Goal: Task Accomplishment & Management: Complete application form

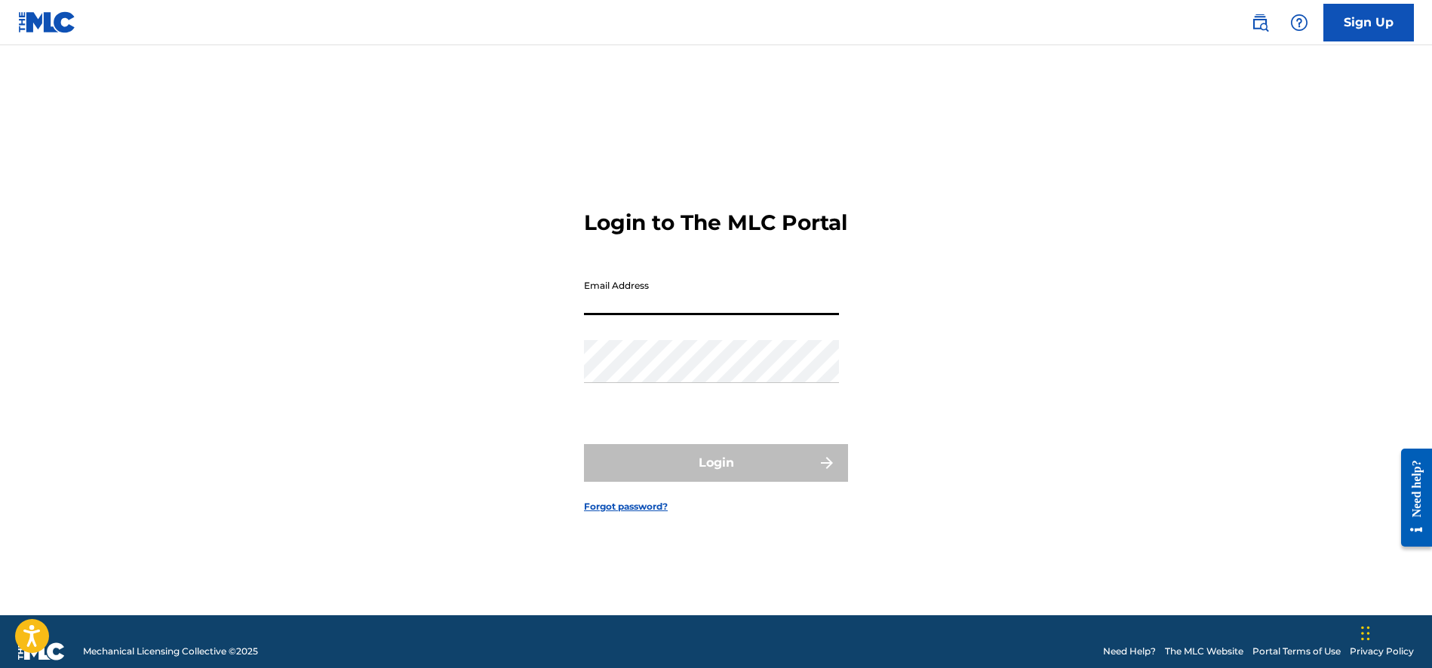
click at [677, 315] on input "Email Address" at bounding box center [711, 293] width 255 height 43
type input "[EMAIL_ADDRESS][DOMAIN_NAME]"
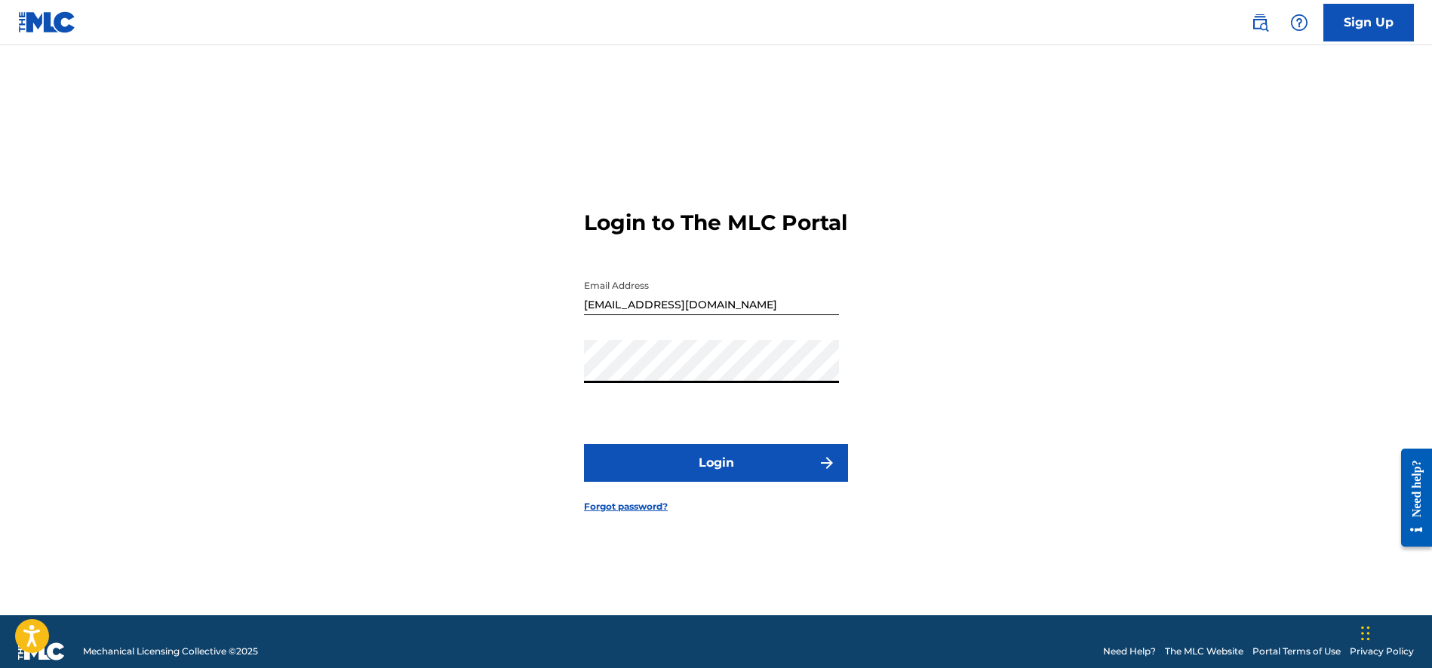
click at [709, 468] on button "Login" at bounding box center [716, 463] width 264 height 38
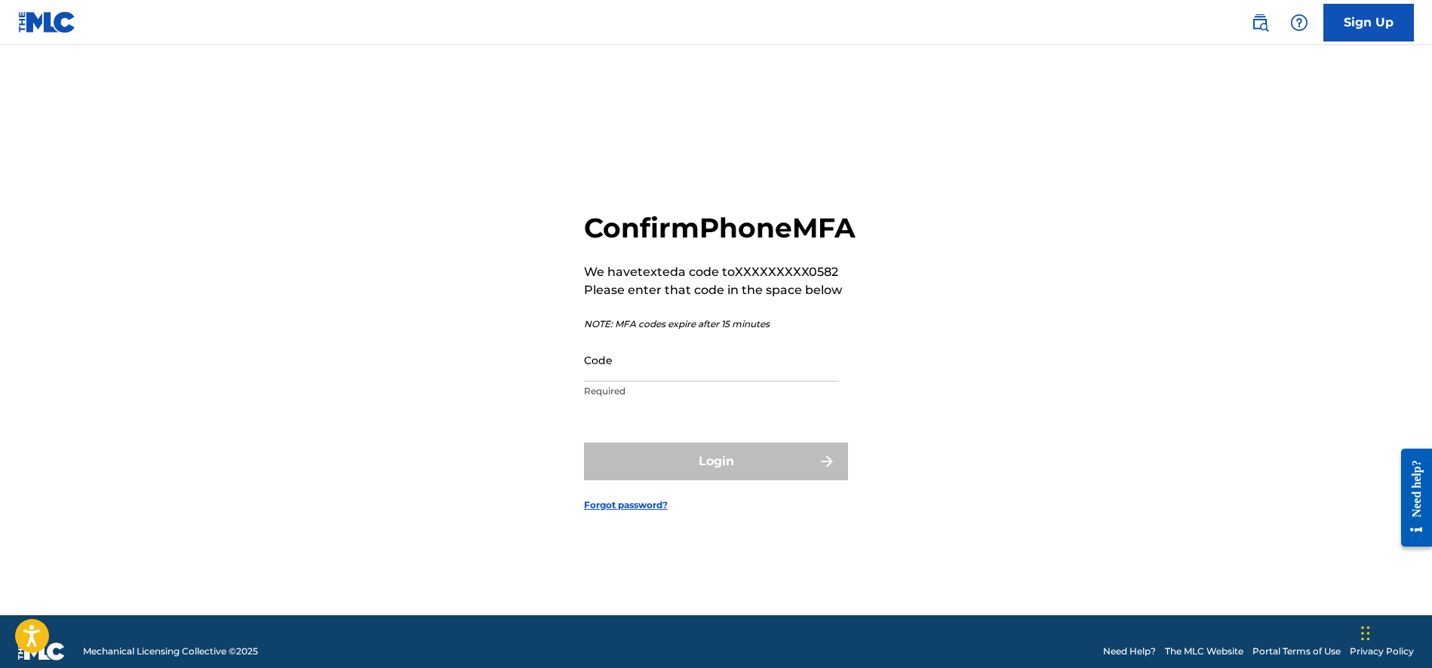
click at [621, 382] on input "Code" at bounding box center [711, 360] width 255 height 43
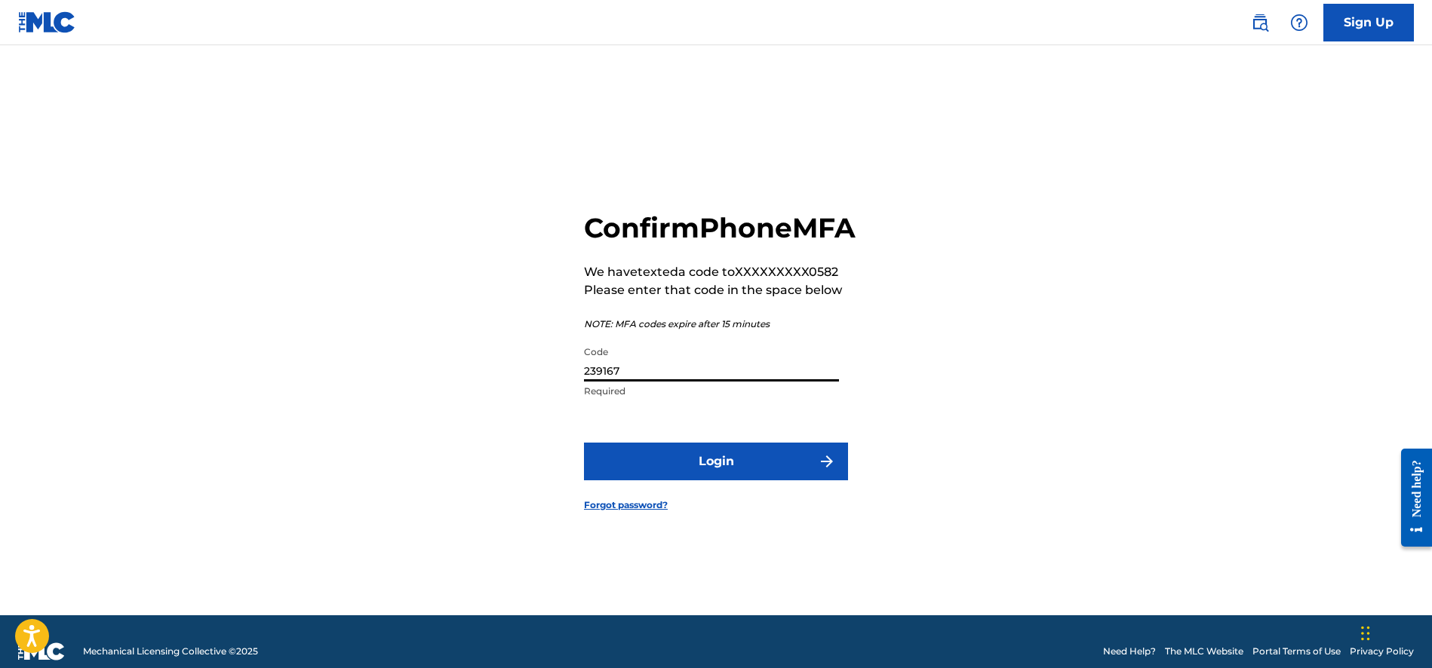
type input "239167"
click at [712, 480] on button "Login" at bounding box center [716, 462] width 264 height 38
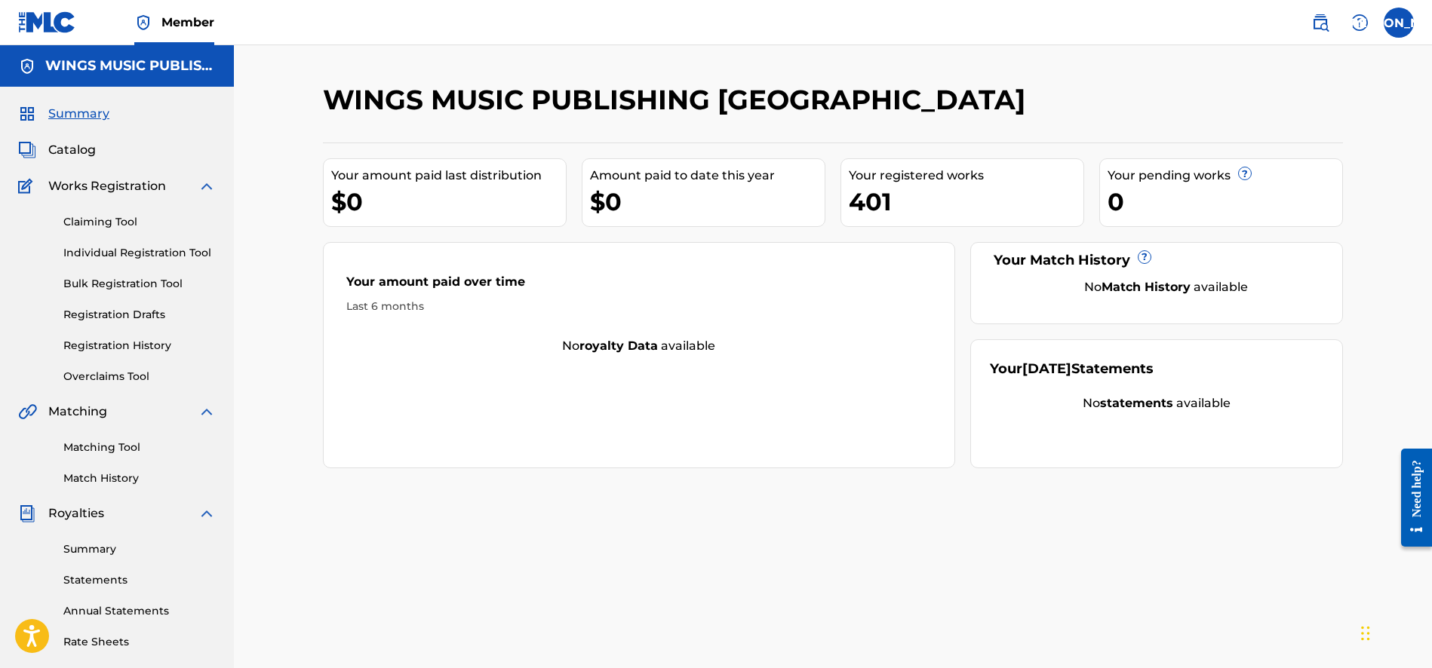
click at [102, 250] on link "Individual Registration Tool" at bounding box center [139, 253] width 152 height 16
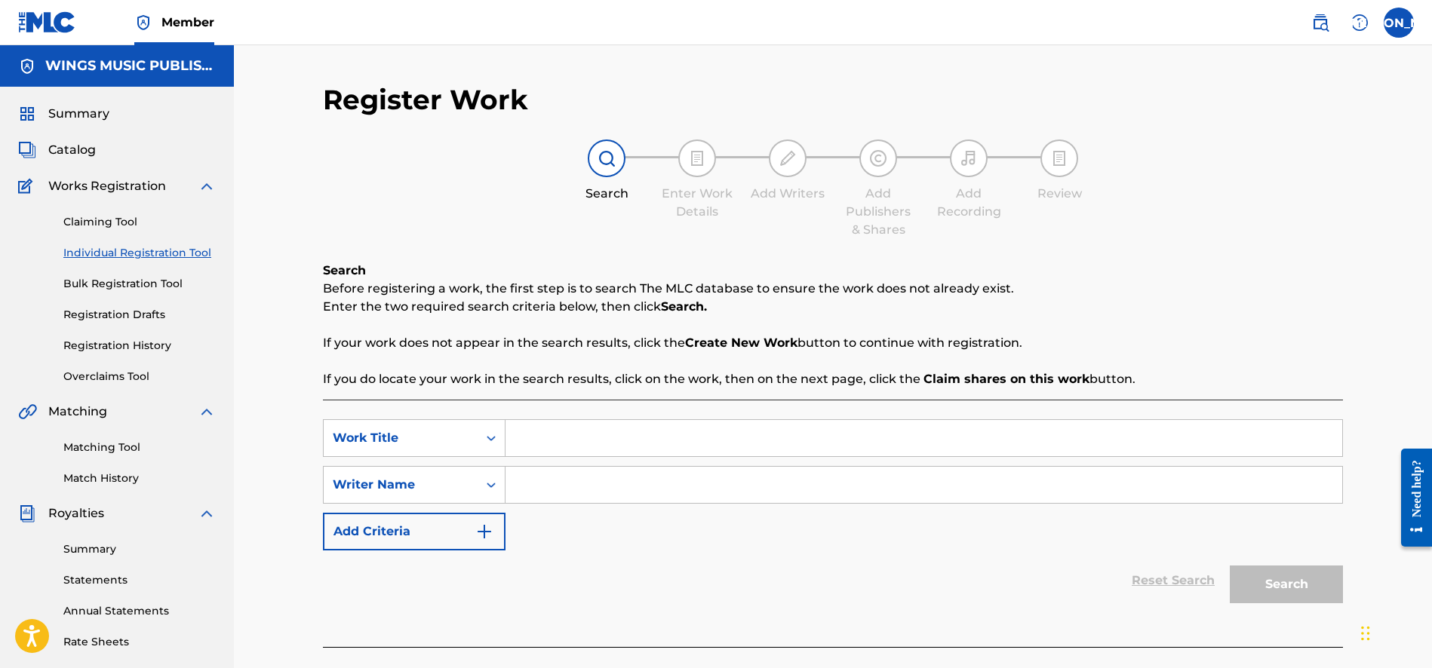
click at [533, 442] on input "Search Form" at bounding box center [923, 438] width 837 height 36
type input "dragonfly"
click at [545, 492] on input "Search Form" at bounding box center [923, 485] width 837 height 36
type input "o"
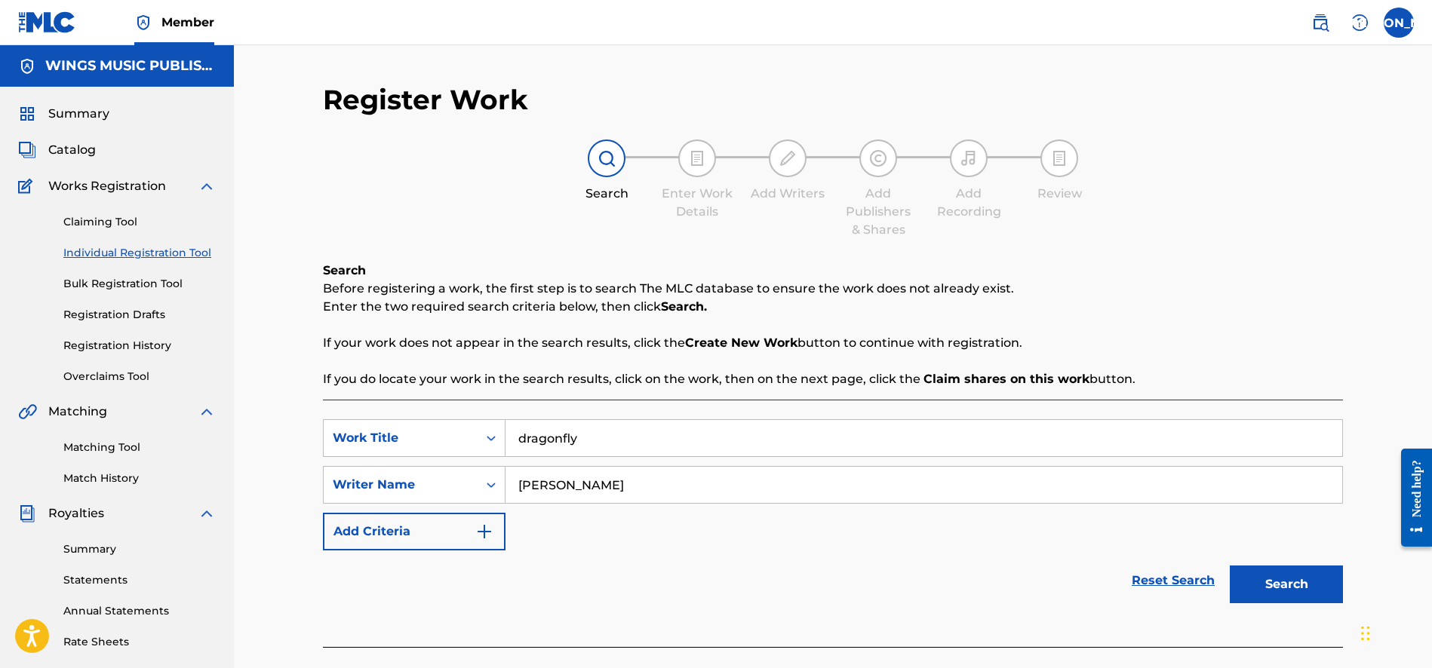
type input "[PERSON_NAME]"
click at [1280, 579] on button "Search" at bounding box center [1286, 585] width 113 height 38
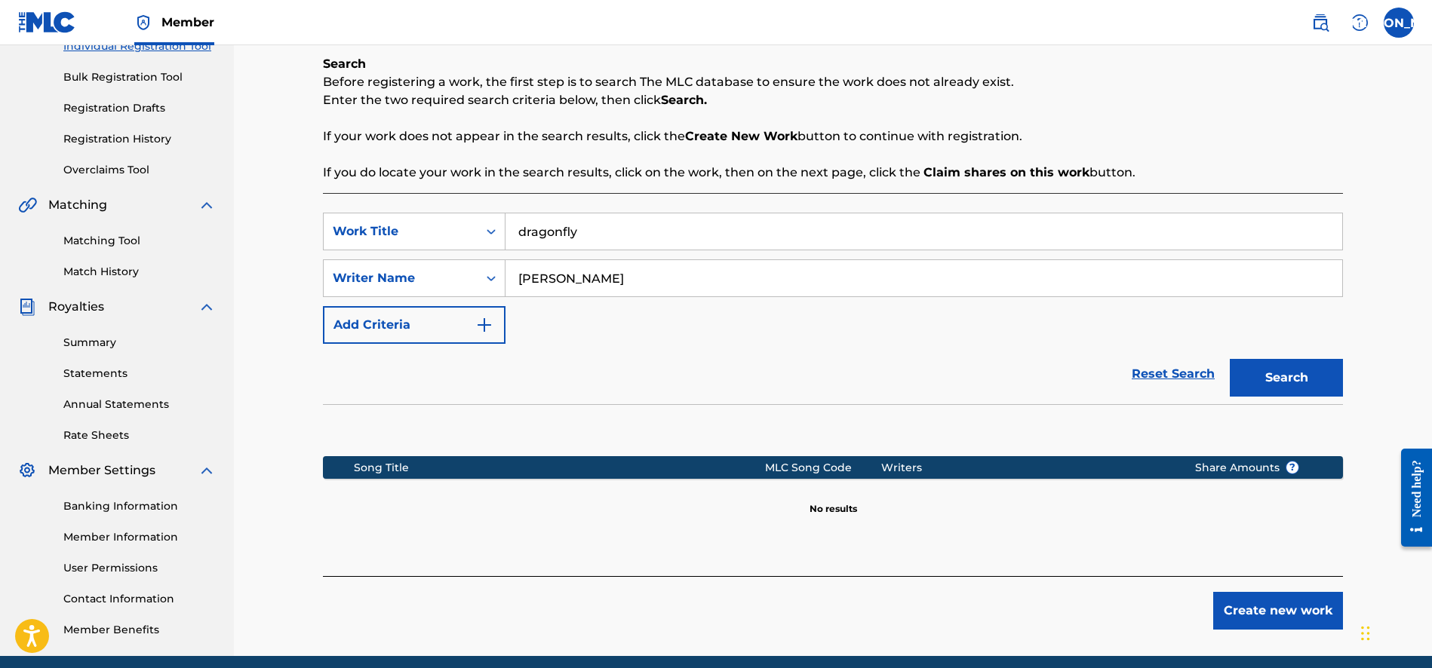
scroll to position [267, 0]
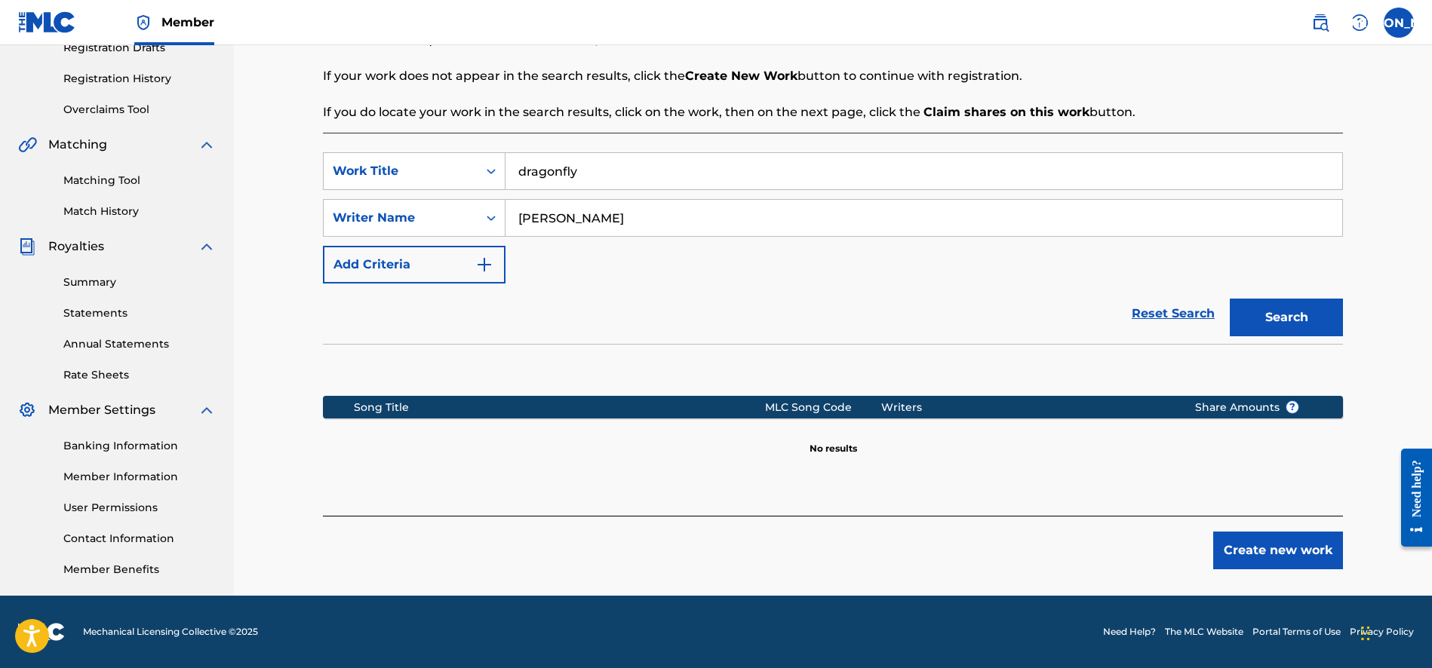
click at [1279, 551] on button "Create new work" at bounding box center [1278, 551] width 130 height 38
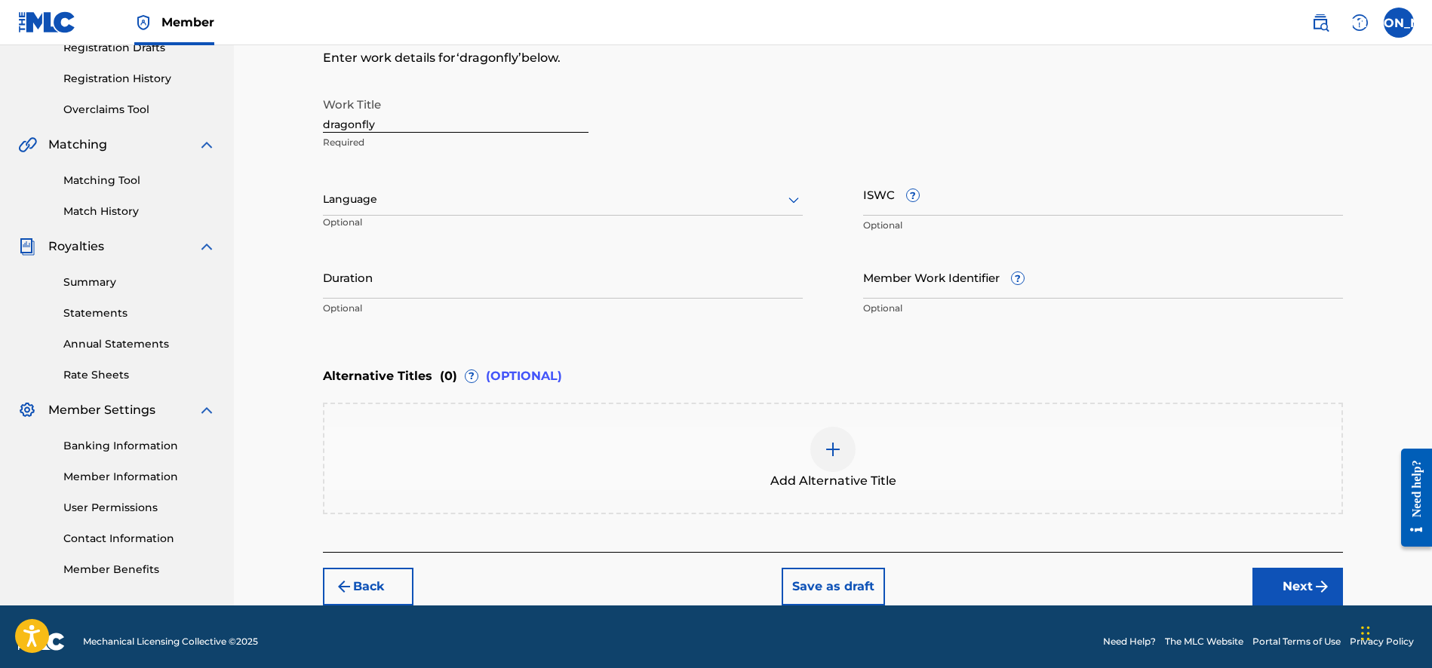
click at [331, 125] on input "dragonfly" at bounding box center [456, 111] width 266 height 43
type input "dragonfly"
click at [413, 198] on div at bounding box center [563, 199] width 480 height 19
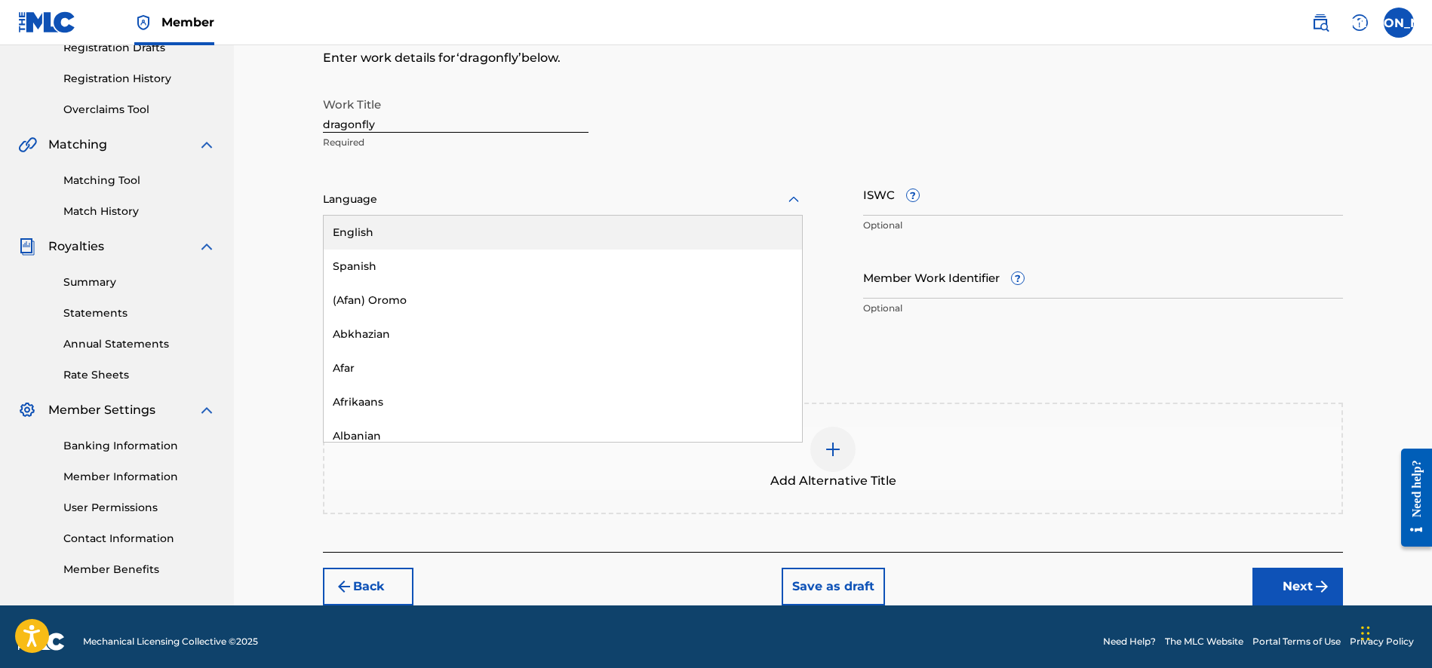
click at [409, 229] on div "English" at bounding box center [563, 233] width 478 height 34
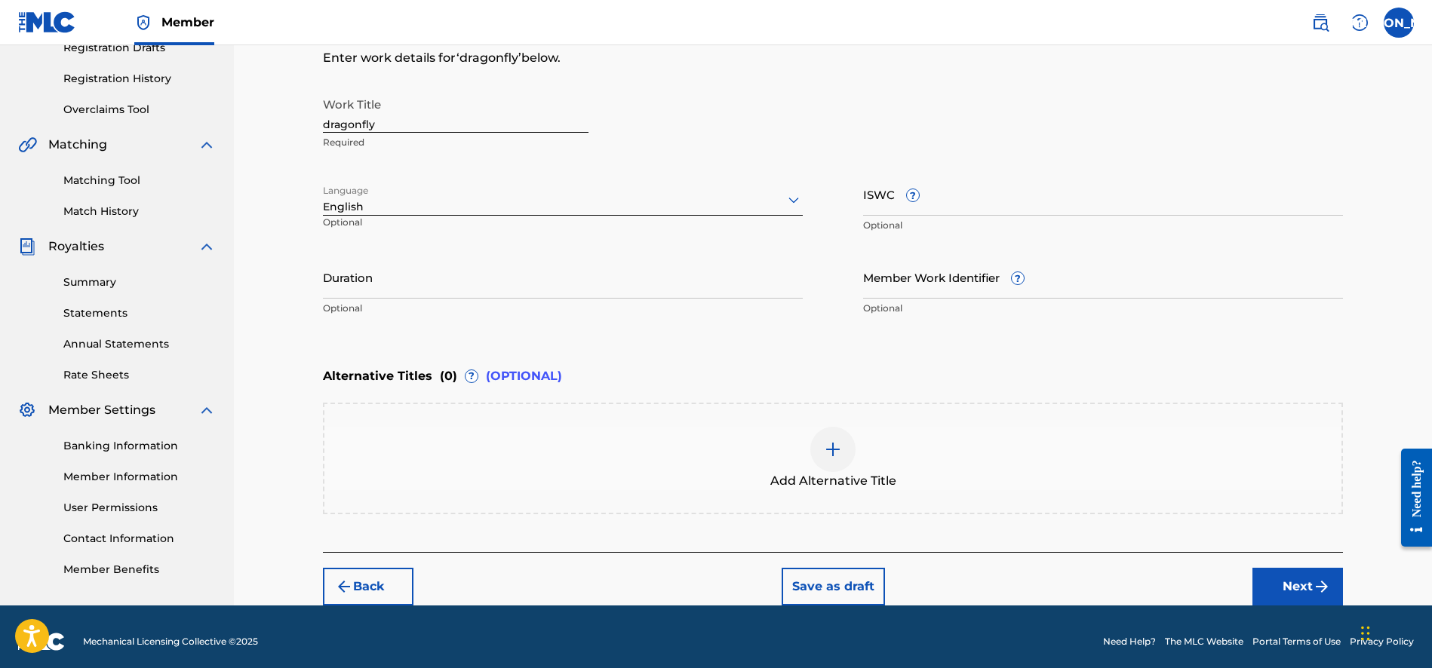
click at [414, 321] on div "Duration Optional" at bounding box center [563, 290] width 480 height 68
click at [355, 305] on p "Optional" at bounding box center [563, 309] width 480 height 14
click at [342, 302] on p "Optional" at bounding box center [563, 309] width 480 height 14
click at [339, 283] on input "Duration" at bounding box center [563, 277] width 480 height 43
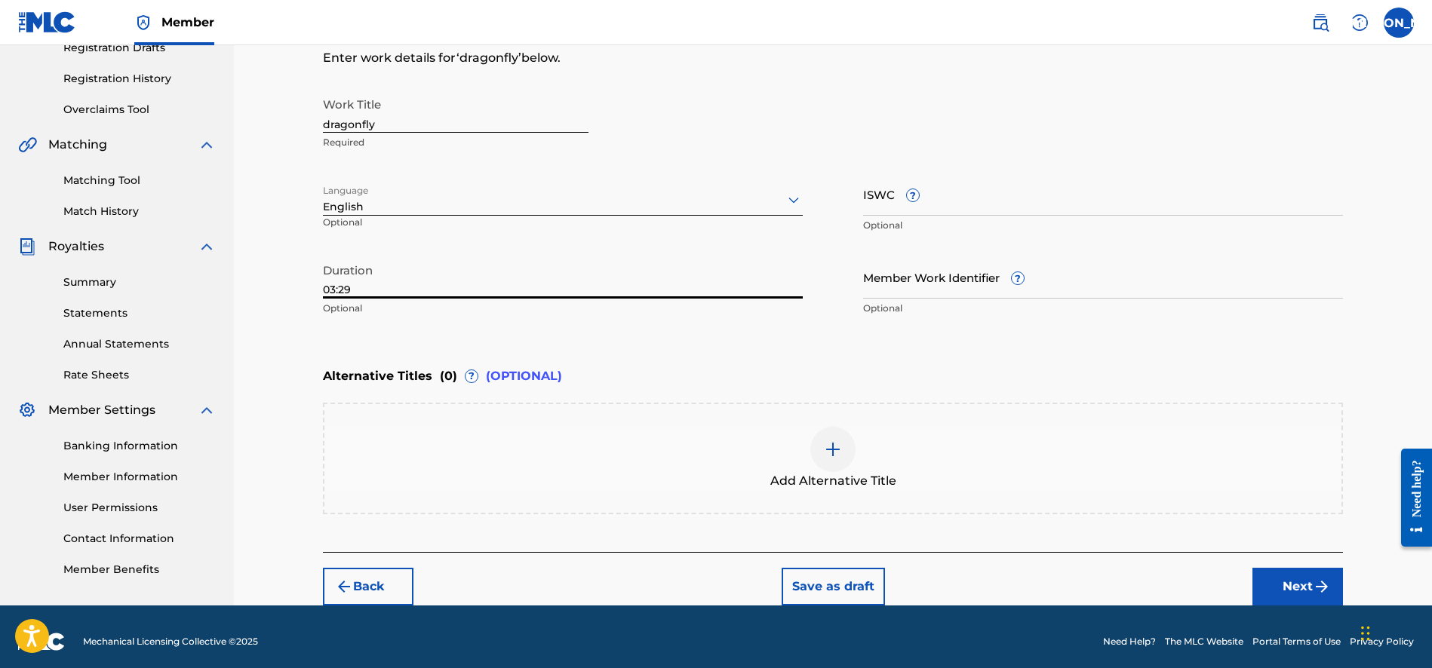
scroll to position [277, 0]
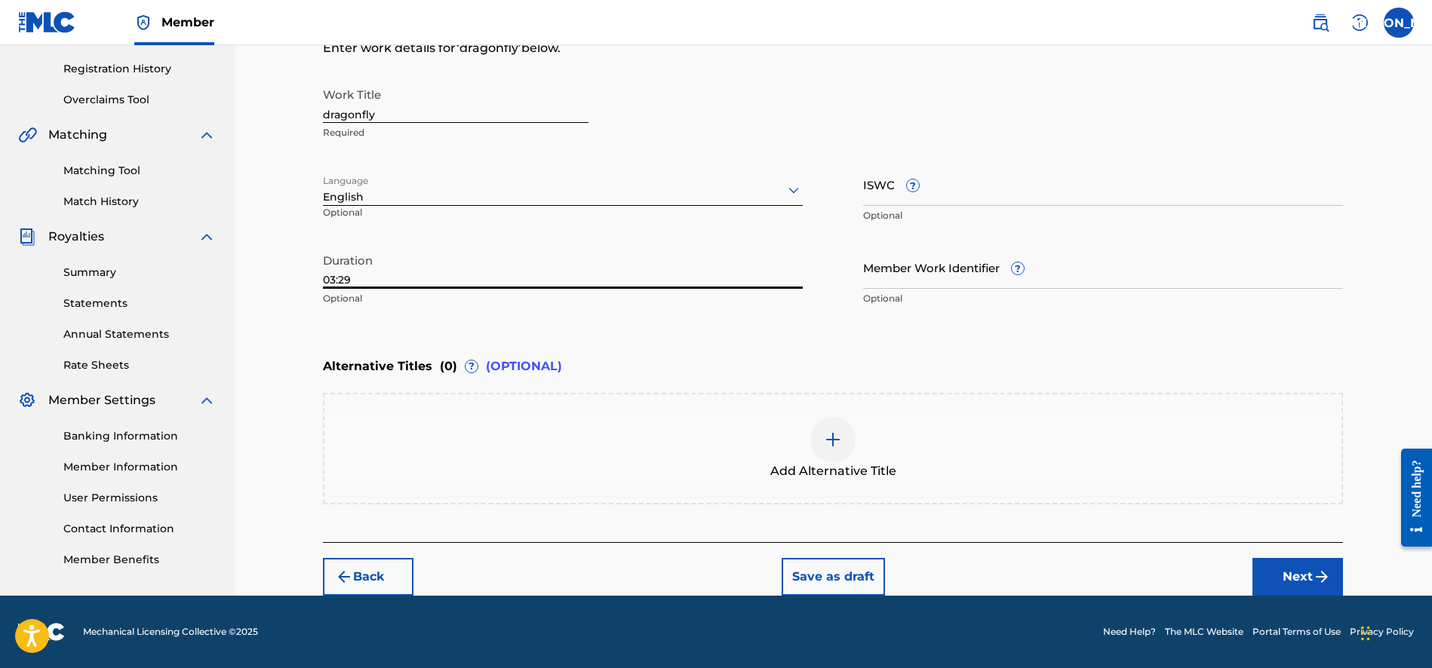
type input "03:29"
click at [1305, 574] on button "Next" at bounding box center [1297, 577] width 91 height 38
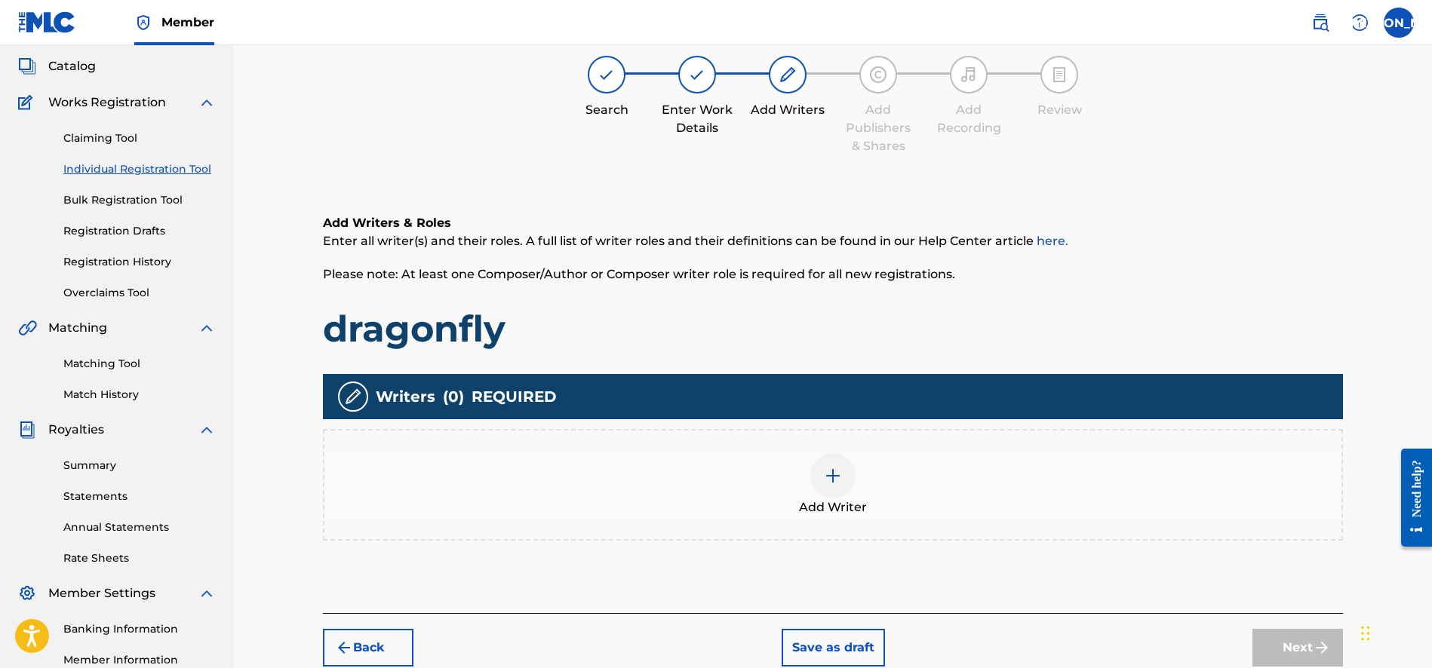
scroll to position [68, 0]
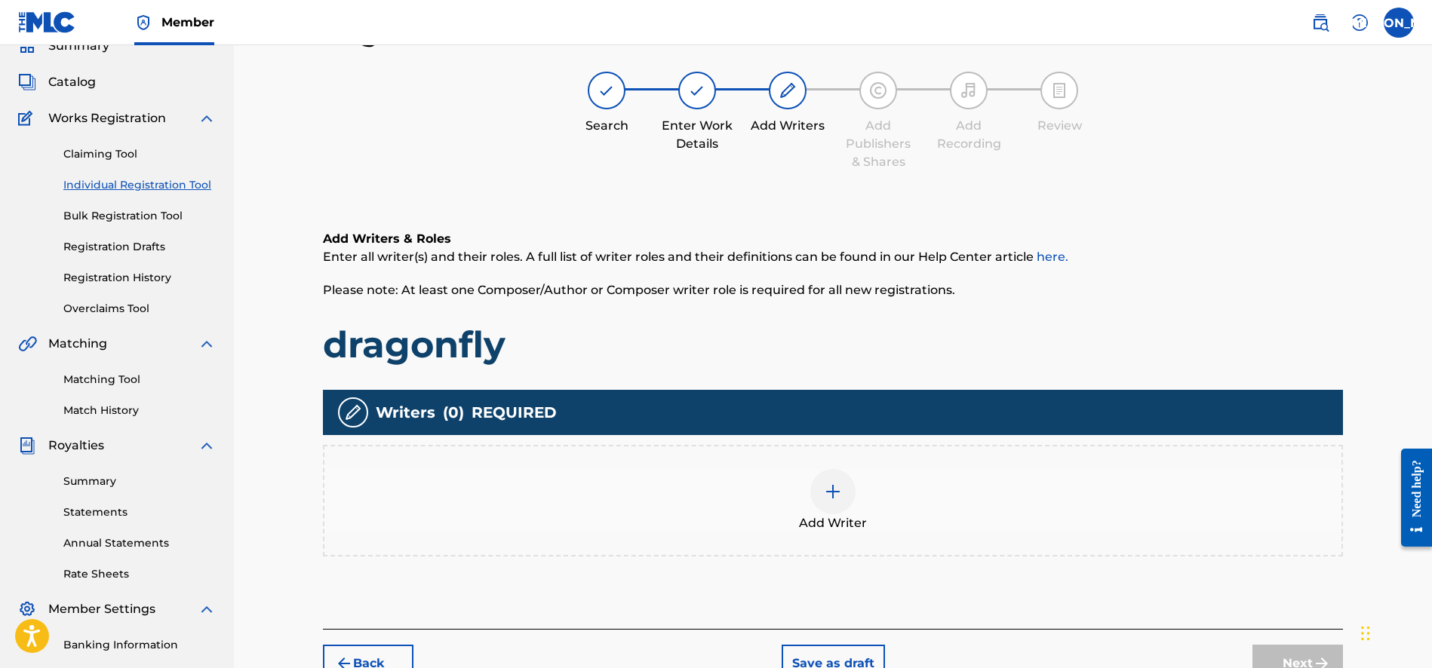
click at [843, 490] on div at bounding box center [832, 491] width 45 height 45
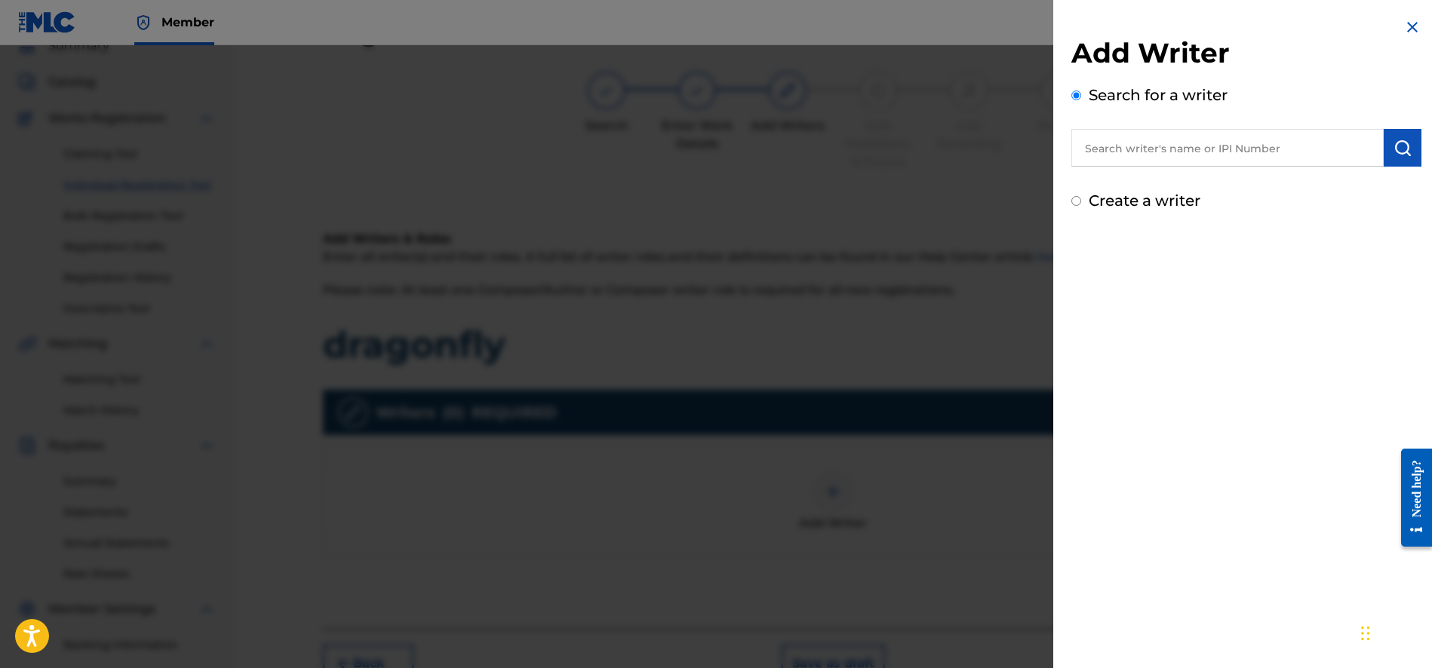
click at [1111, 147] on input "text" at bounding box center [1227, 148] width 312 height 38
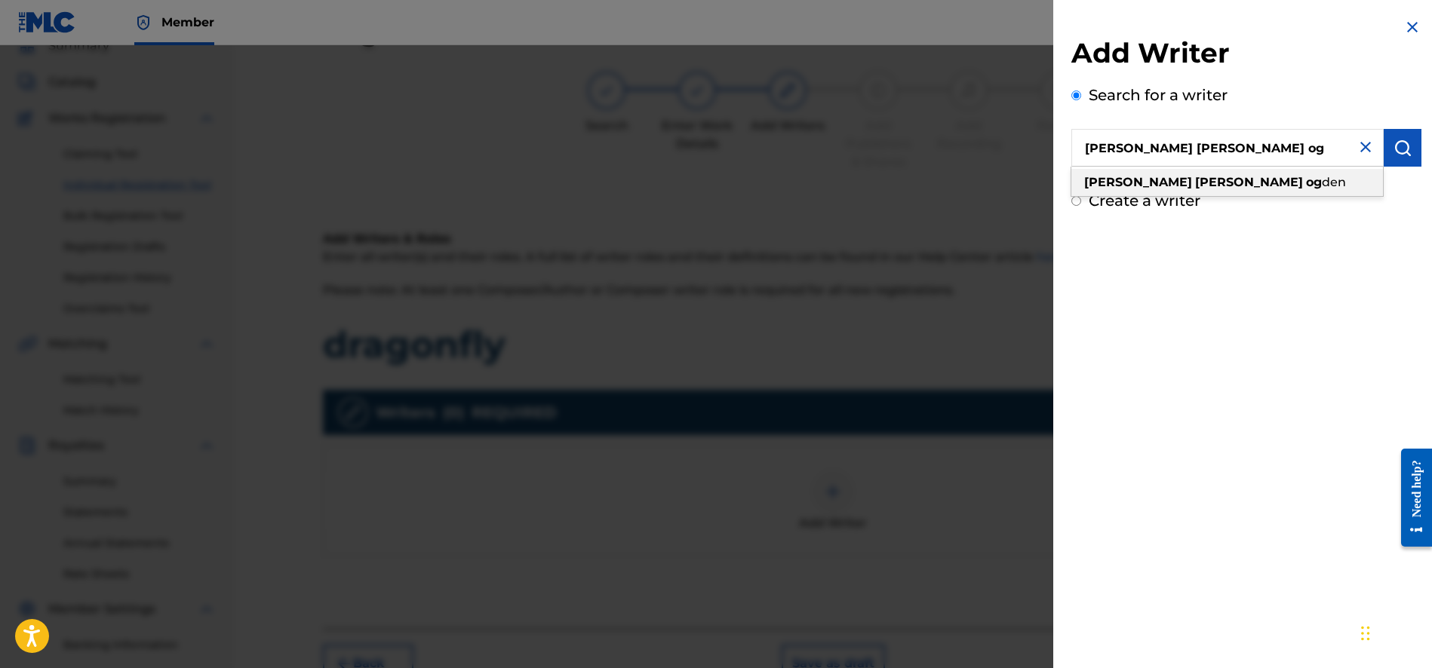
click at [1109, 182] on strong "[PERSON_NAME]" at bounding box center [1138, 182] width 108 height 14
type input "[PERSON_NAME]"
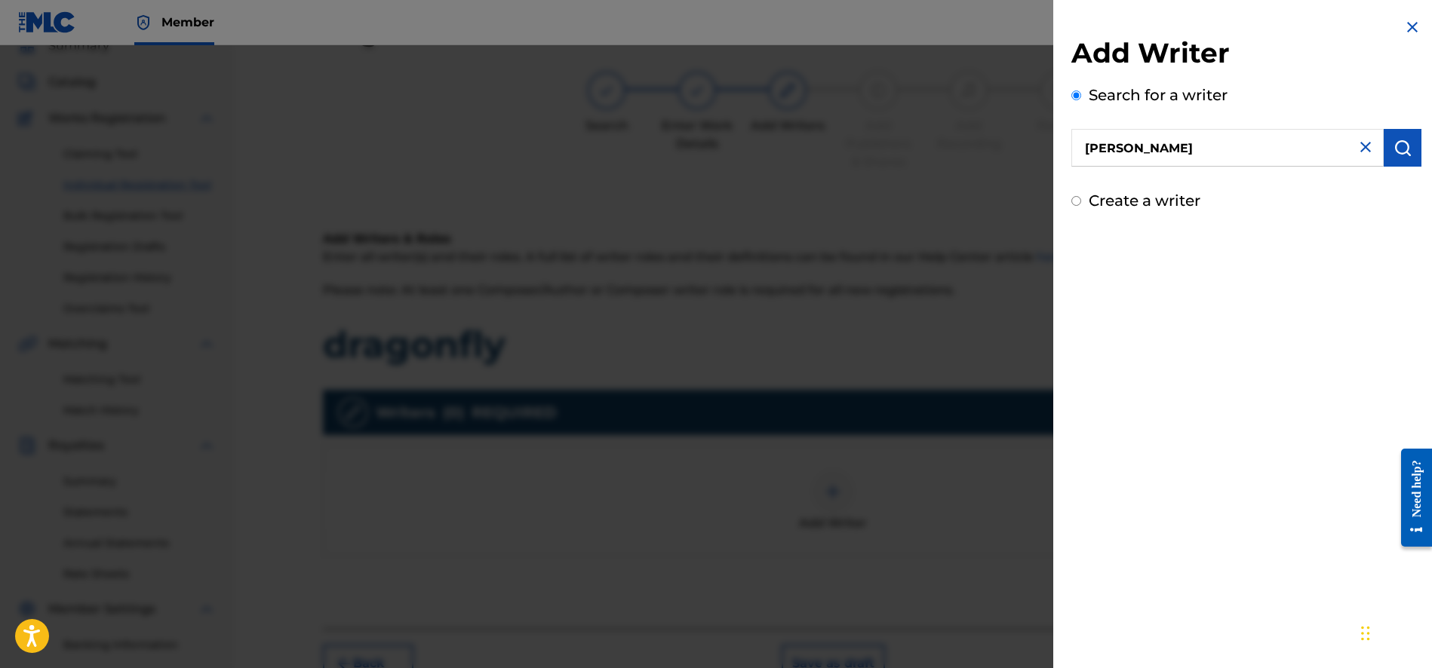
click at [1395, 132] on button "submit" at bounding box center [1402, 148] width 38 height 38
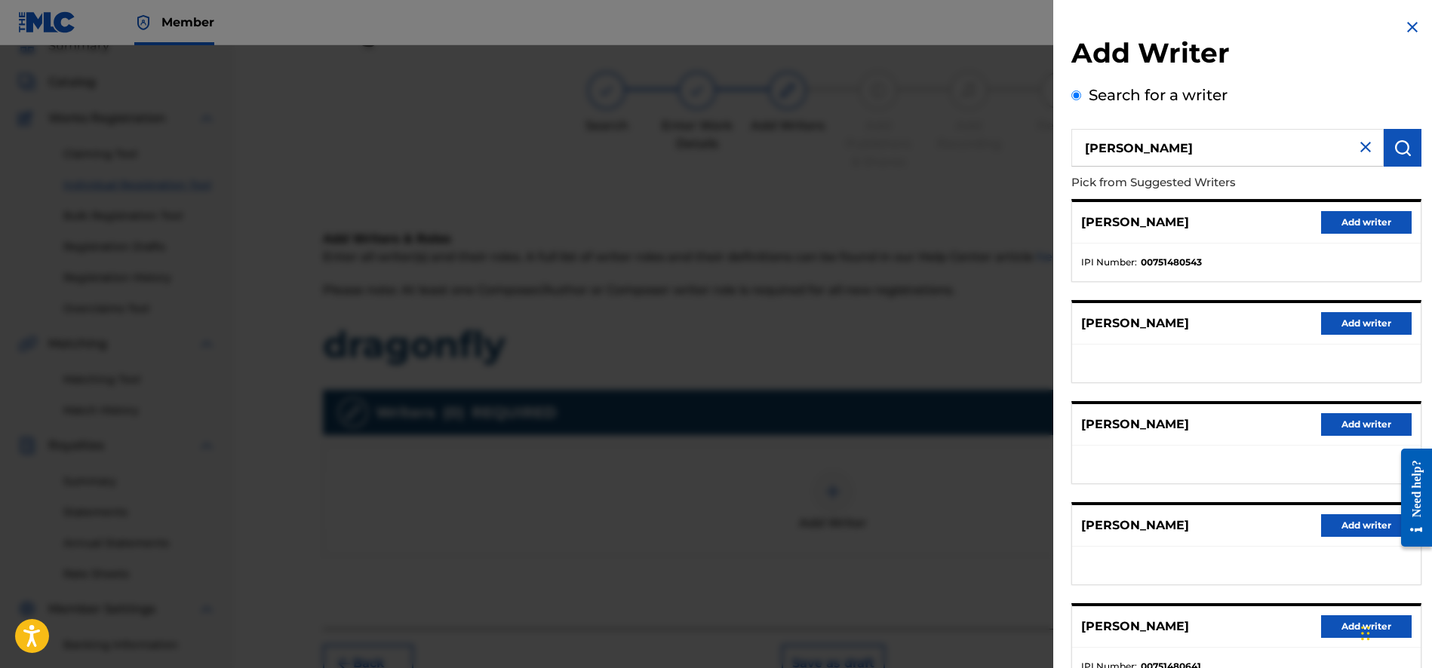
click at [1357, 213] on button "Add writer" at bounding box center [1366, 222] width 91 height 23
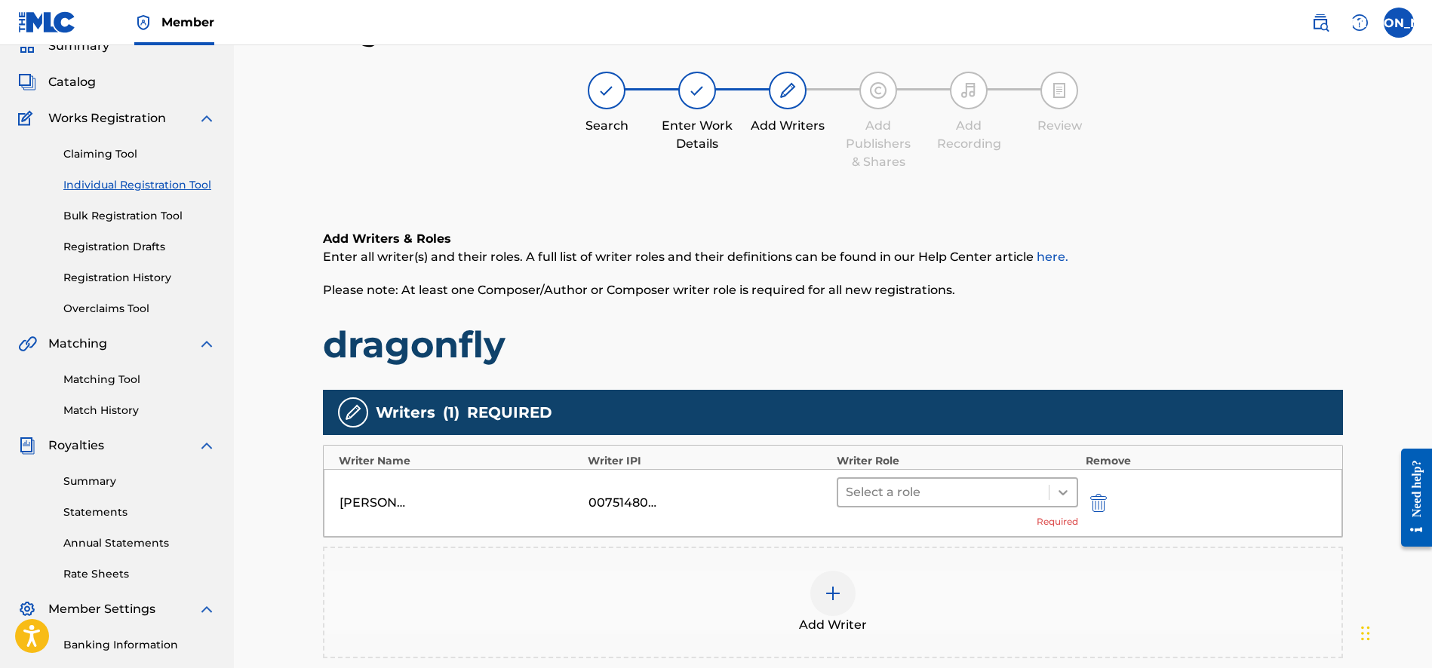
click at [1058, 493] on icon at bounding box center [1062, 492] width 15 height 15
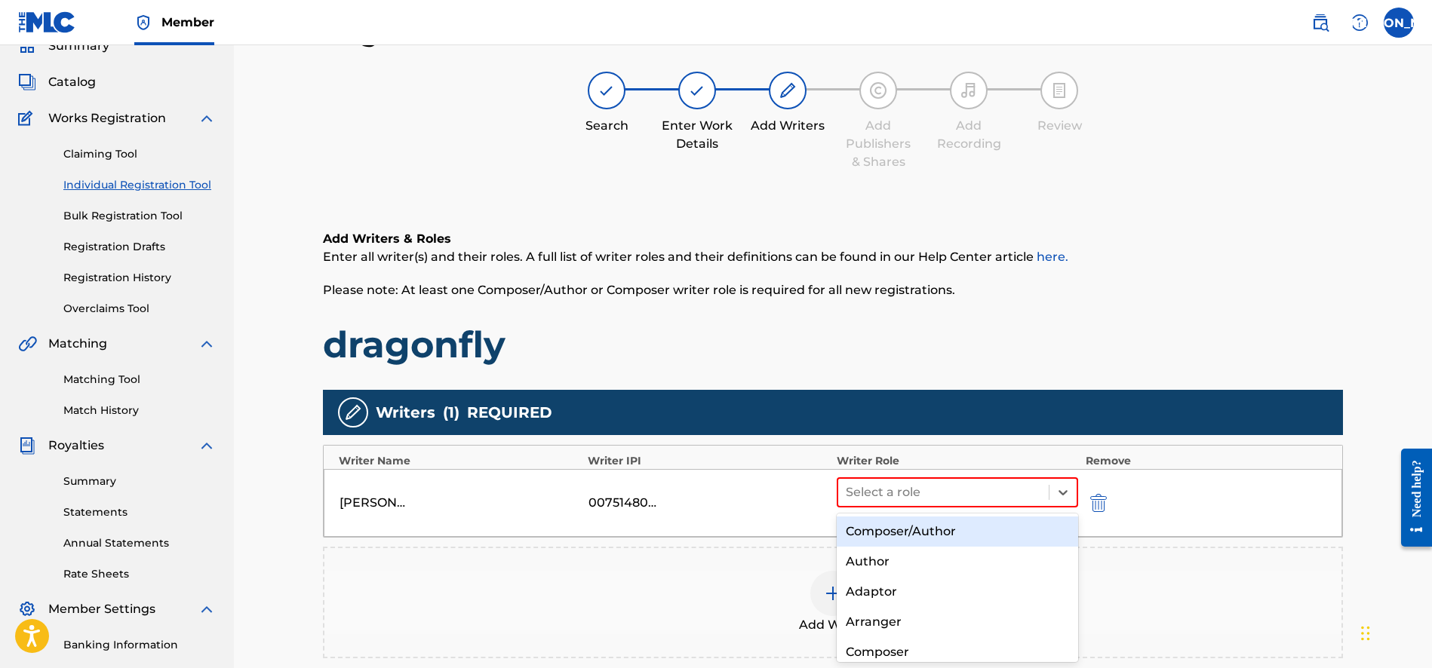
click at [973, 540] on div "Composer/Author" at bounding box center [957, 532] width 241 height 30
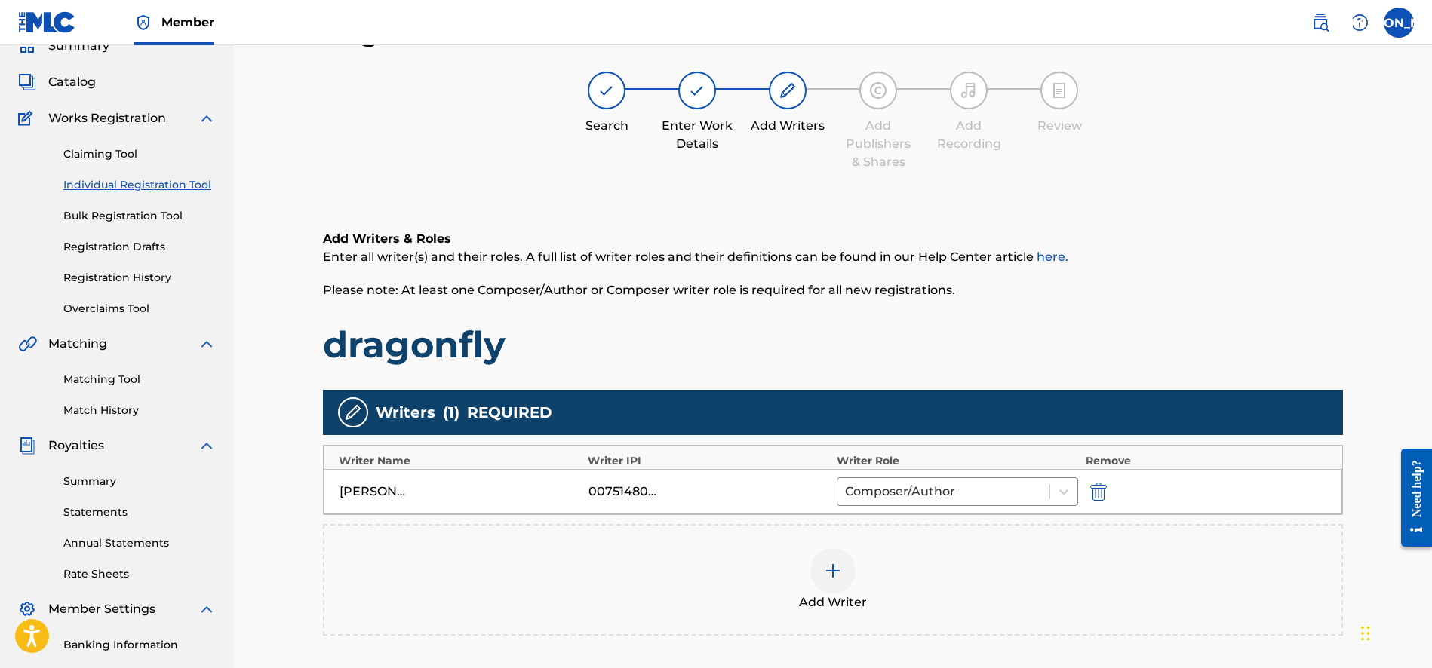
scroll to position [267, 0]
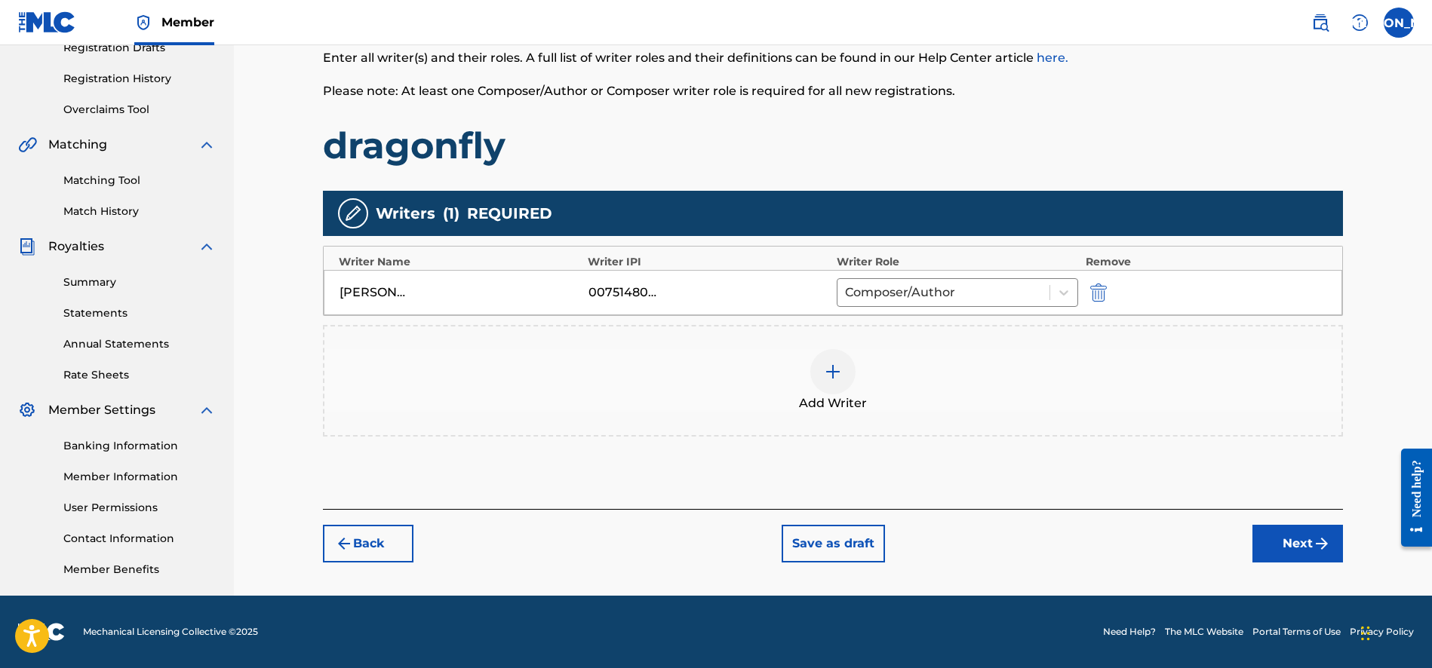
click at [1313, 536] on img "submit" at bounding box center [1321, 544] width 18 height 18
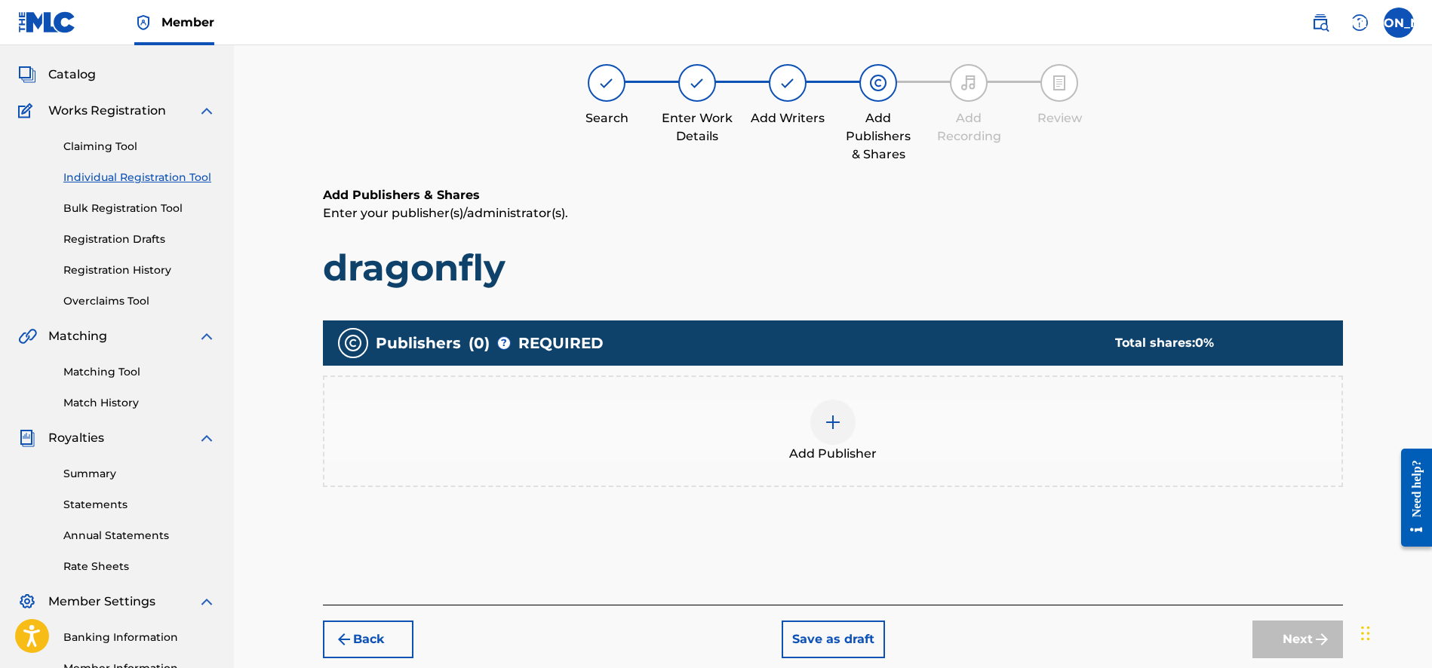
scroll to position [68, 0]
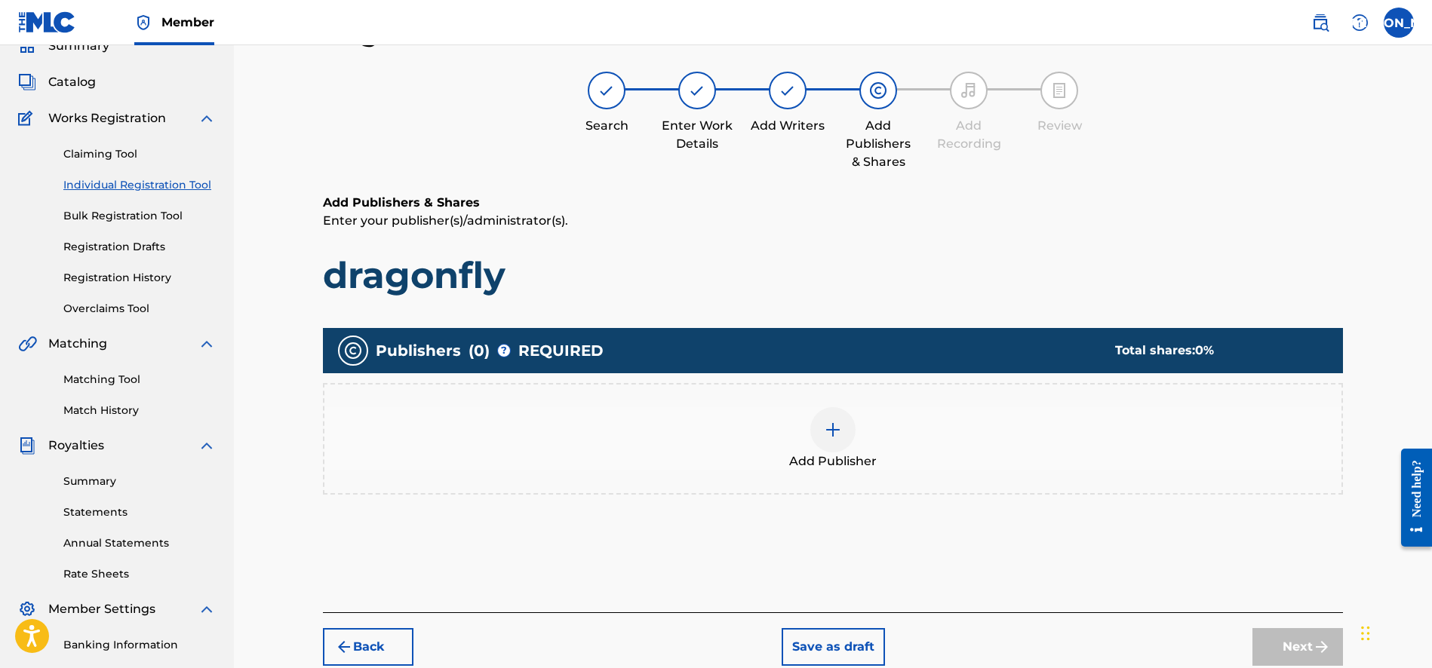
click at [840, 445] on div at bounding box center [832, 429] width 45 height 45
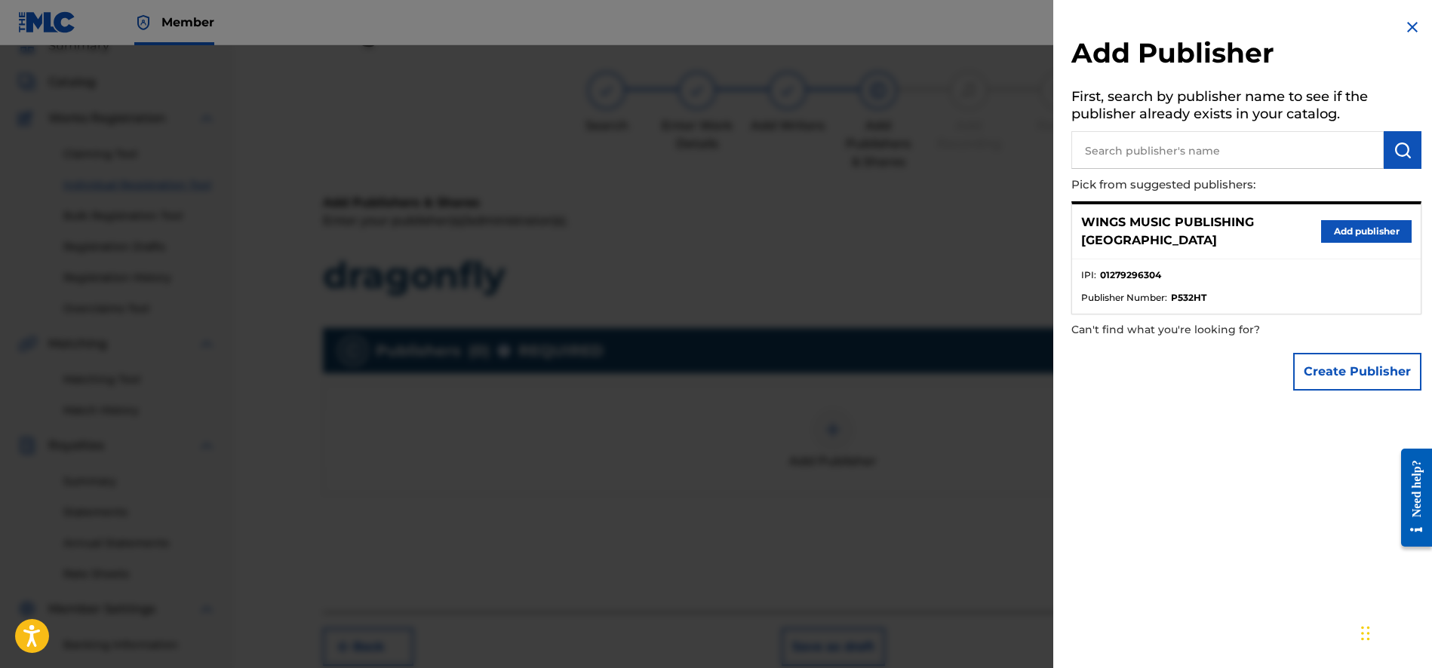
click at [1359, 226] on button "Add publisher" at bounding box center [1366, 231] width 91 height 23
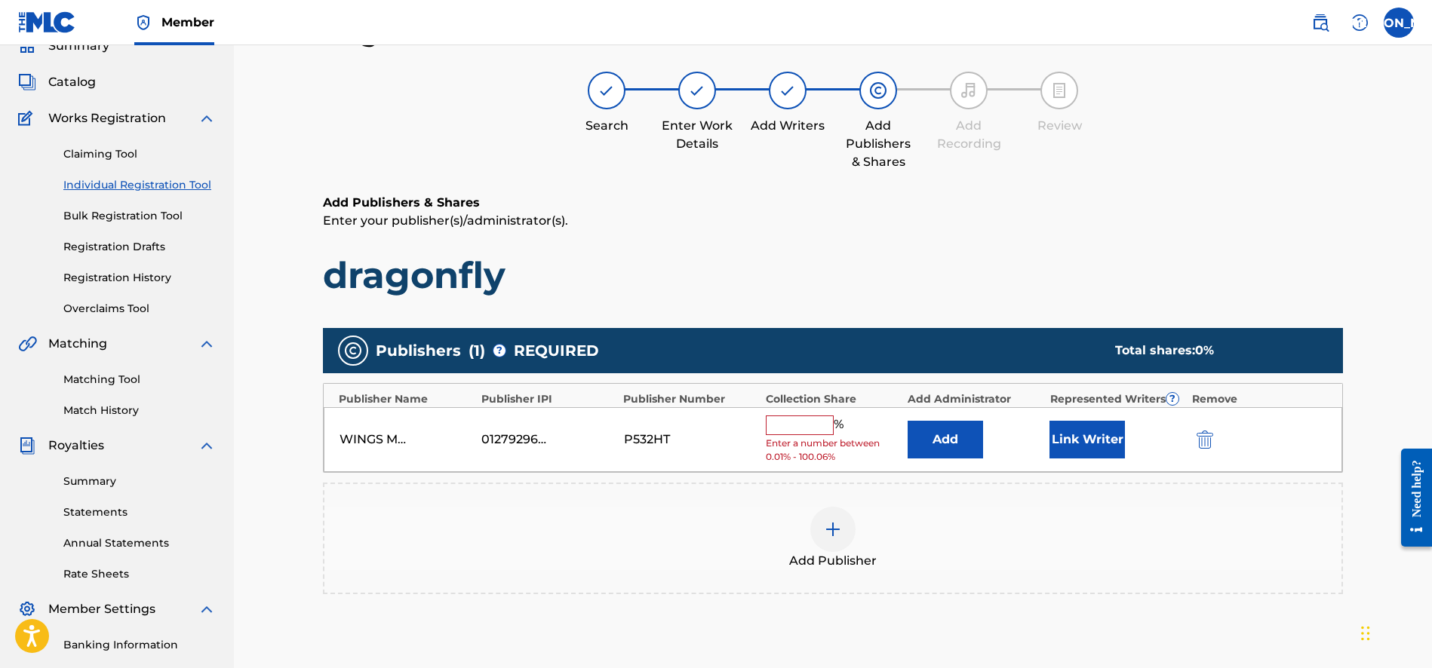
click at [802, 422] on input "text" at bounding box center [800, 426] width 68 height 20
type input "100"
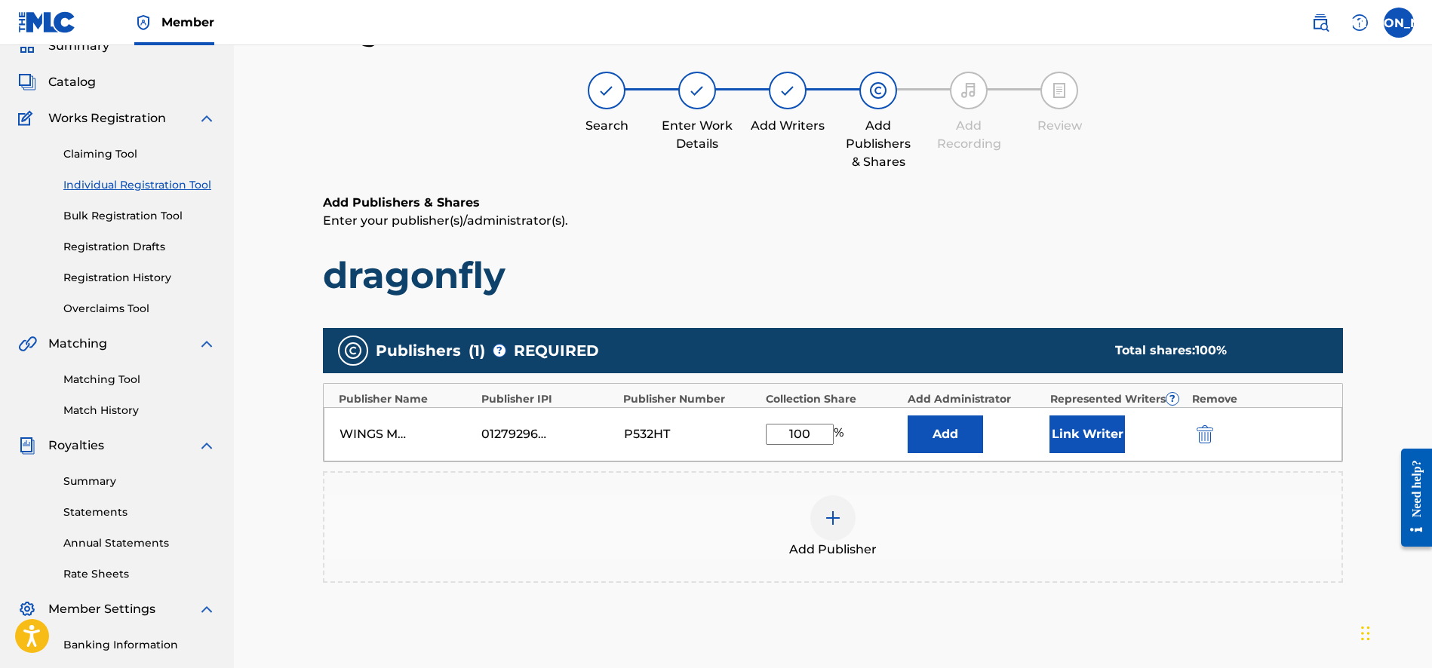
click at [1100, 434] on button "Link Writer" at bounding box center [1086, 435] width 75 height 38
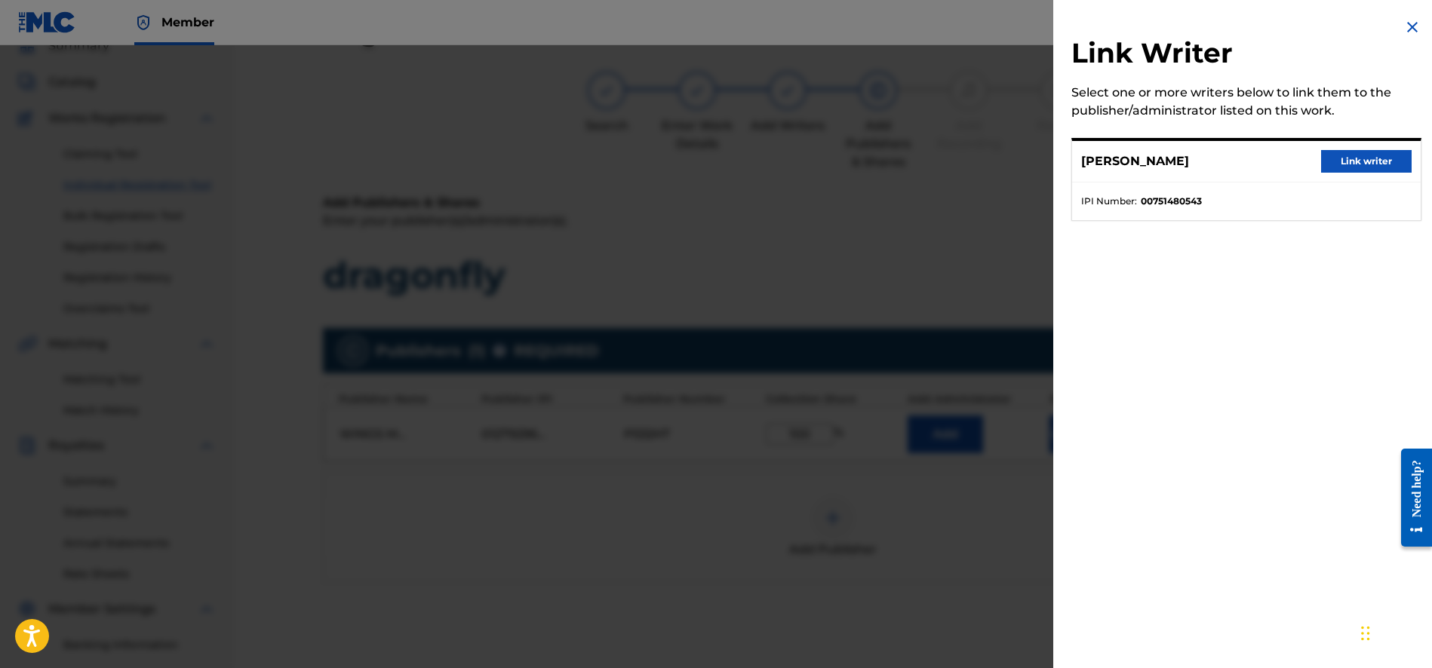
click at [1359, 152] on button "Link writer" at bounding box center [1366, 161] width 91 height 23
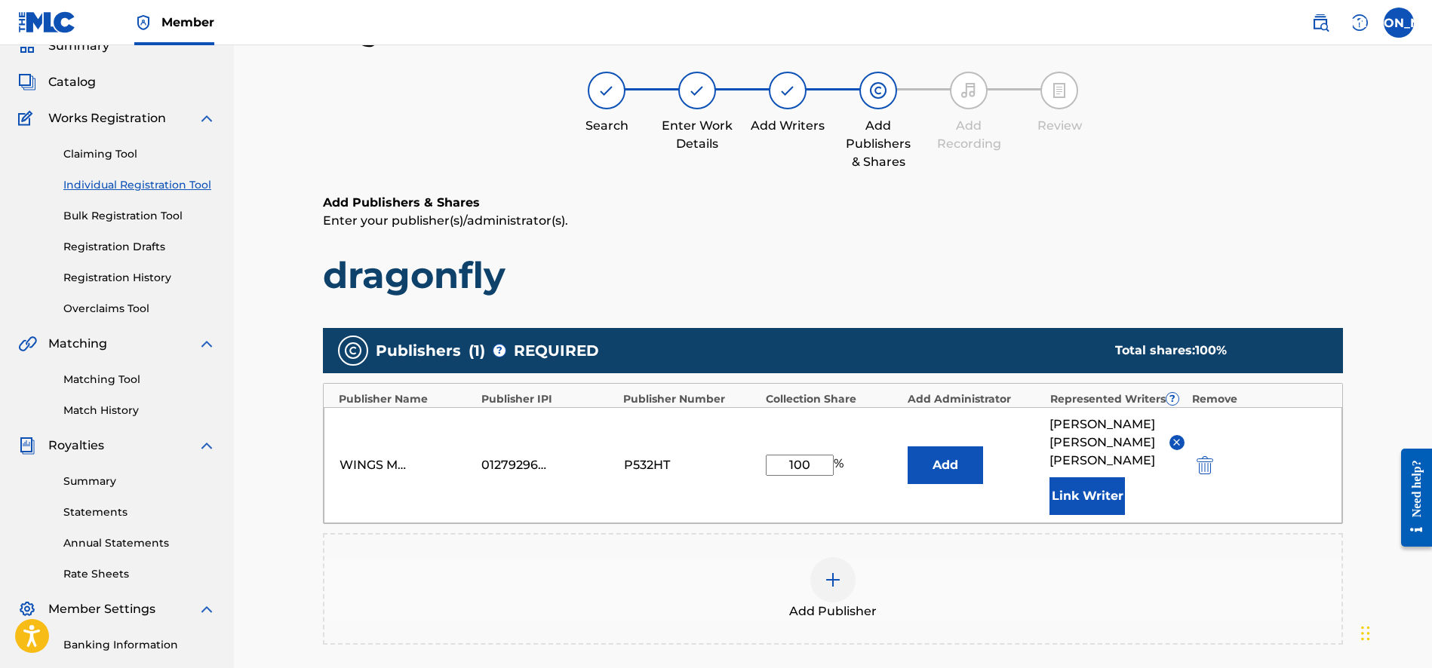
scroll to position [288, 0]
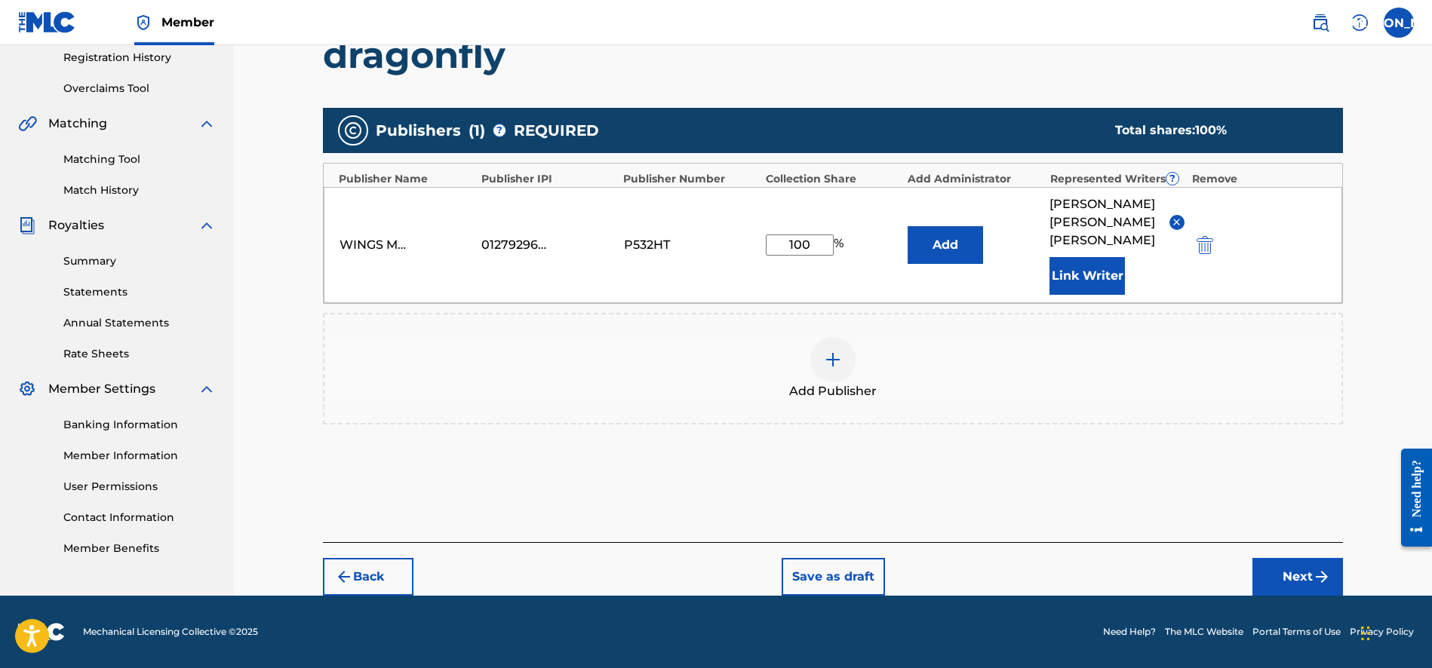
click at [1287, 579] on button "Next" at bounding box center [1297, 577] width 91 height 38
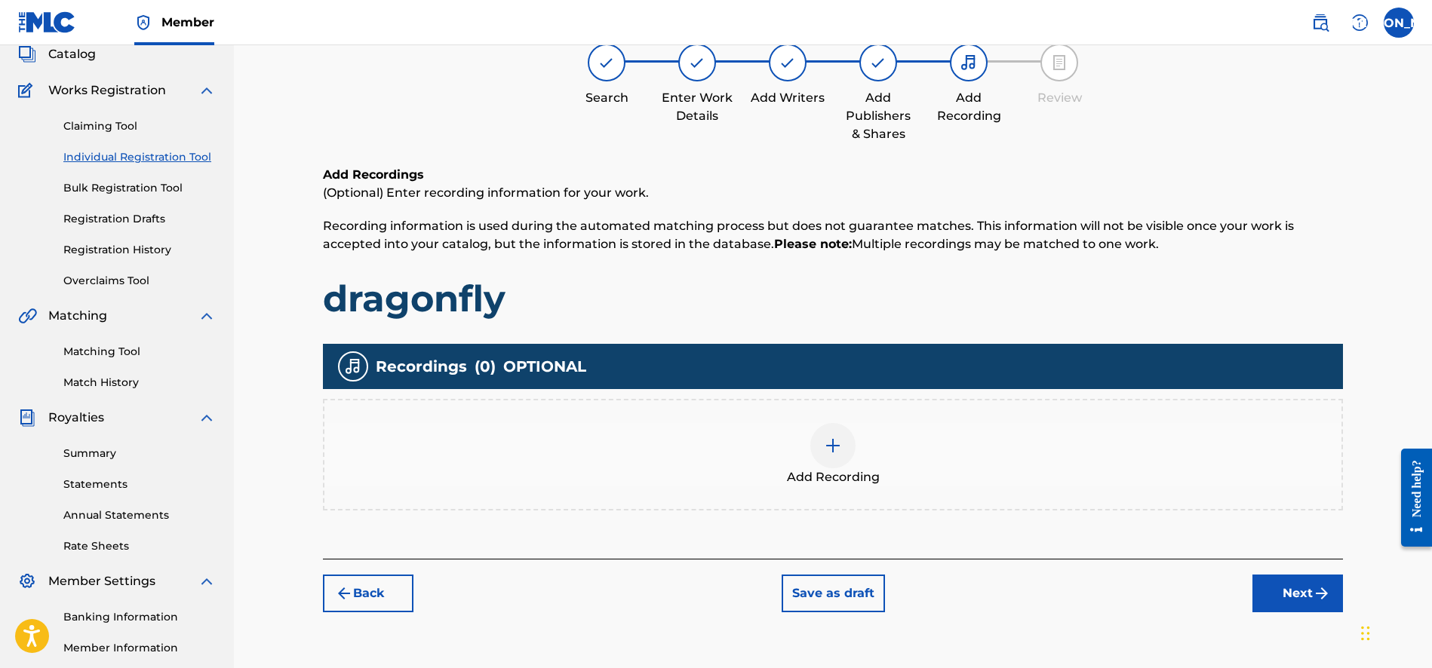
scroll to position [68, 0]
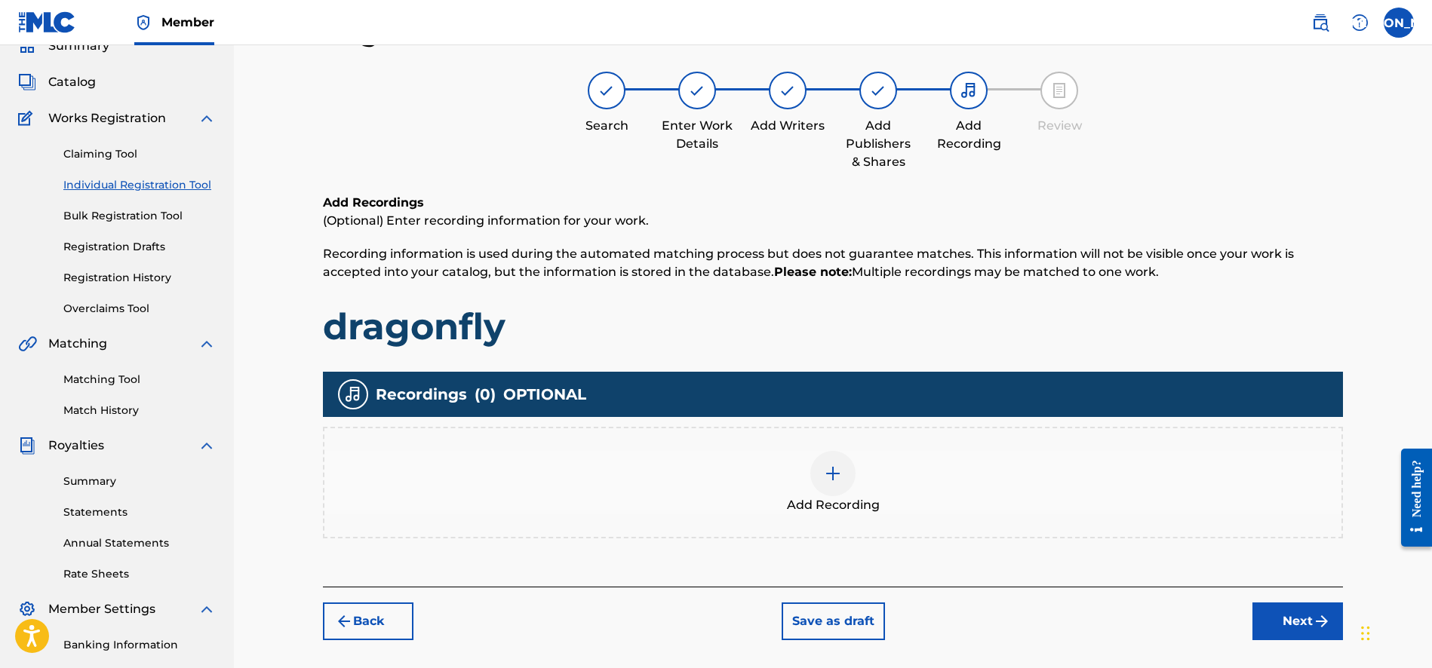
click at [834, 494] on div at bounding box center [832, 473] width 45 height 45
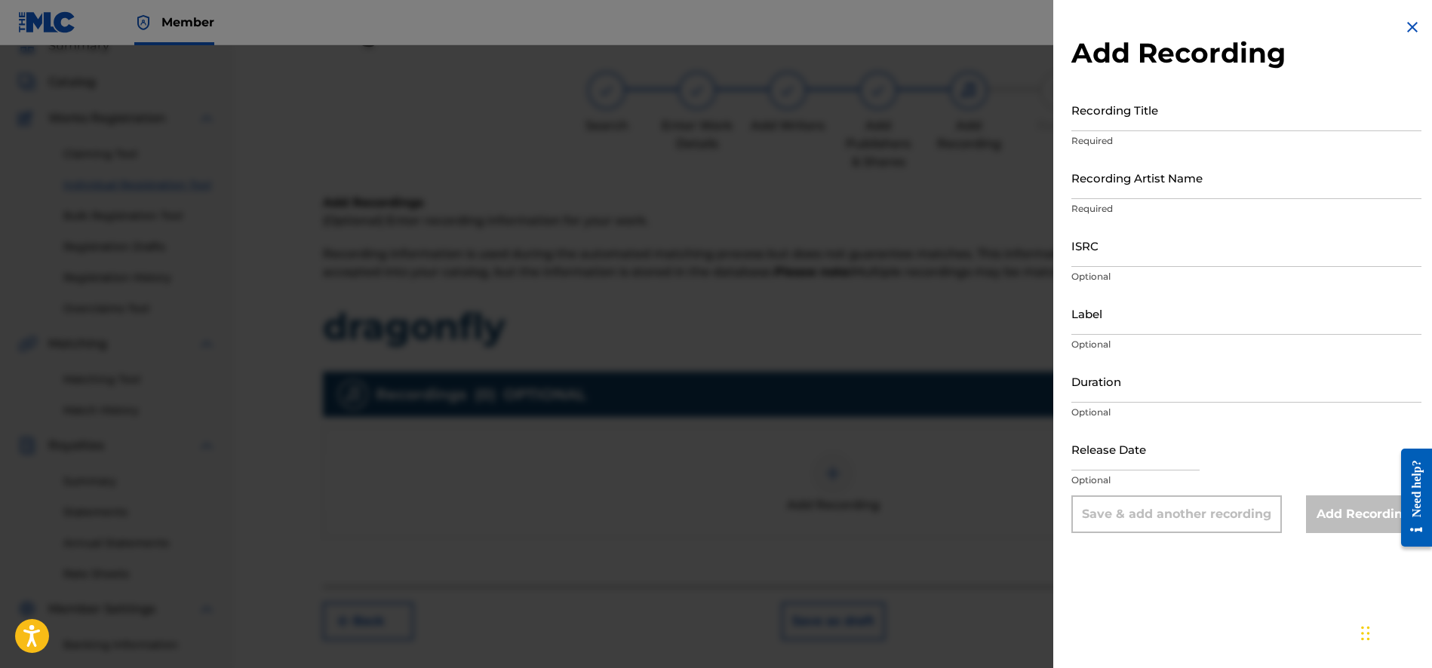
click at [1089, 123] on input "Recording Title" at bounding box center [1246, 109] width 350 height 43
type input "Dragonfly"
click at [1118, 195] on input "Recording Artist Name" at bounding box center [1246, 177] width 350 height 43
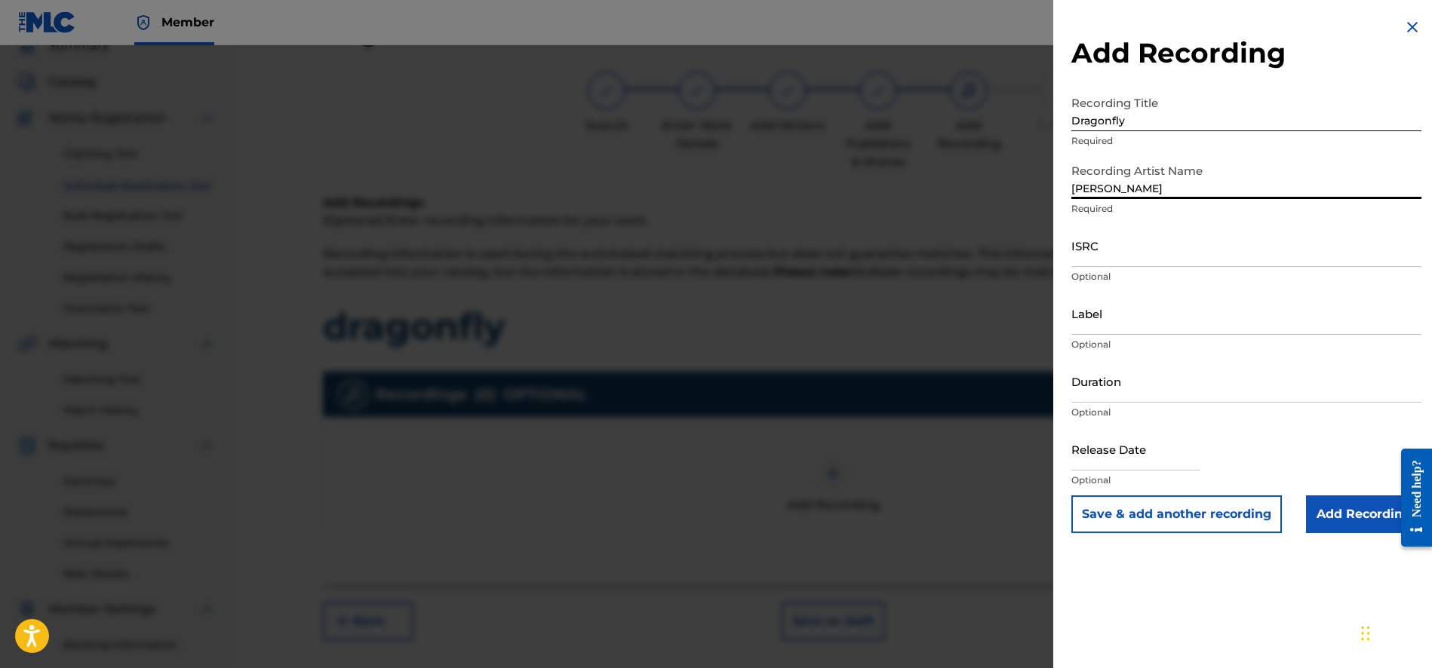
type input "[PERSON_NAME]"
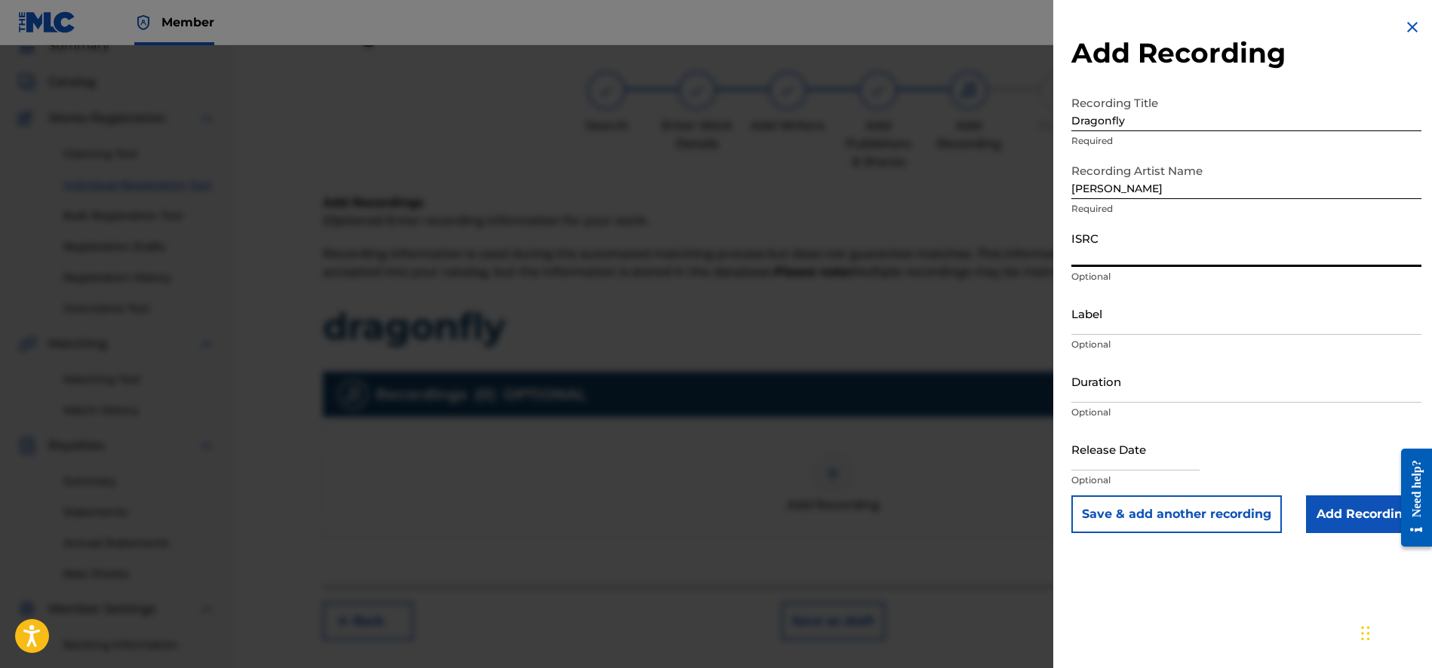
click at [1109, 254] on input "ISRC" at bounding box center [1246, 245] width 350 height 43
paste input "UKW3Z2502376"
type input "UKW3Z2502376"
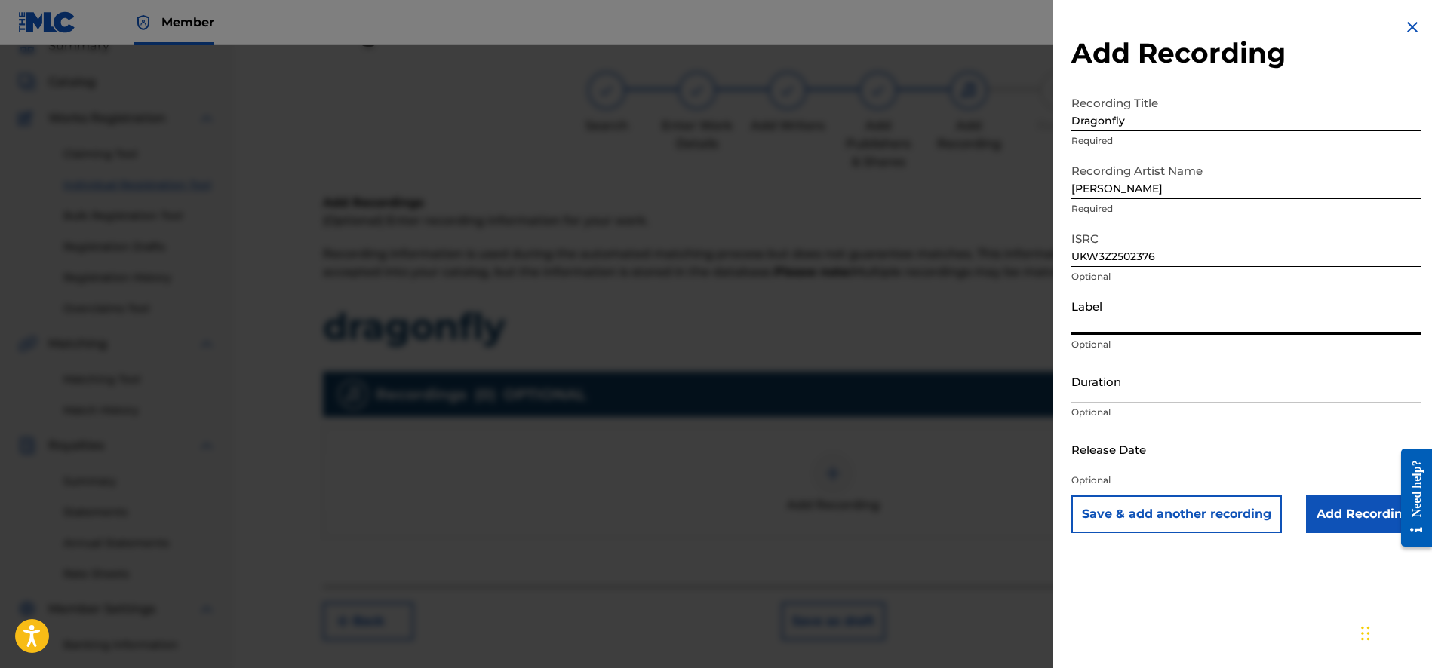
click at [1127, 328] on input "Label" at bounding box center [1246, 313] width 350 height 43
type input "Wings Music Group"
click at [1097, 396] on input "Duration" at bounding box center [1246, 381] width 350 height 43
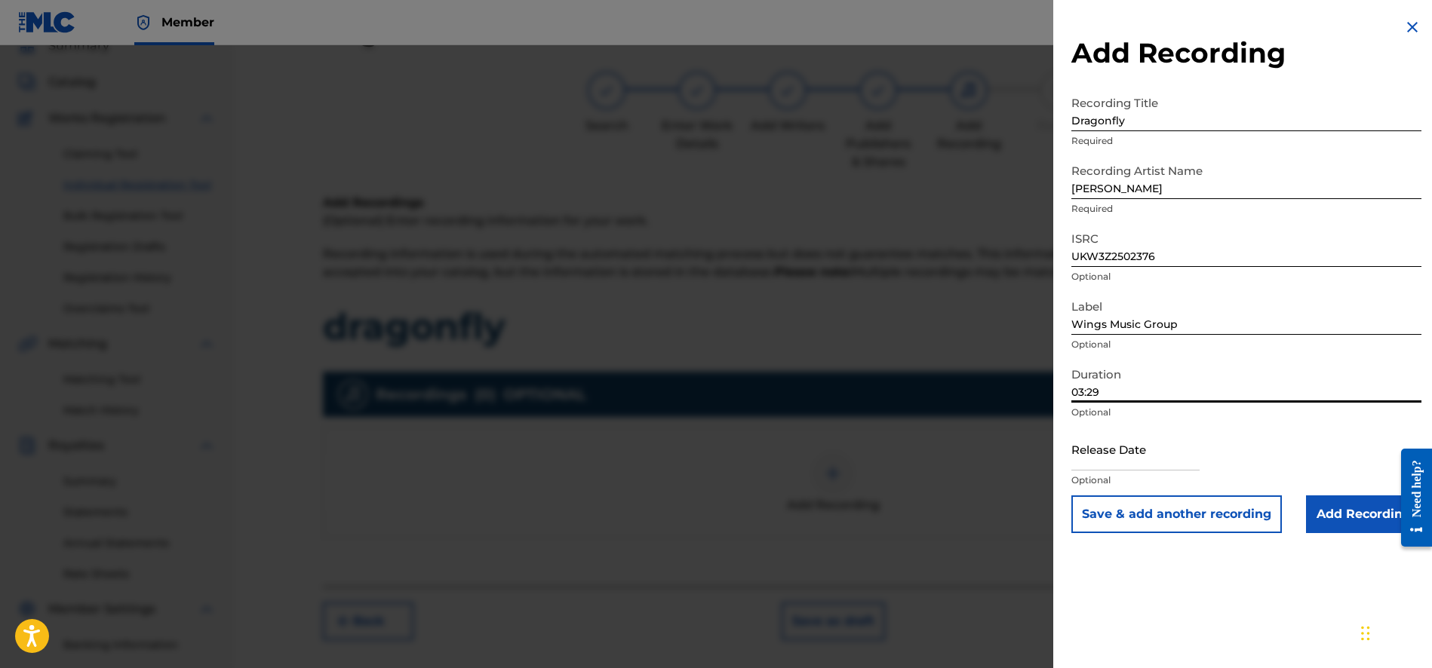
type input "03:29"
click at [1149, 461] on input "text" at bounding box center [1135, 449] width 128 height 43
select select "7"
select select "2025"
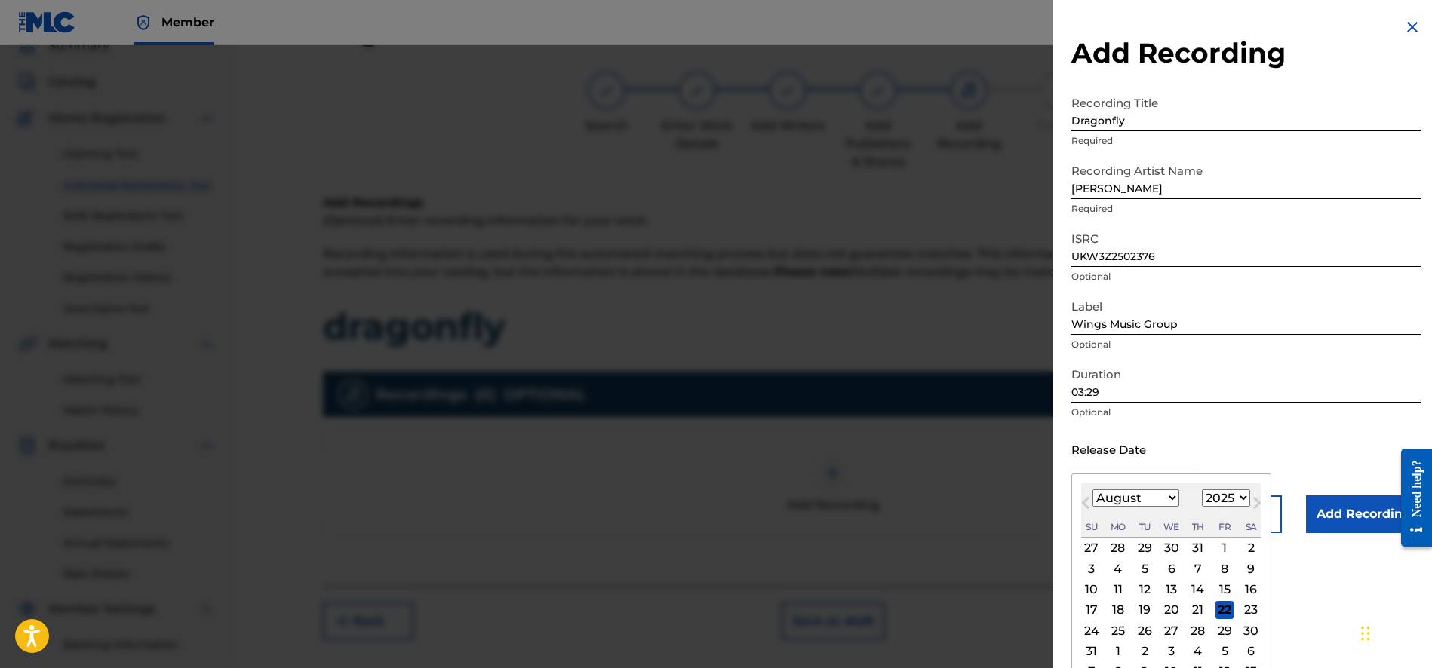
click at [1084, 510] on button "Previous Month" at bounding box center [1085, 506] width 24 height 24
click at [1171, 498] on select "January February March April May June July August September October November De…" at bounding box center [1135, 498] width 87 height 17
select select "7"
click at [1092, 490] on select "January February March April May June July August September October November De…" at bounding box center [1135, 498] width 87 height 17
click at [1223, 606] on div "22" at bounding box center [1224, 610] width 18 height 18
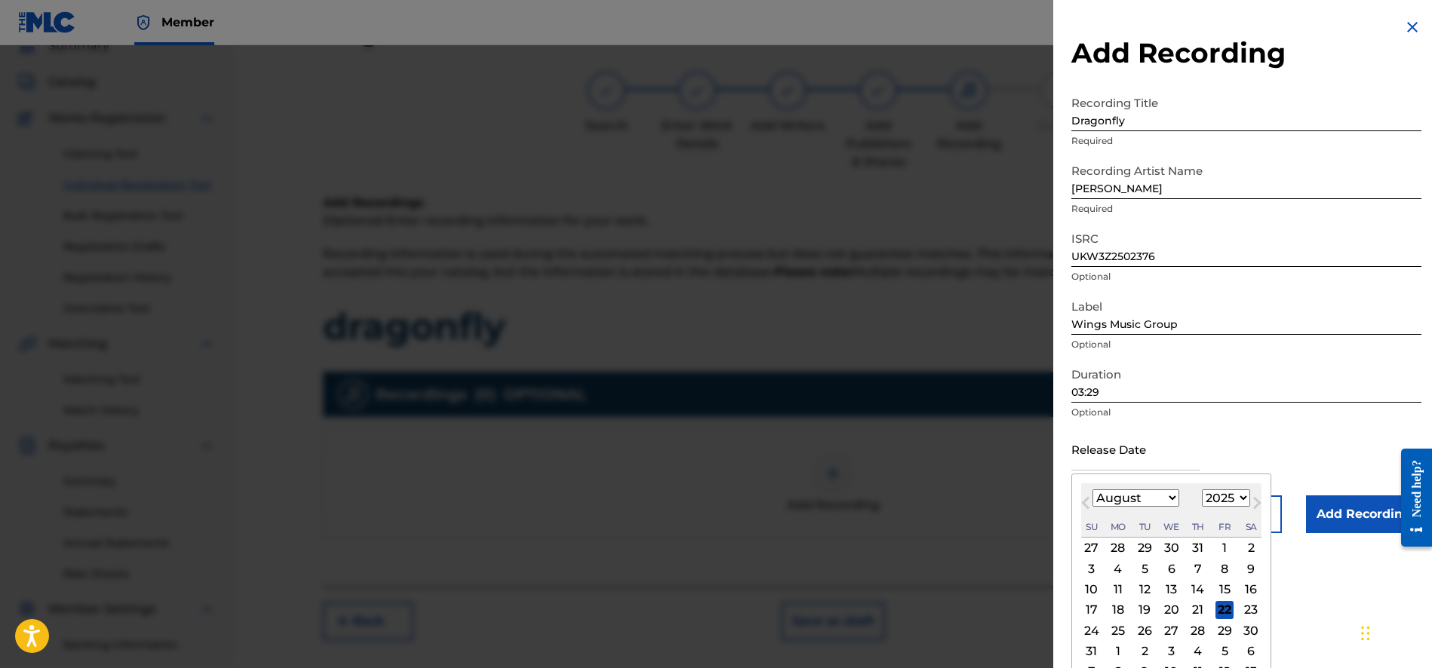
type input "[DATE]"
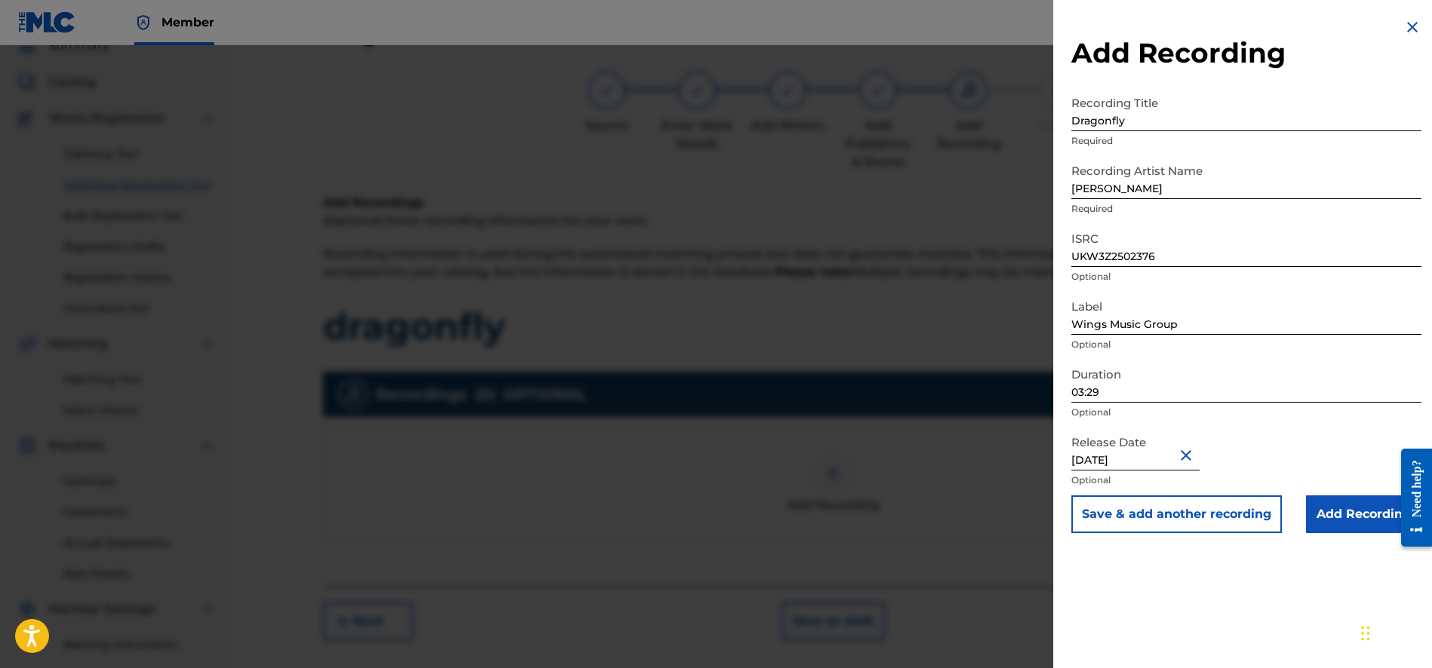
click at [1332, 507] on input "Add Recording" at bounding box center [1363, 515] width 115 height 38
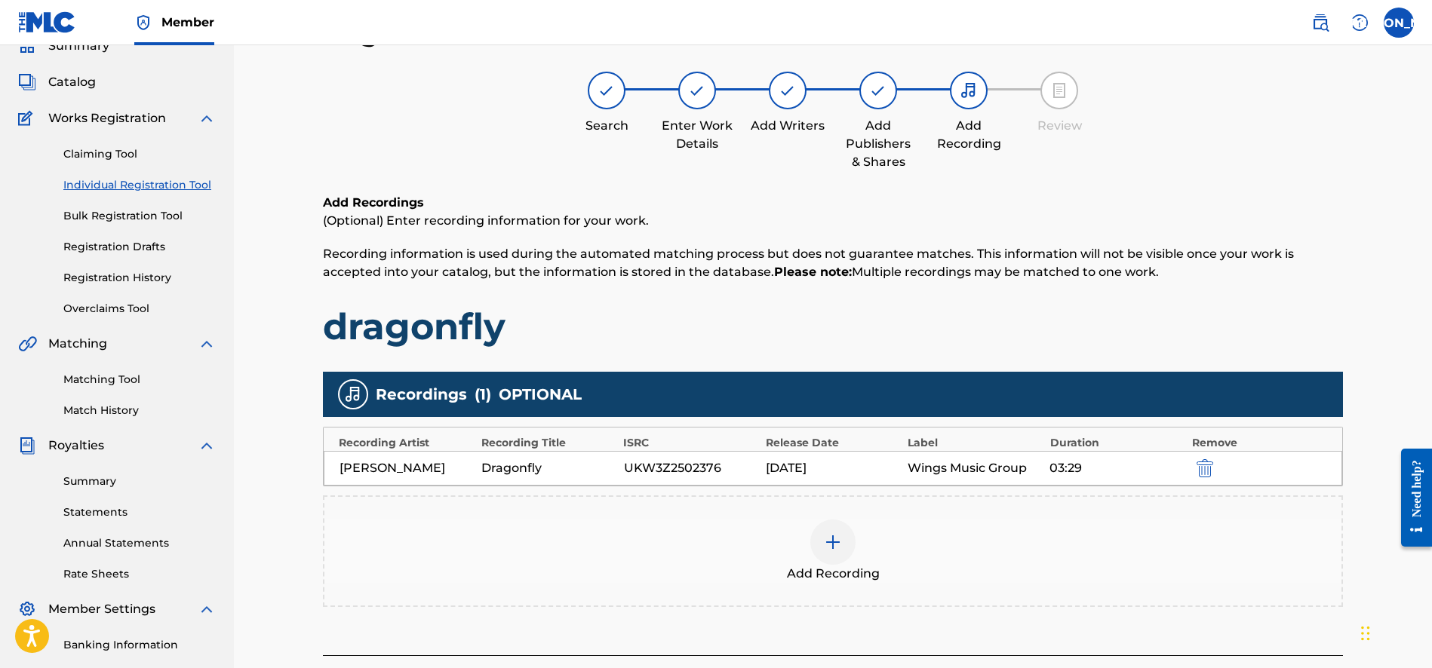
scroll to position [267, 0]
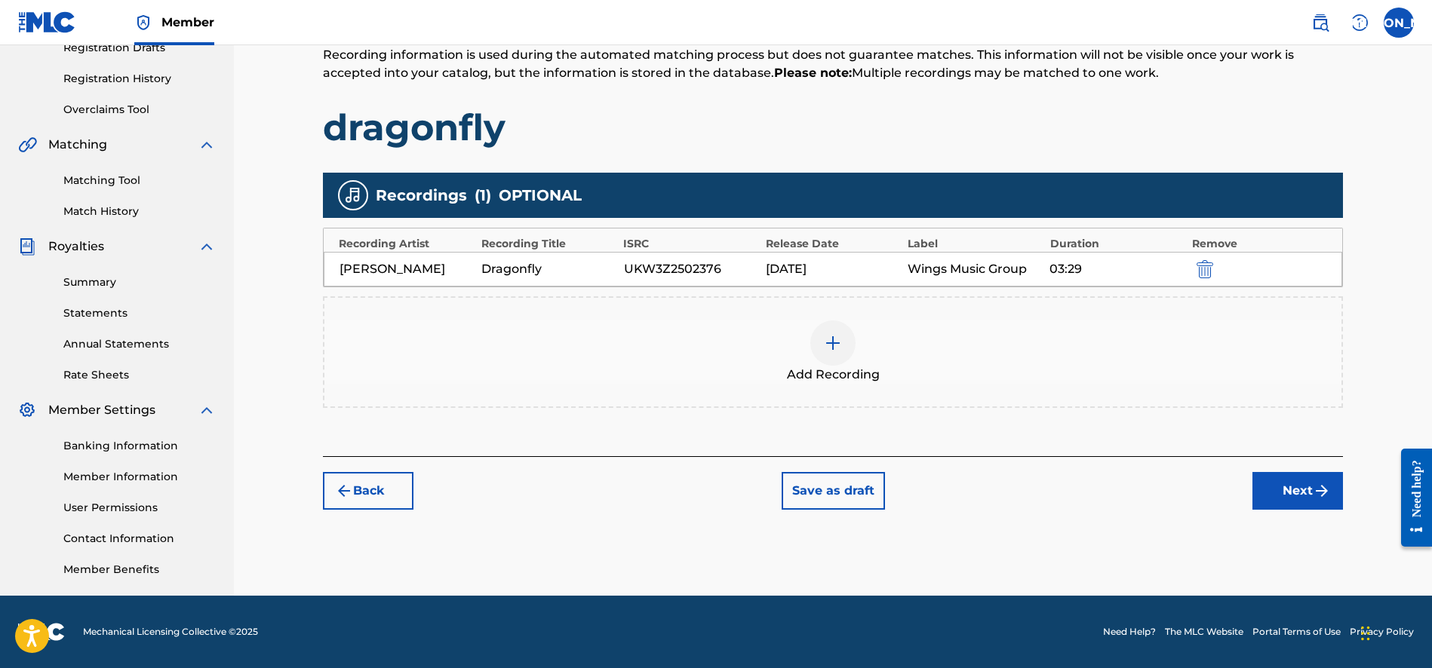
click at [1273, 496] on button "Next" at bounding box center [1297, 491] width 91 height 38
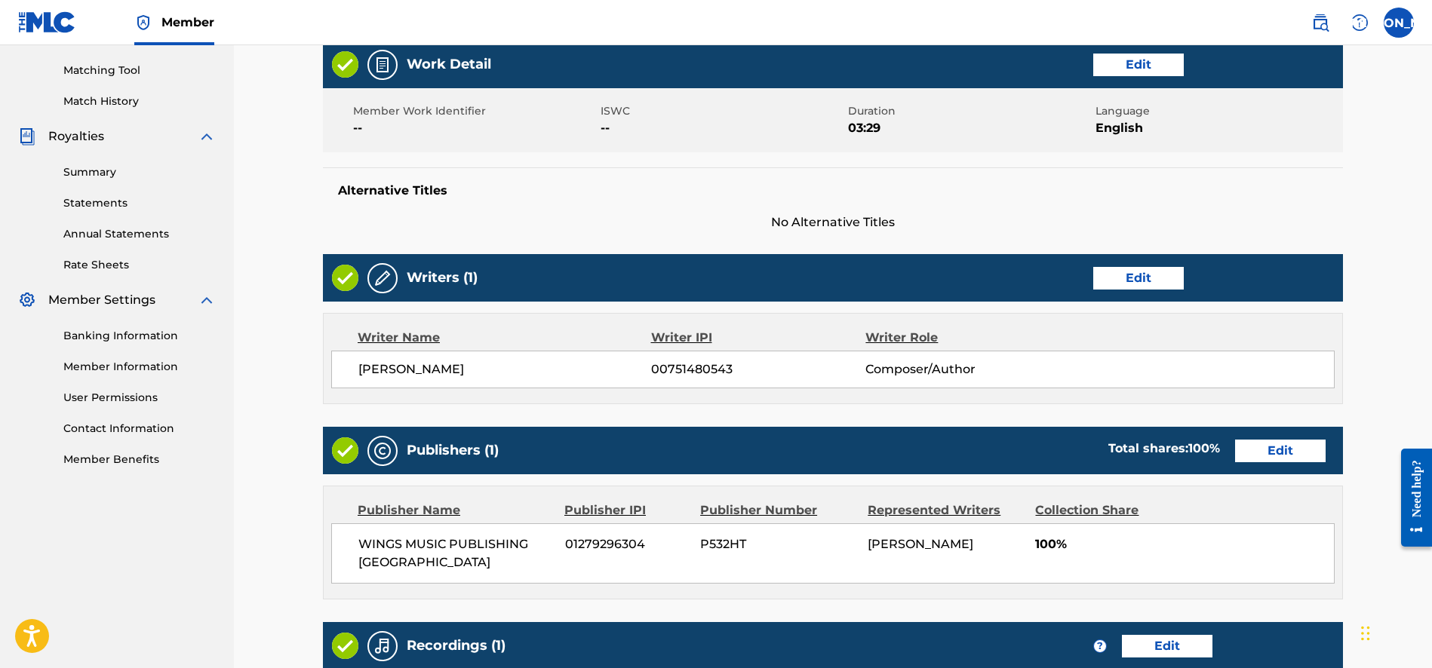
scroll to position [625, 0]
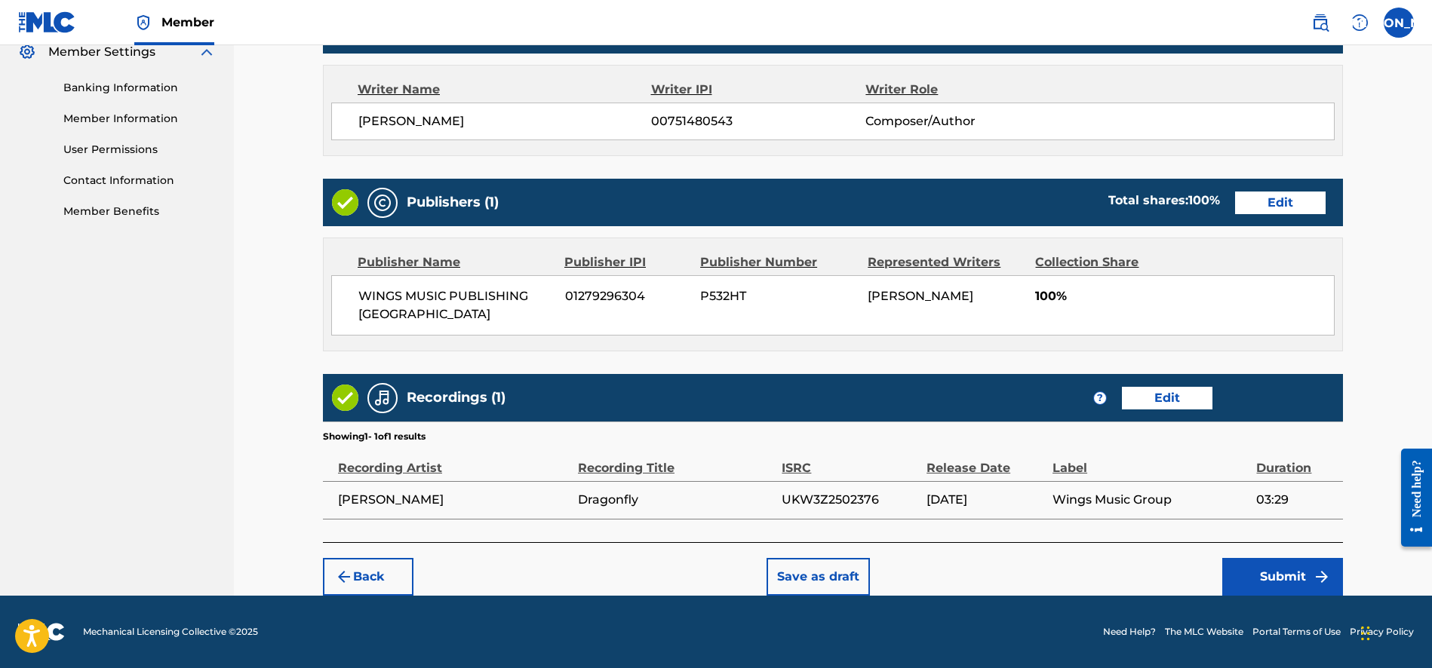
click at [1276, 570] on button "Submit" at bounding box center [1282, 577] width 121 height 38
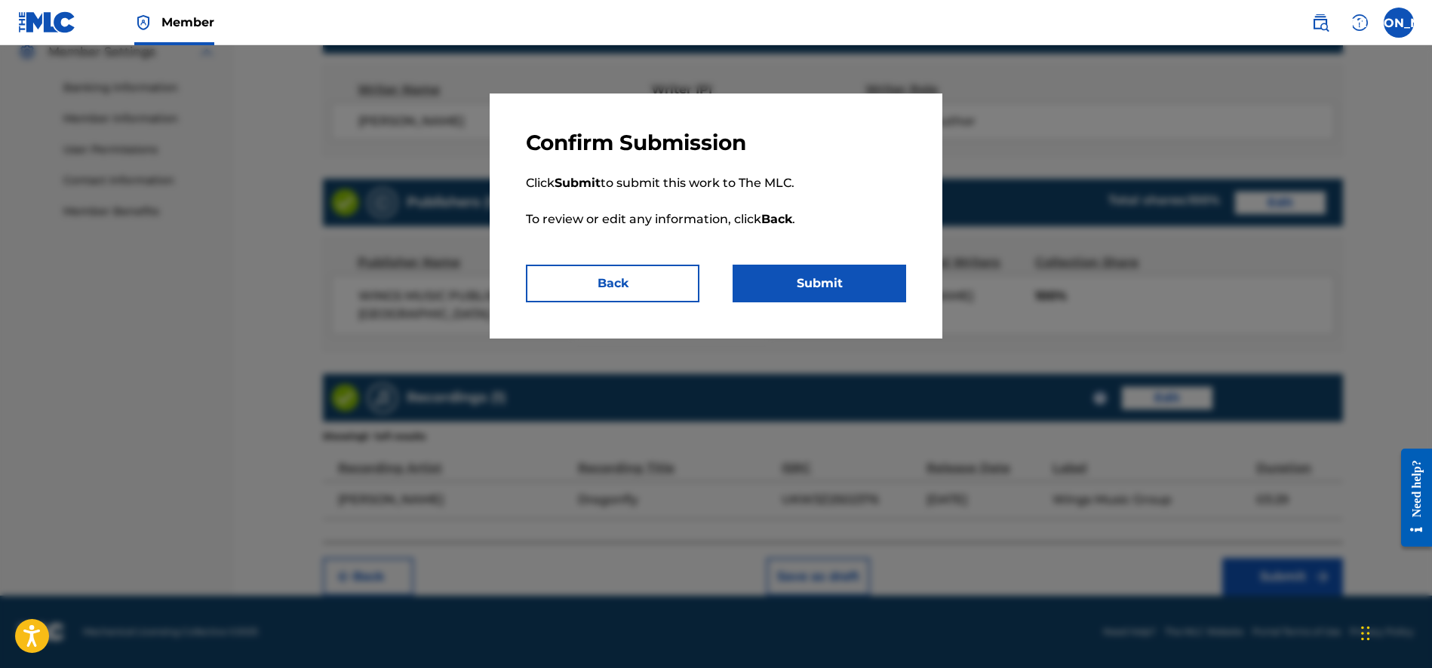
click at [830, 287] on button "Submit" at bounding box center [818, 284] width 173 height 38
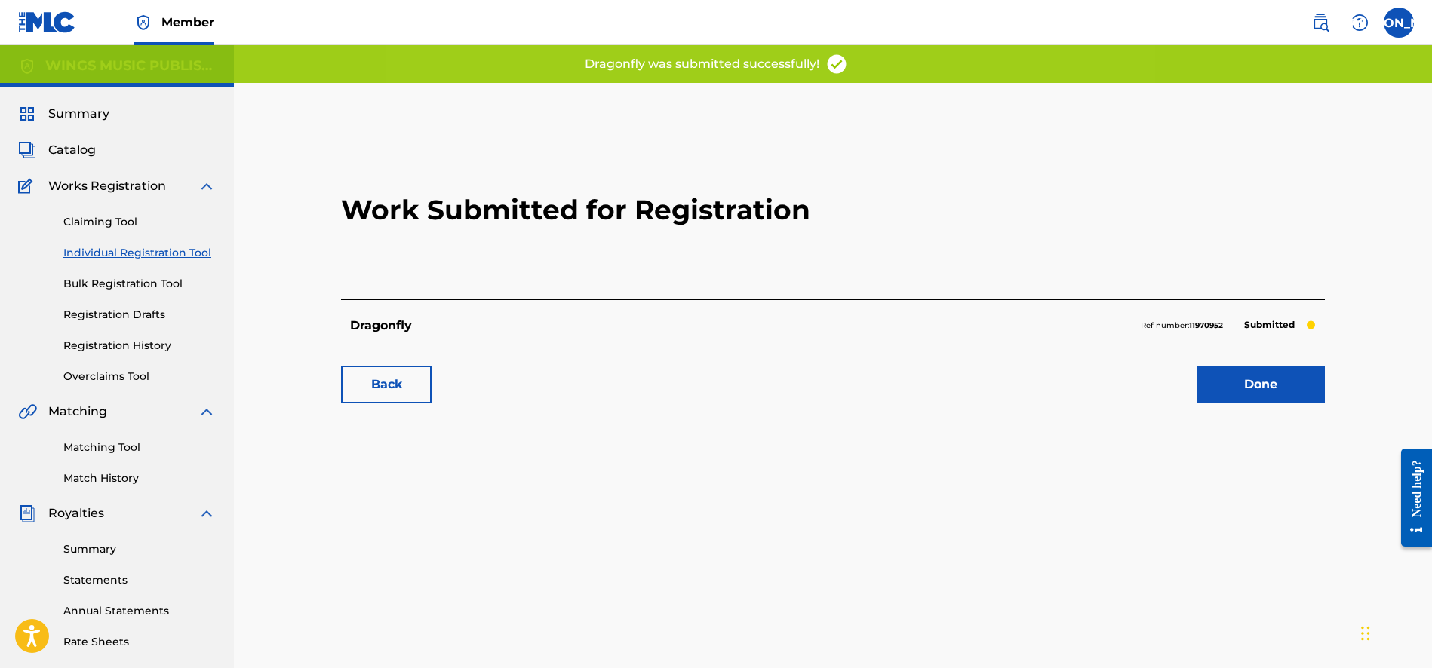
click at [1265, 386] on link "Done" at bounding box center [1260, 385] width 128 height 38
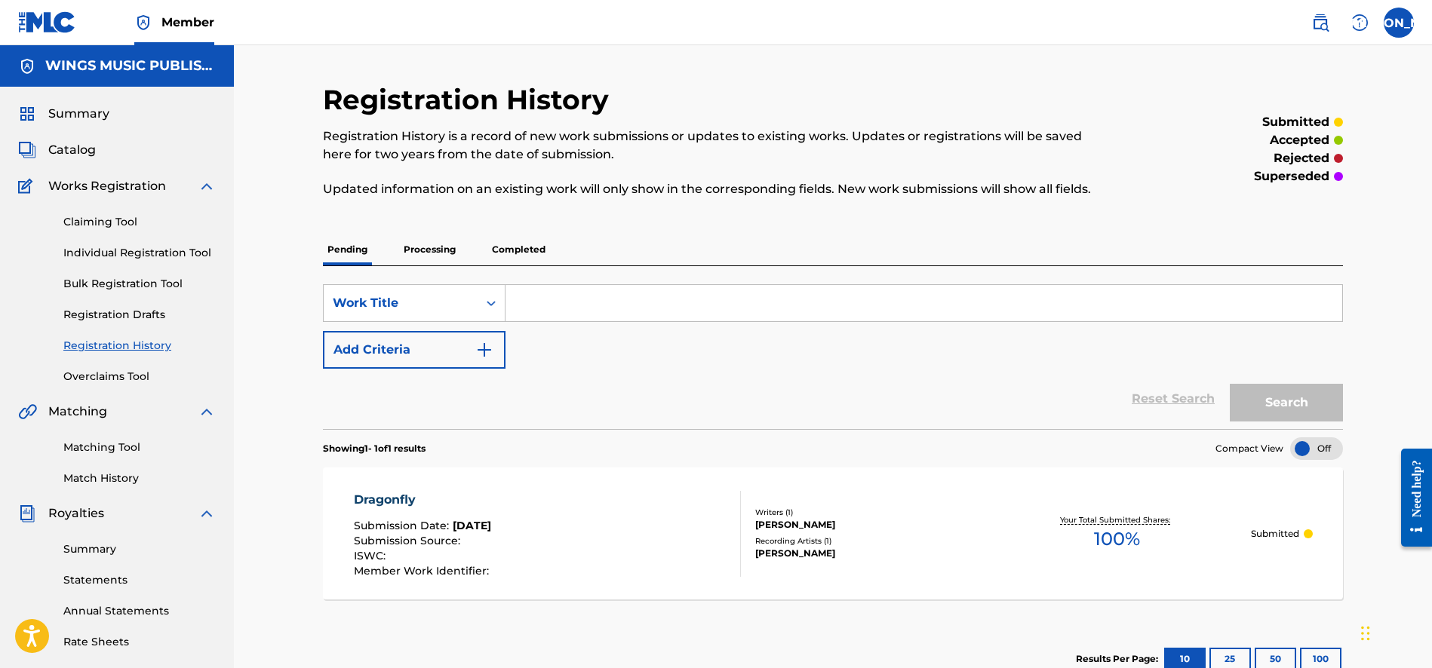
click at [431, 243] on p "Processing" at bounding box center [429, 250] width 61 height 32
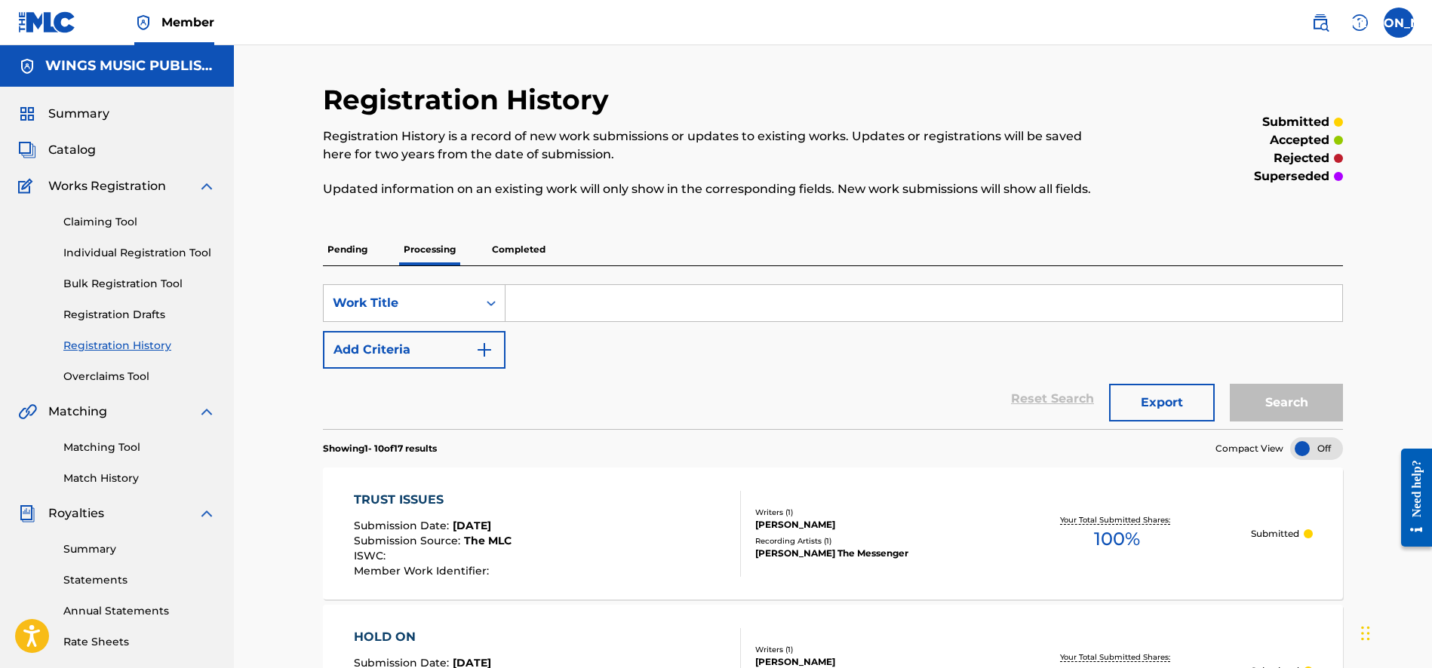
click at [523, 242] on p "Completed" at bounding box center [518, 250] width 63 height 32
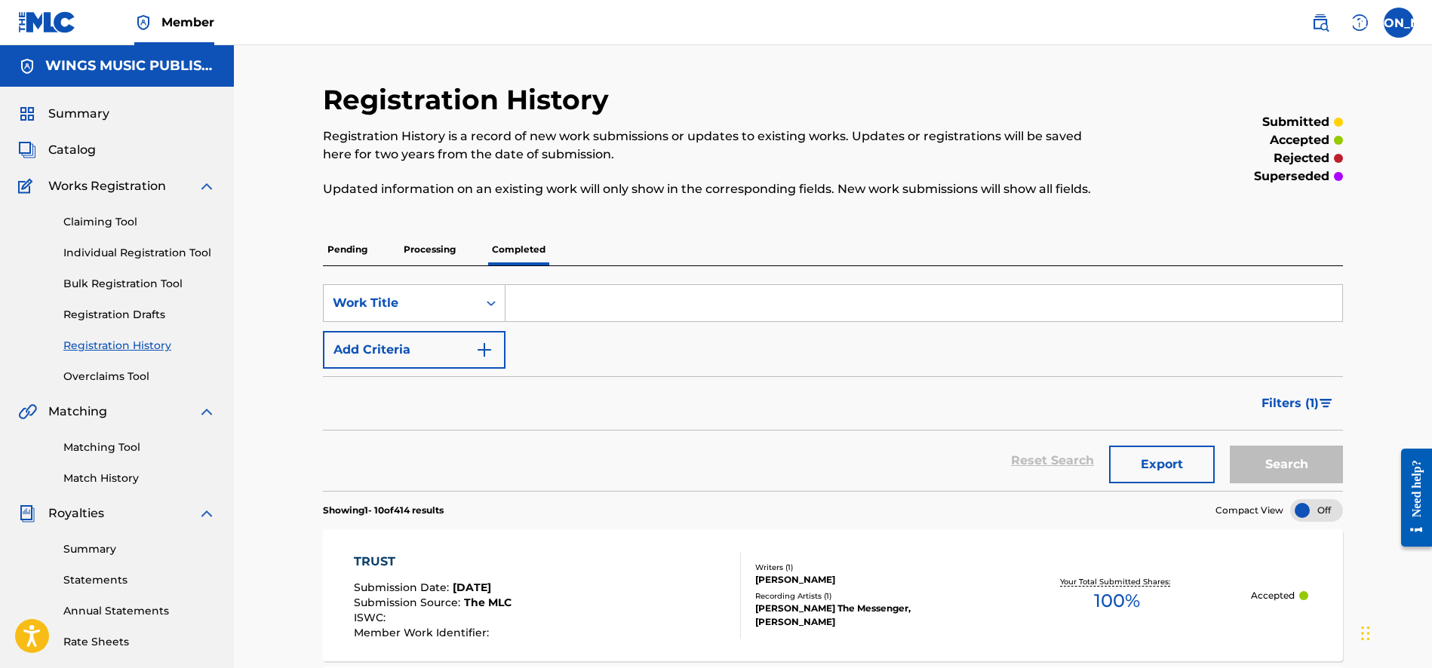
click at [339, 250] on p "Pending" at bounding box center [347, 250] width 49 height 32
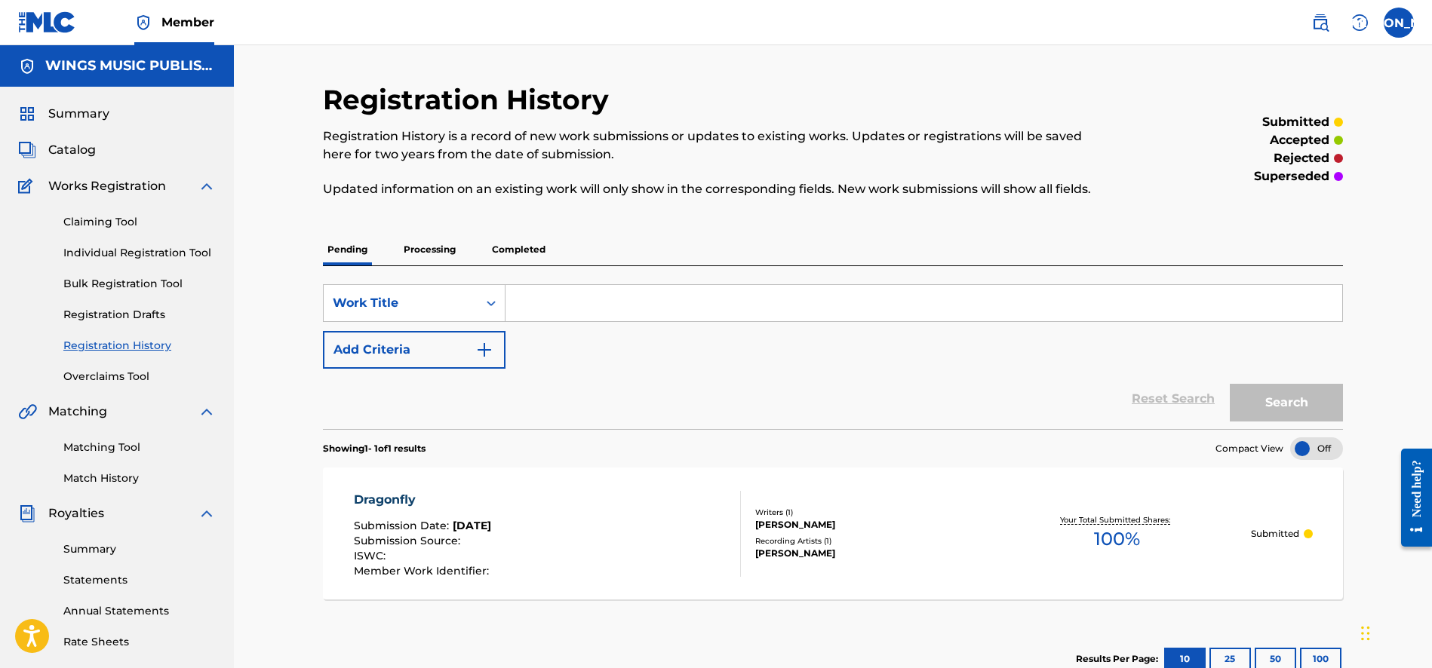
click at [118, 253] on link "Individual Registration Tool" at bounding box center [139, 253] width 152 height 16
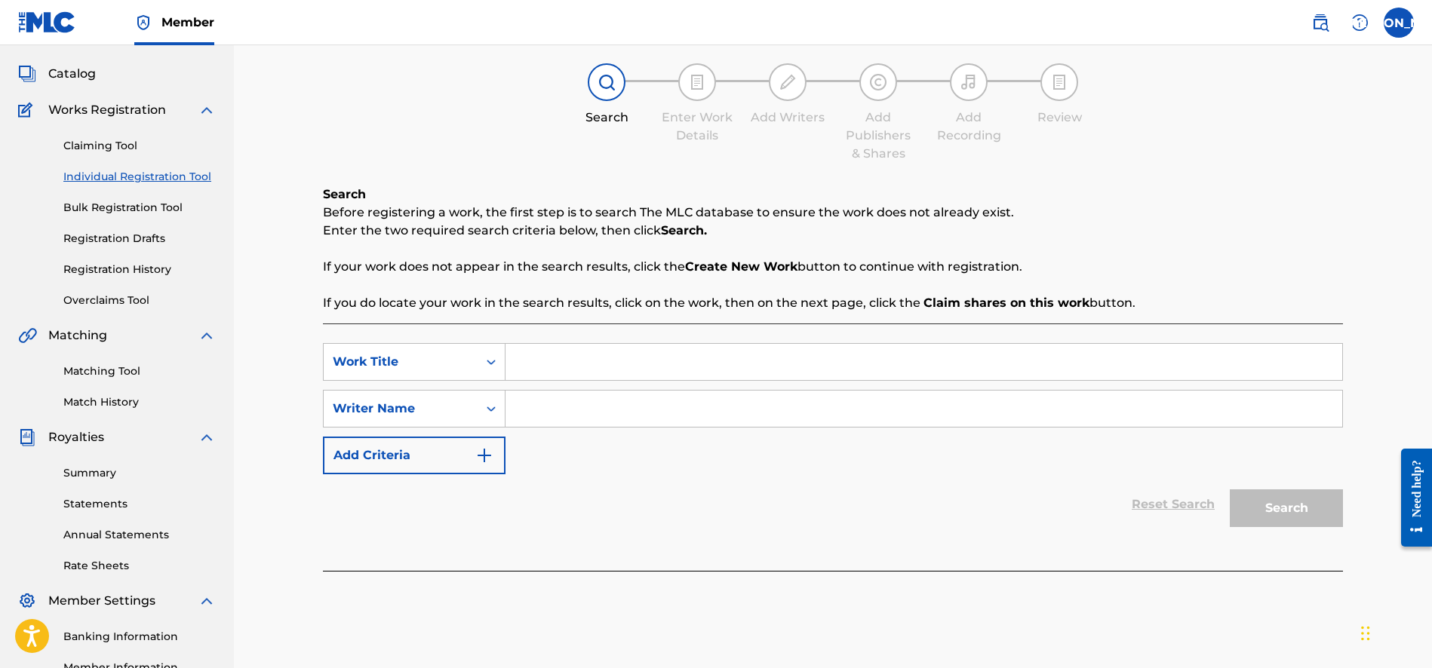
scroll to position [67, 0]
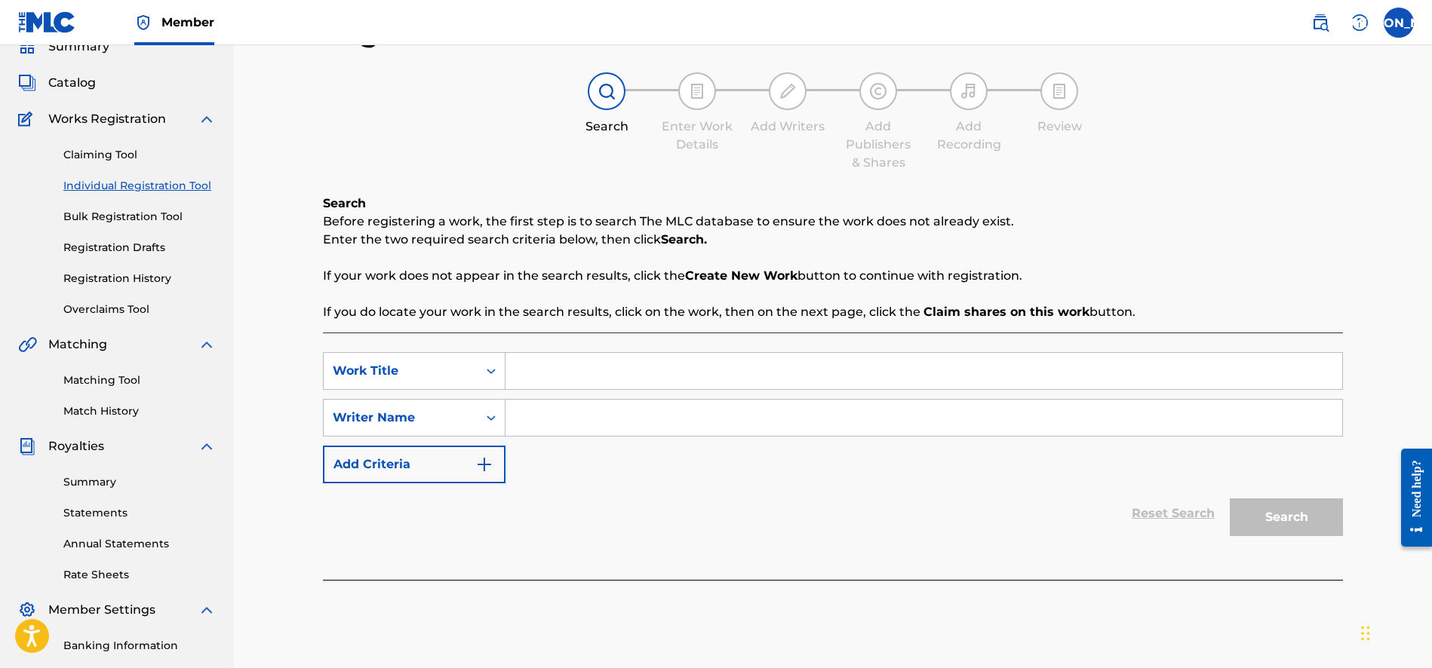
click at [530, 373] on input "Search Form" at bounding box center [923, 371] width 837 height 36
type input "safe"
click at [549, 421] on input "na" at bounding box center [923, 418] width 837 height 36
type input "n"
click at [549, 420] on input "j" at bounding box center [923, 418] width 837 height 36
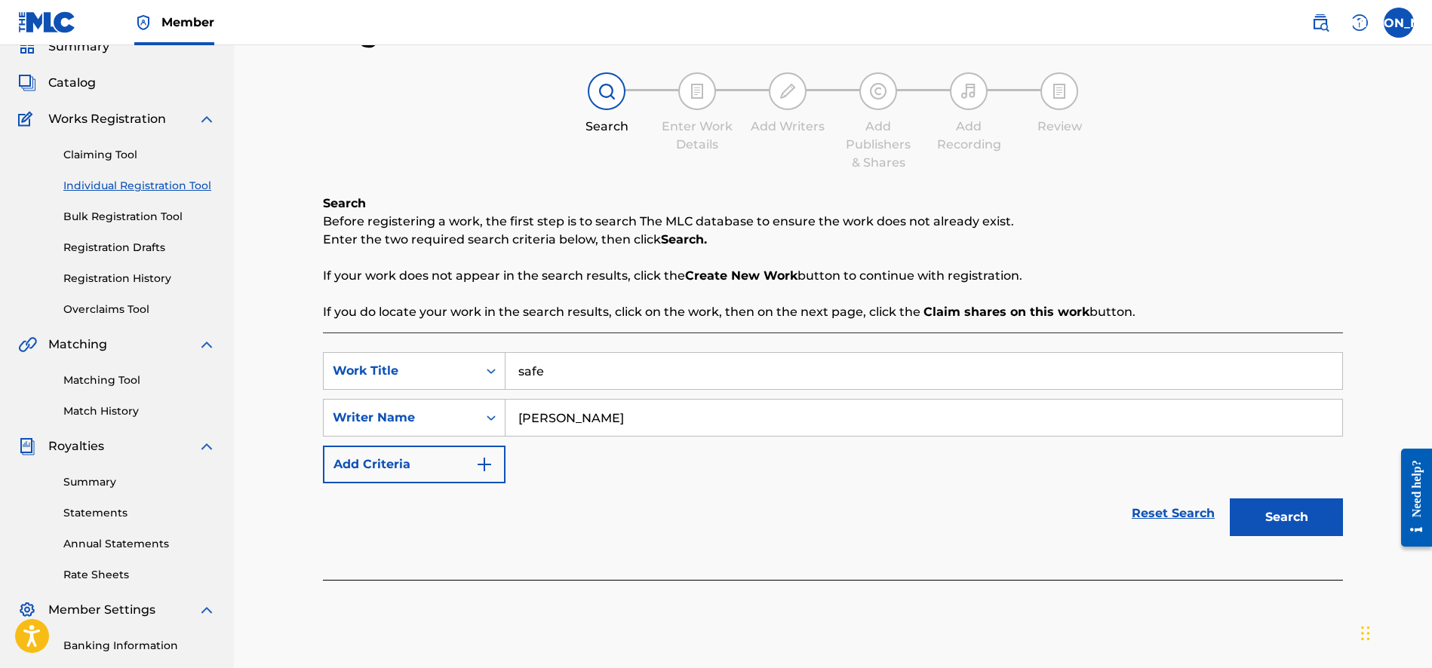
type input "[PERSON_NAME]"
click at [1306, 523] on button "Search" at bounding box center [1286, 518] width 113 height 38
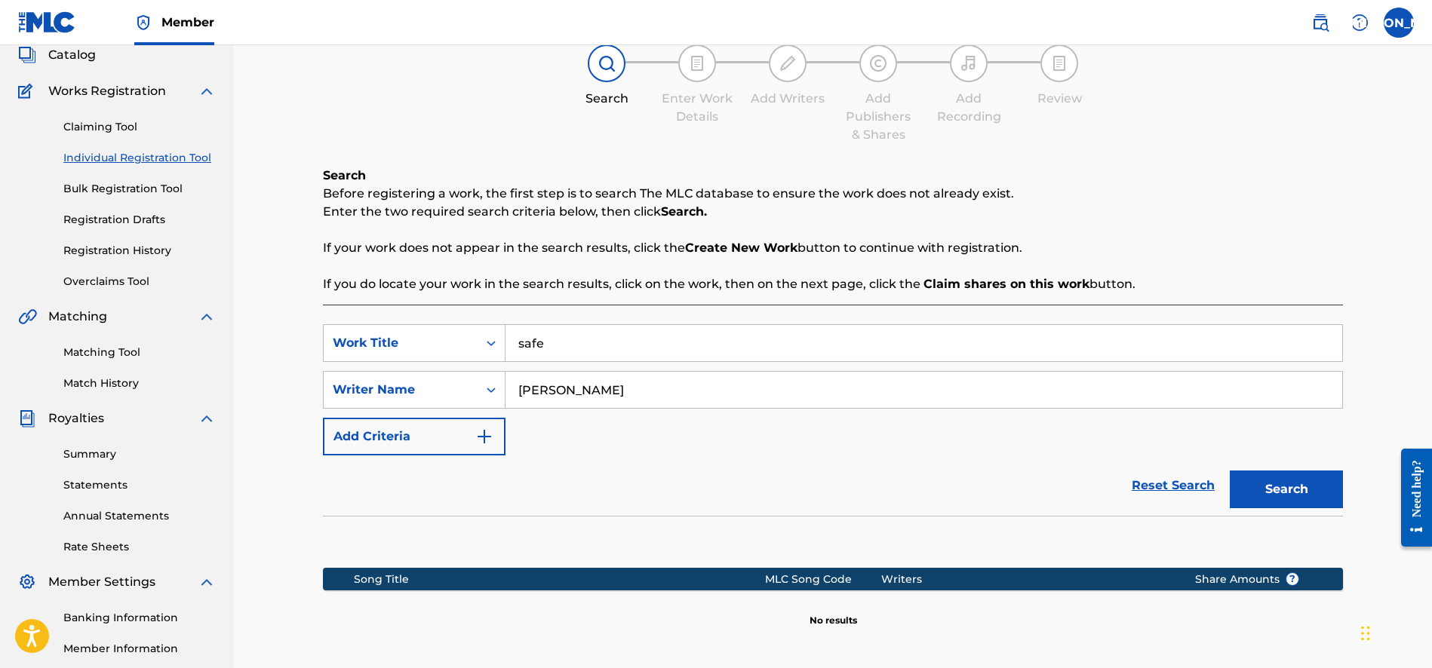
scroll to position [267, 0]
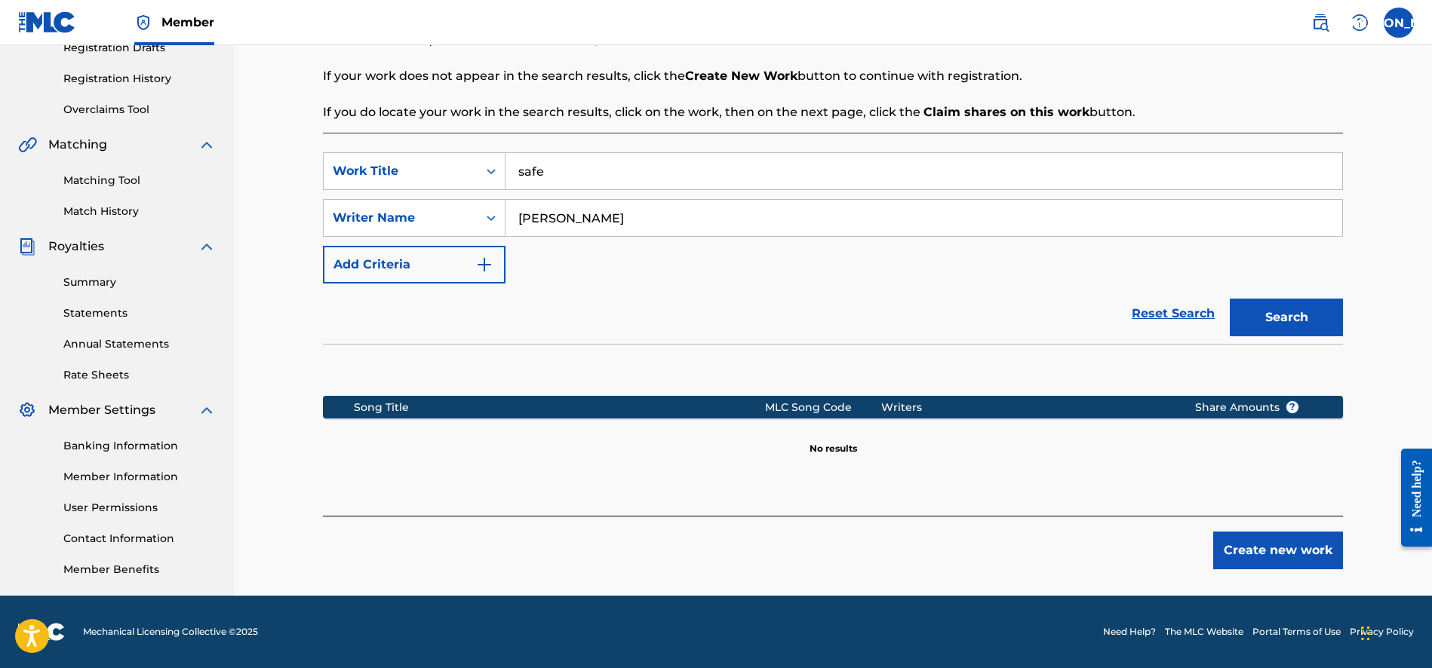
click at [1275, 563] on button "Create new work" at bounding box center [1278, 551] width 130 height 38
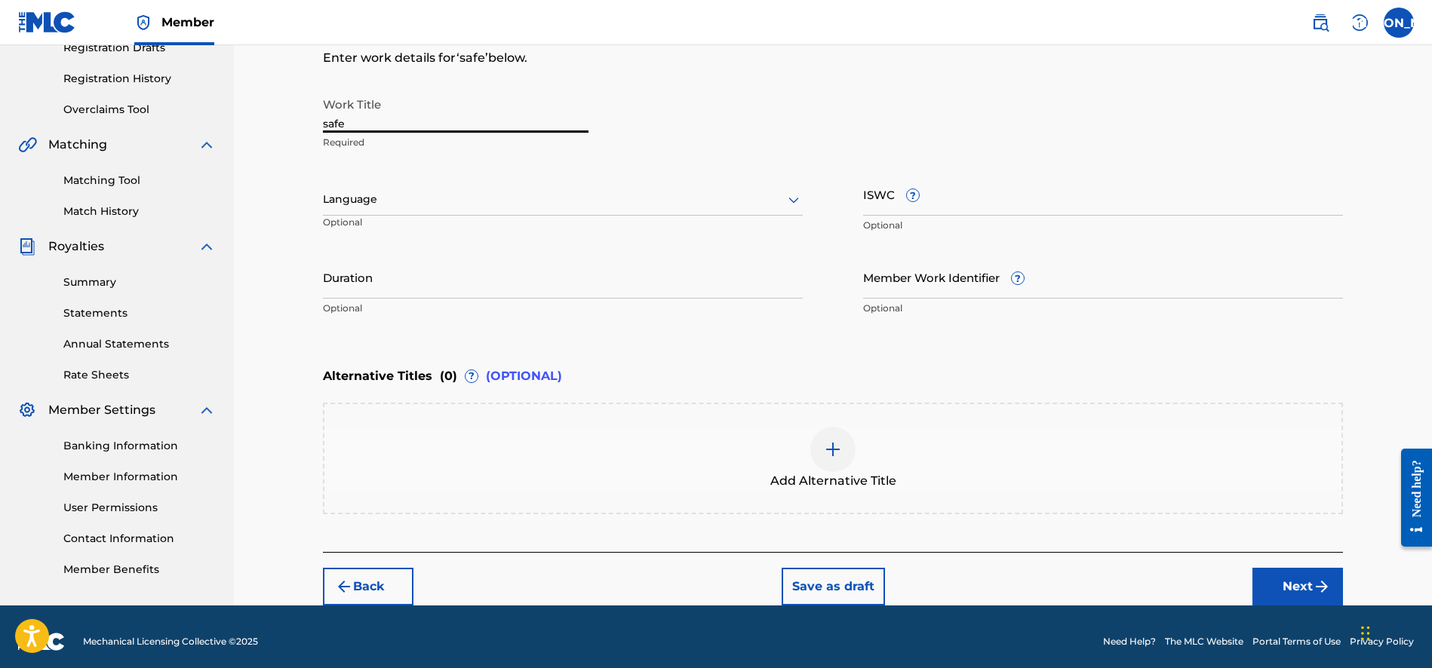
click at [329, 123] on input "safe" at bounding box center [456, 111] width 266 height 43
type input "Safe"
click at [425, 200] on div at bounding box center [563, 199] width 480 height 19
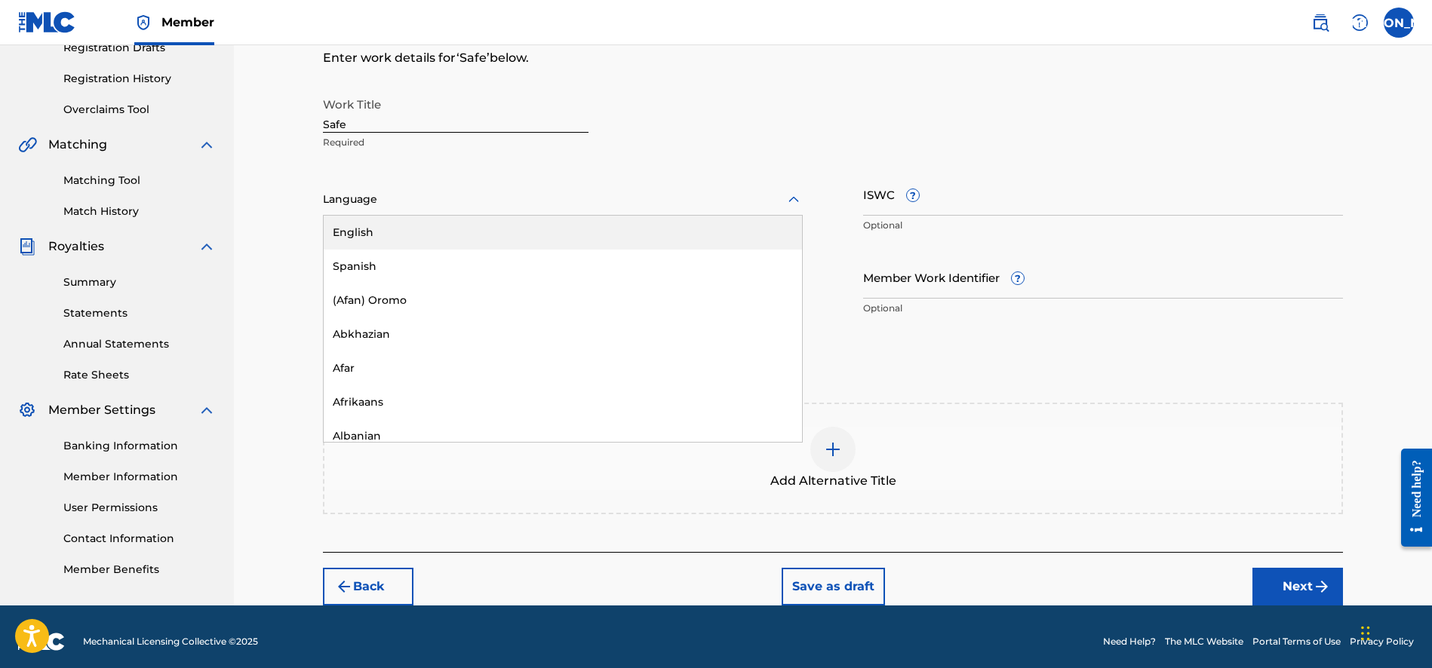
click at [417, 227] on div "English" at bounding box center [563, 233] width 478 height 34
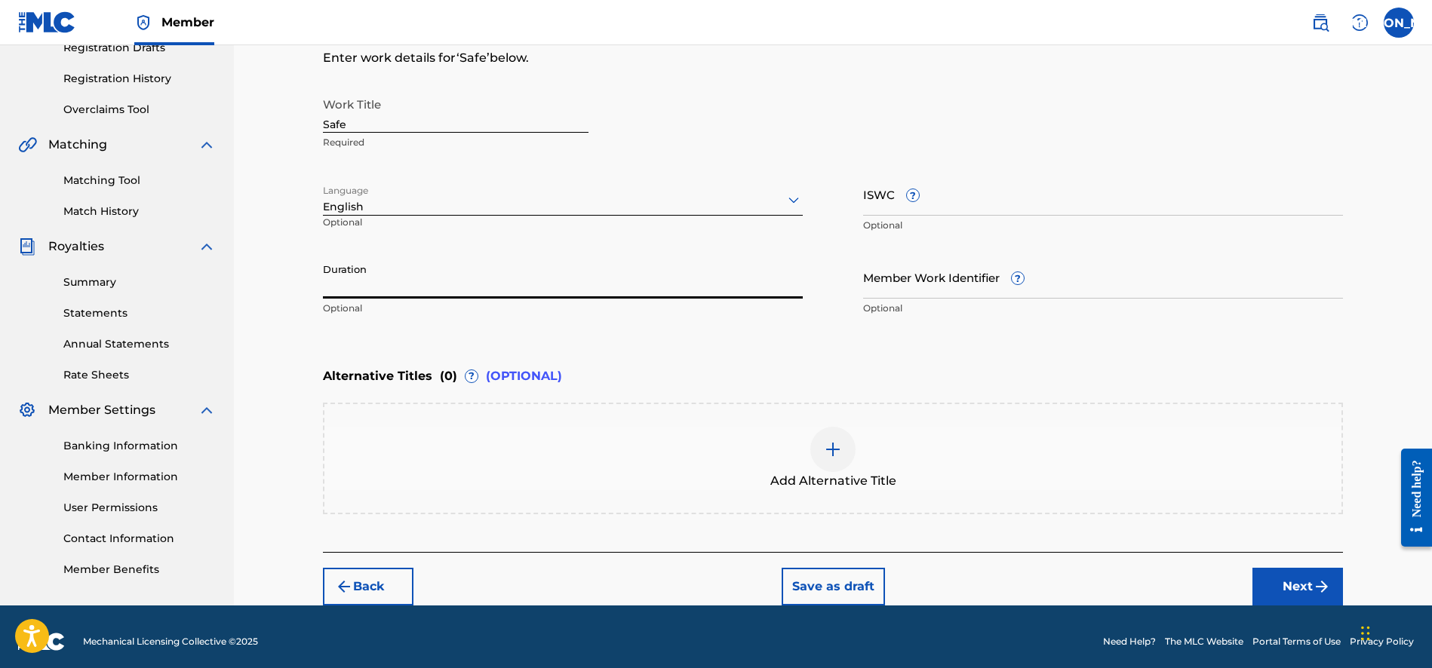
click at [362, 291] on input "Duration" at bounding box center [563, 277] width 480 height 43
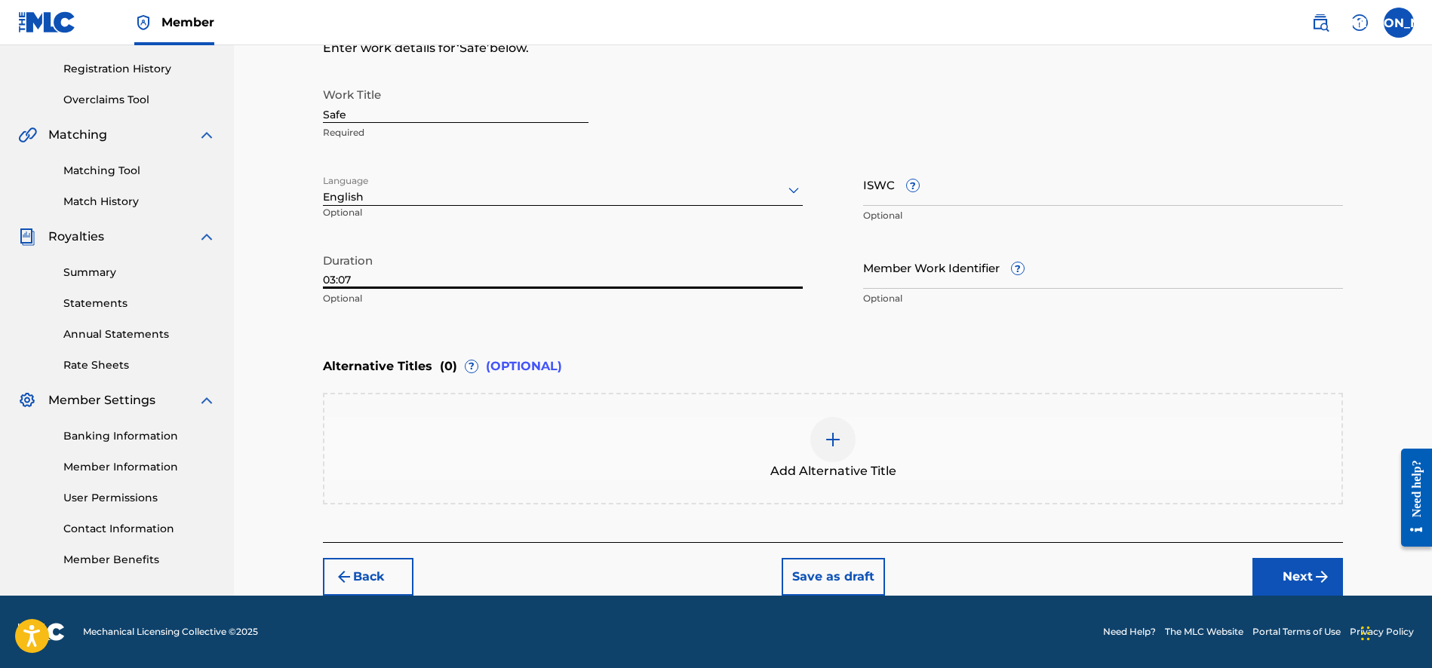
type input "03:07"
click at [1304, 571] on button "Next" at bounding box center [1297, 577] width 91 height 38
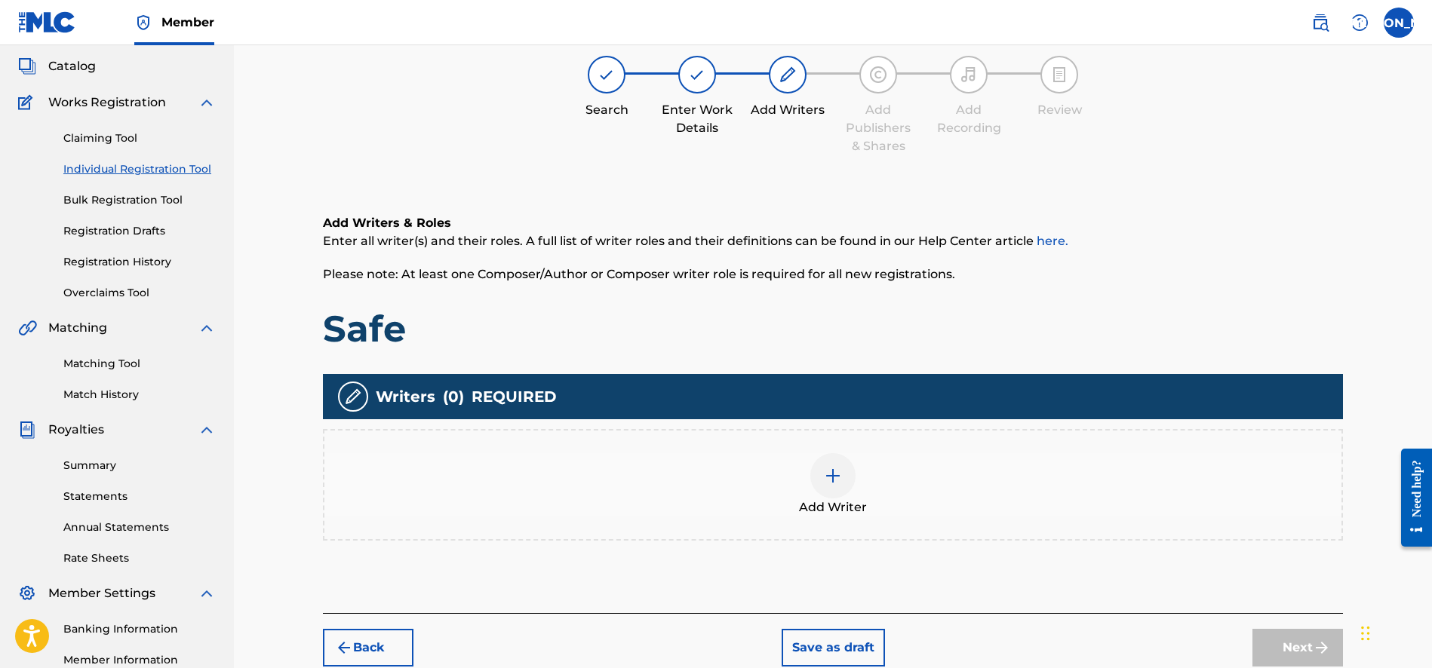
scroll to position [68, 0]
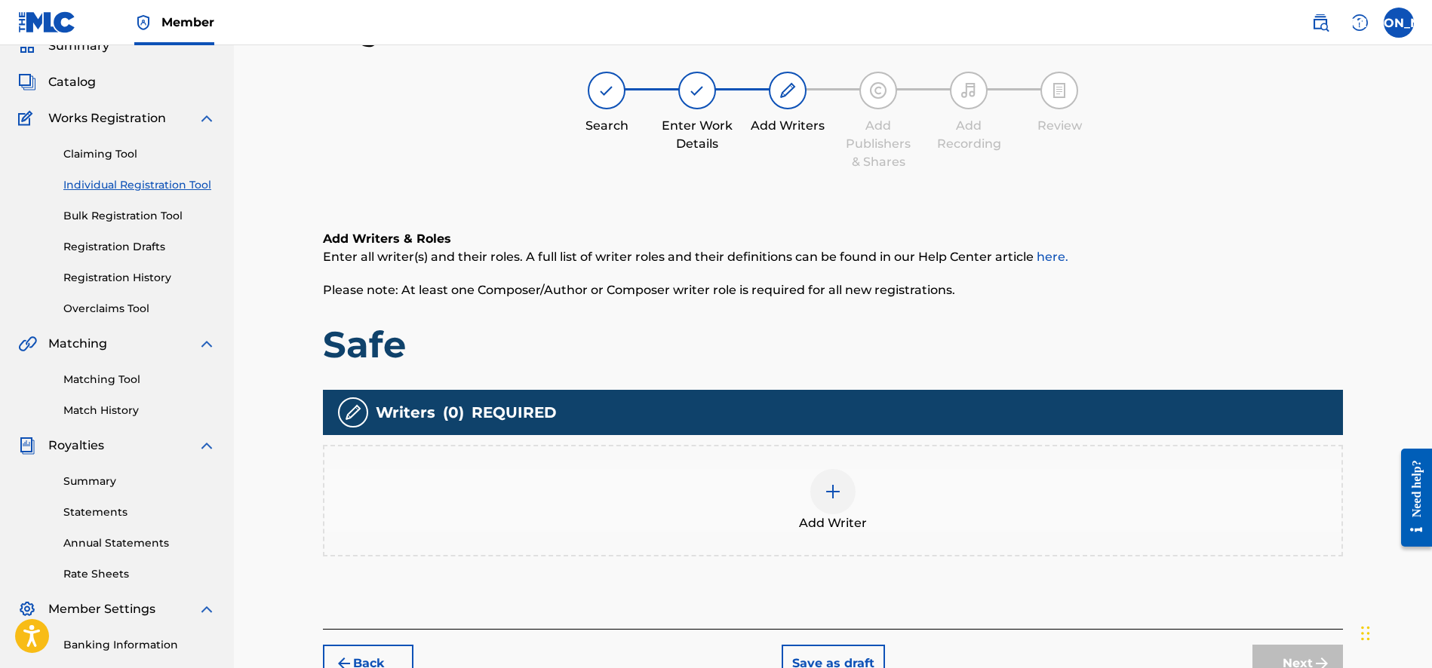
click at [831, 500] on img at bounding box center [833, 492] width 18 height 18
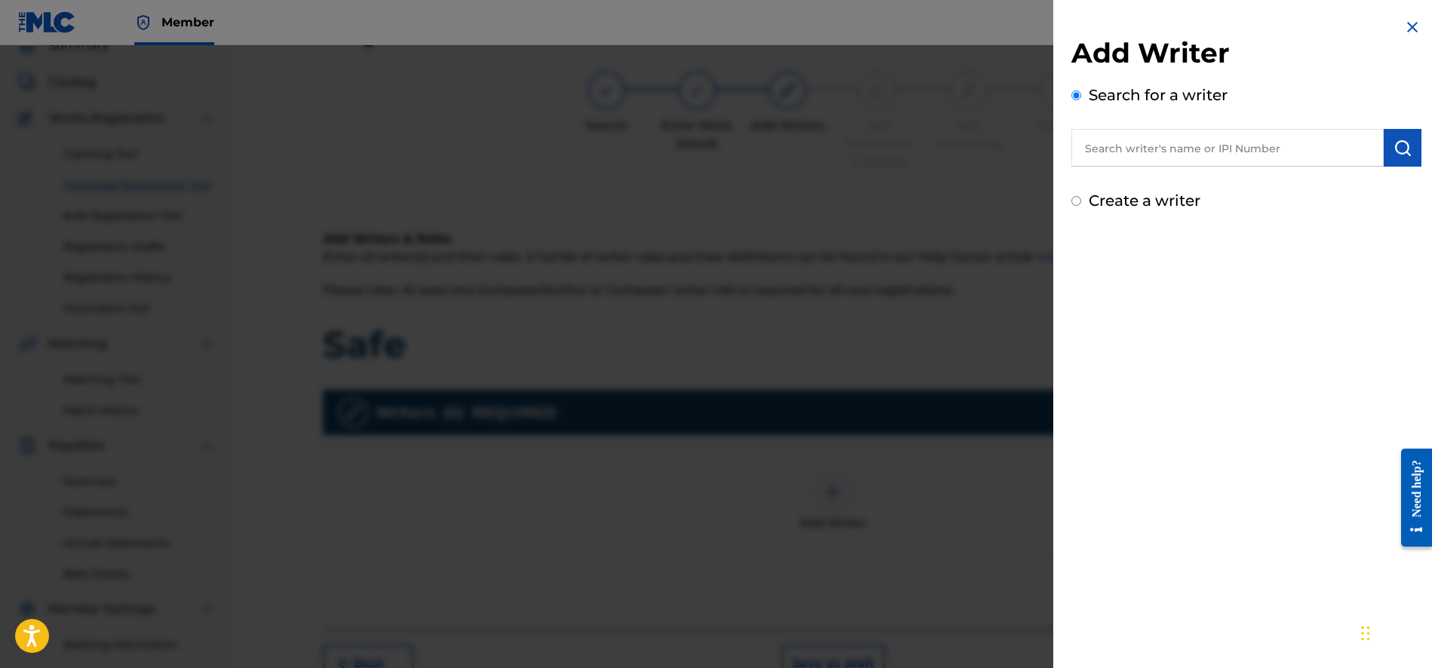
click at [1109, 149] on input "text" at bounding box center [1227, 148] width 312 height 38
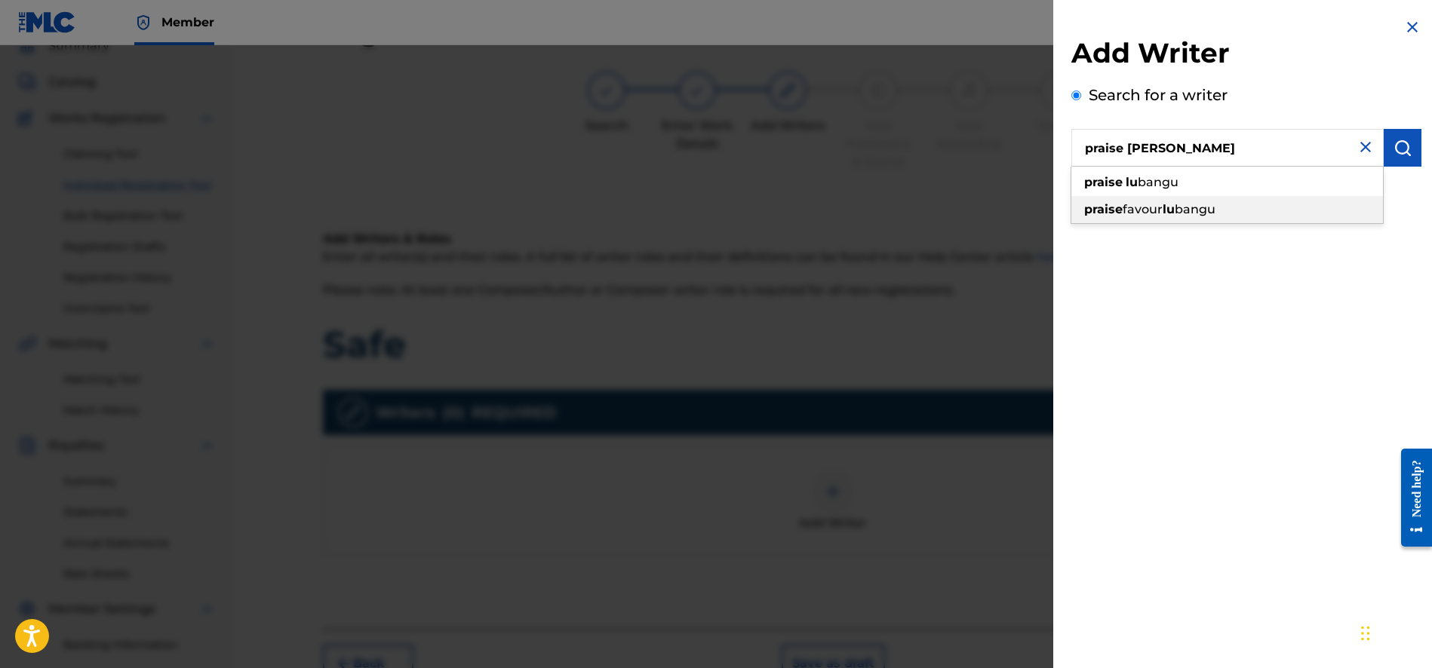
click at [1135, 212] on span "favour" at bounding box center [1142, 209] width 40 height 14
type input "praise favour lubangu"
click at [1395, 142] on img "submit" at bounding box center [1402, 148] width 18 height 18
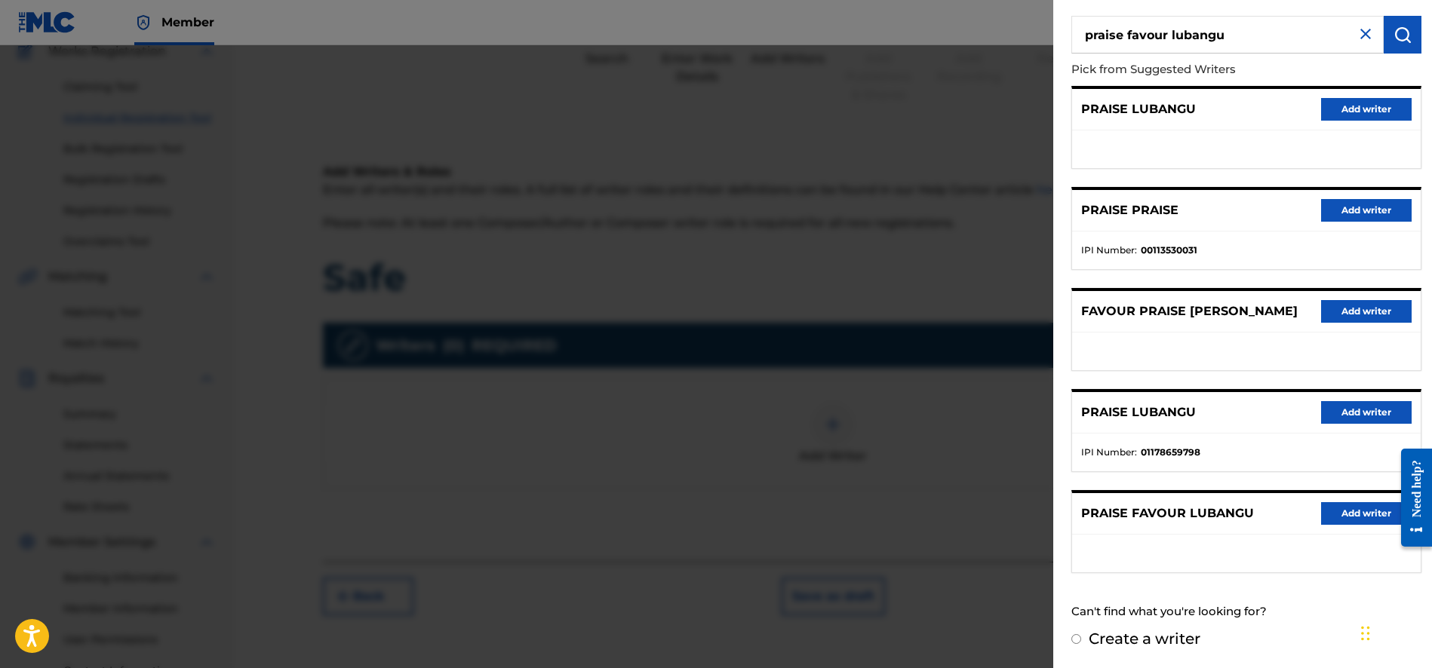
scroll to position [136, 0]
click at [1362, 410] on button "Add writer" at bounding box center [1366, 412] width 91 height 23
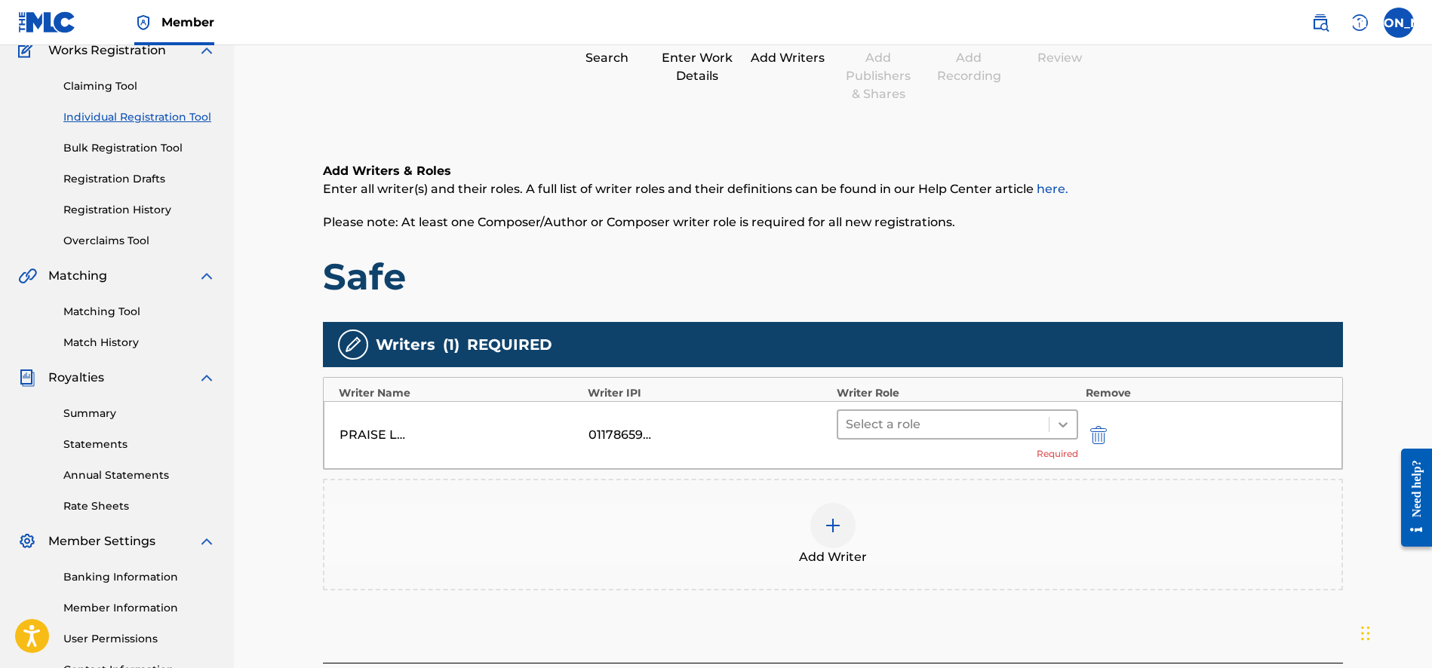
click at [1064, 429] on icon at bounding box center [1062, 424] width 15 height 15
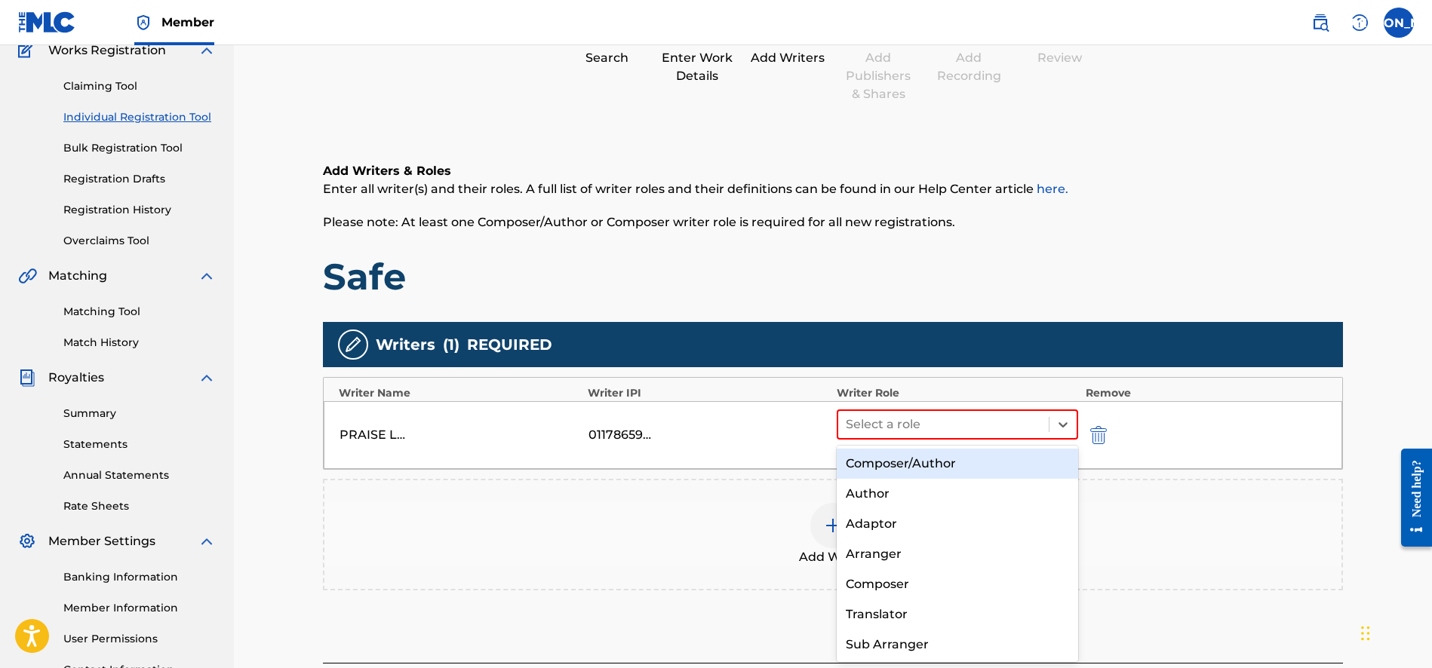
click at [1009, 465] on div "Composer/Author" at bounding box center [957, 464] width 241 height 30
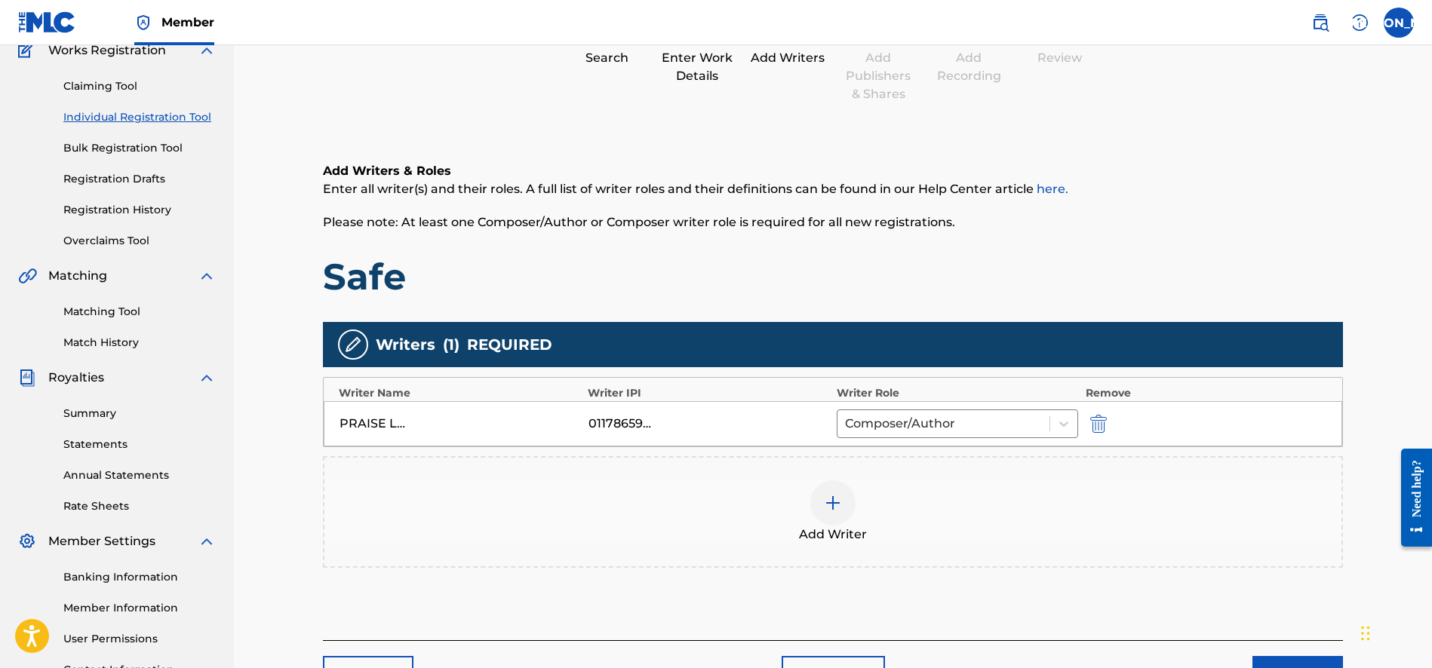
click at [843, 523] on div "Add Writer" at bounding box center [832, 511] width 1017 height 63
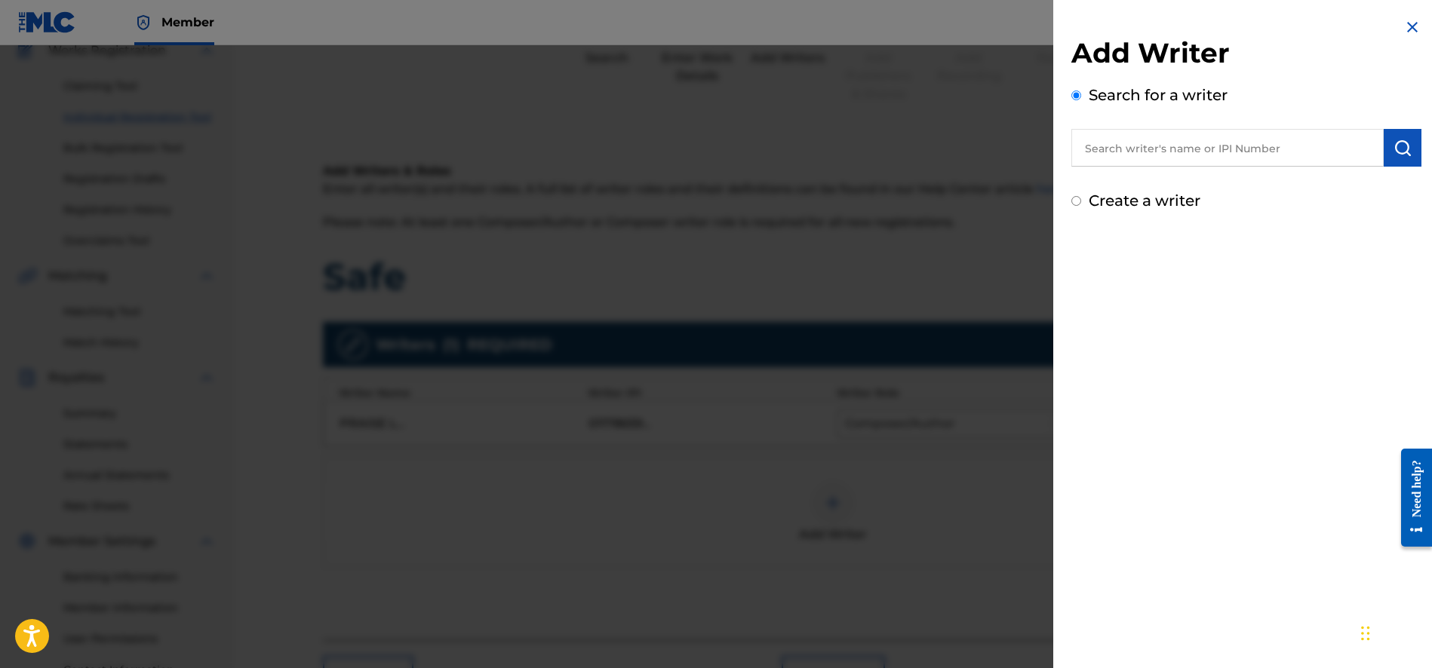
click at [1130, 154] on input "text" at bounding box center [1227, 148] width 312 height 38
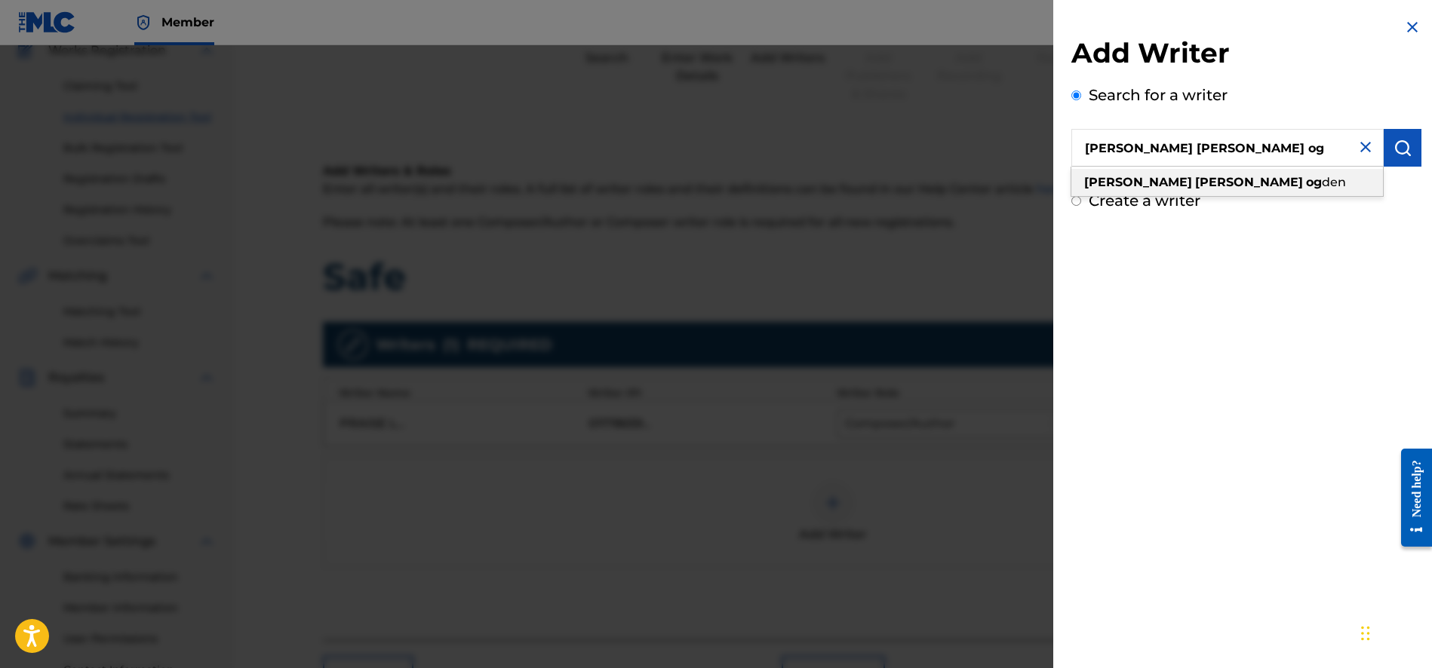
click at [1195, 189] on strong "[PERSON_NAME]" at bounding box center [1249, 182] width 108 height 14
type input "[PERSON_NAME]"
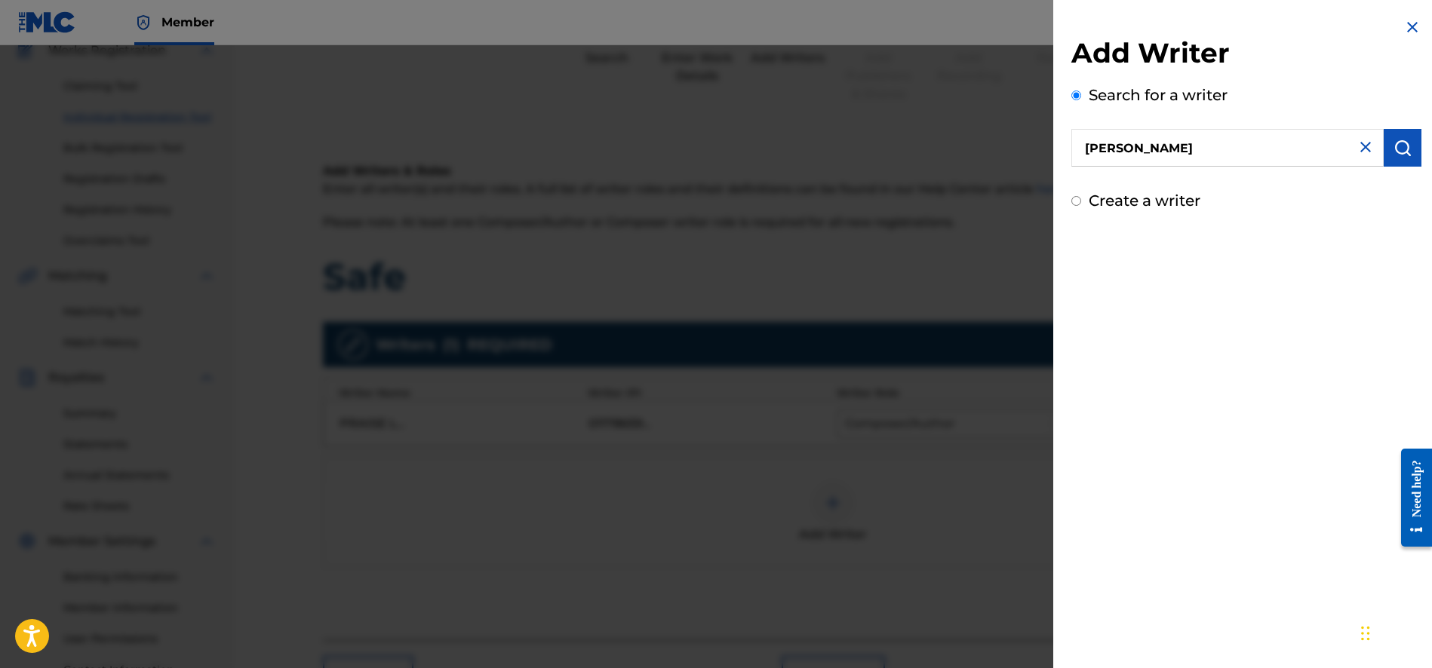
click at [1402, 158] on button "submit" at bounding box center [1402, 148] width 38 height 38
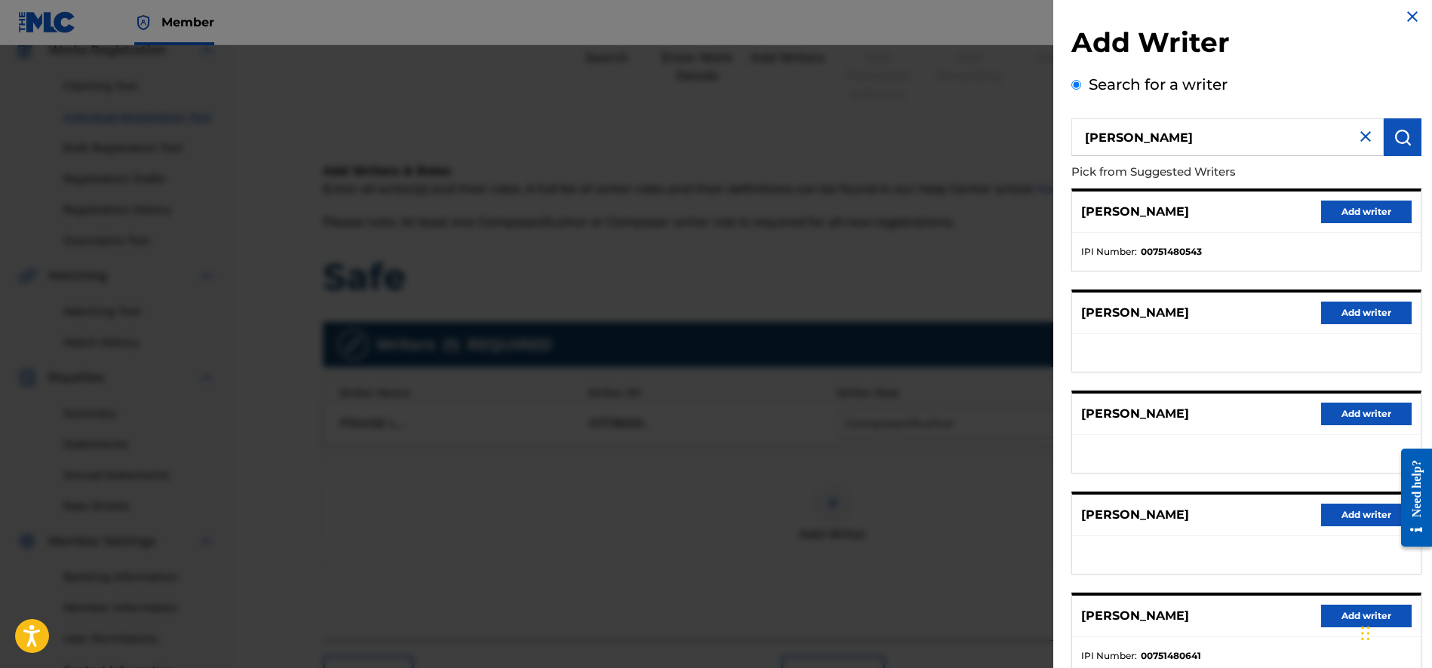
scroll to position [11, 0]
click at [1334, 210] on button "Add writer" at bounding box center [1366, 212] width 91 height 23
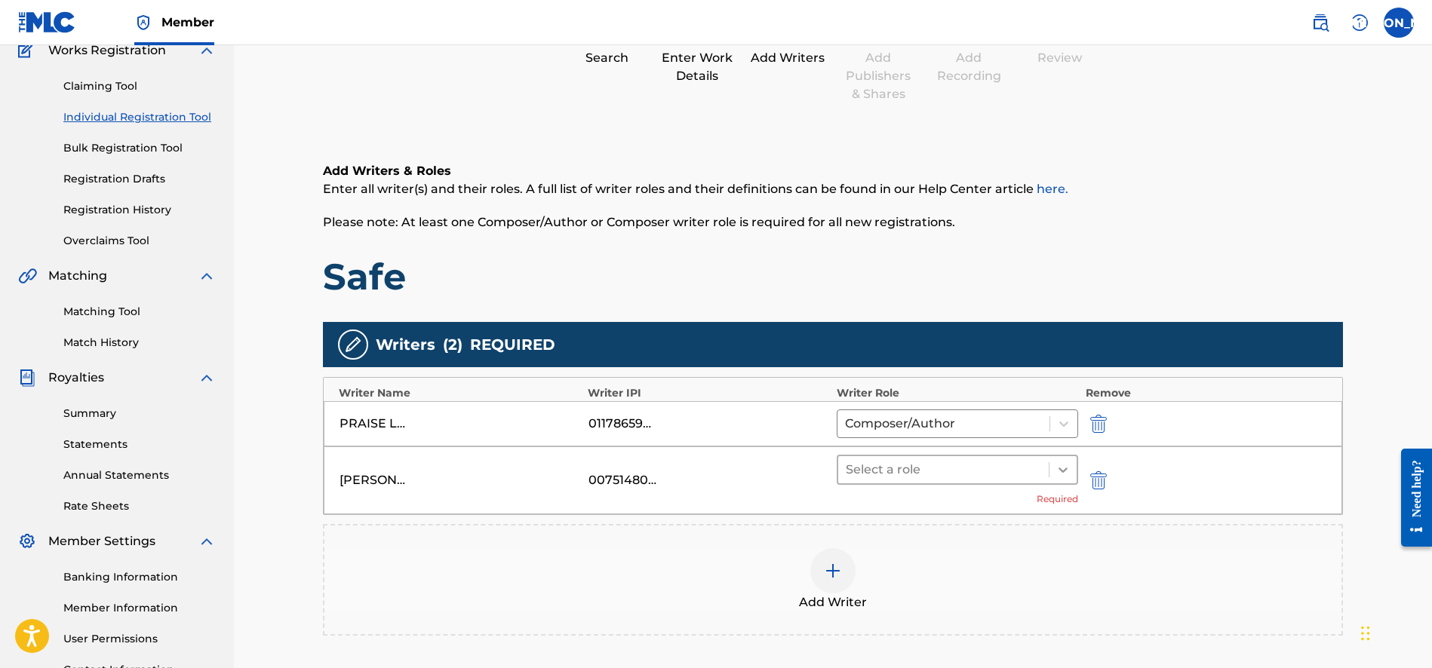
click at [1066, 471] on icon at bounding box center [1062, 469] width 15 height 15
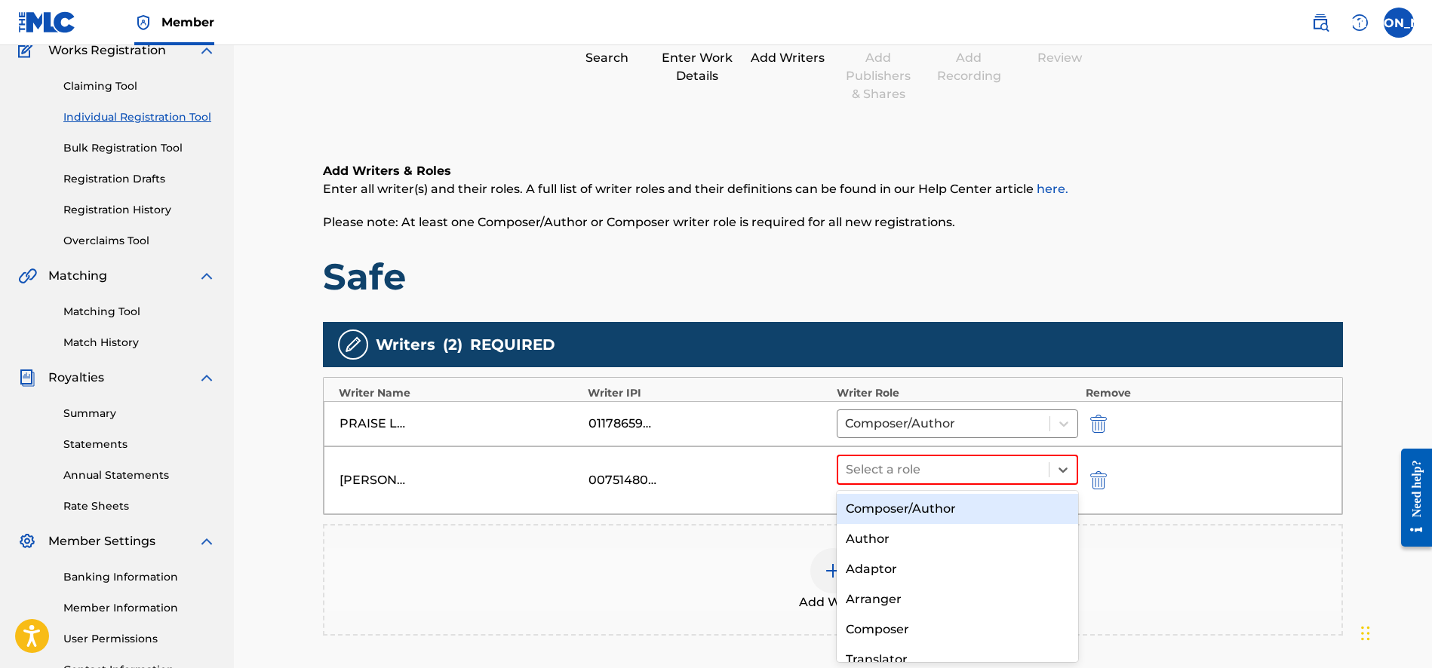
click at [982, 508] on div "Composer/Author" at bounding box center [957, 509] width 241 height 30
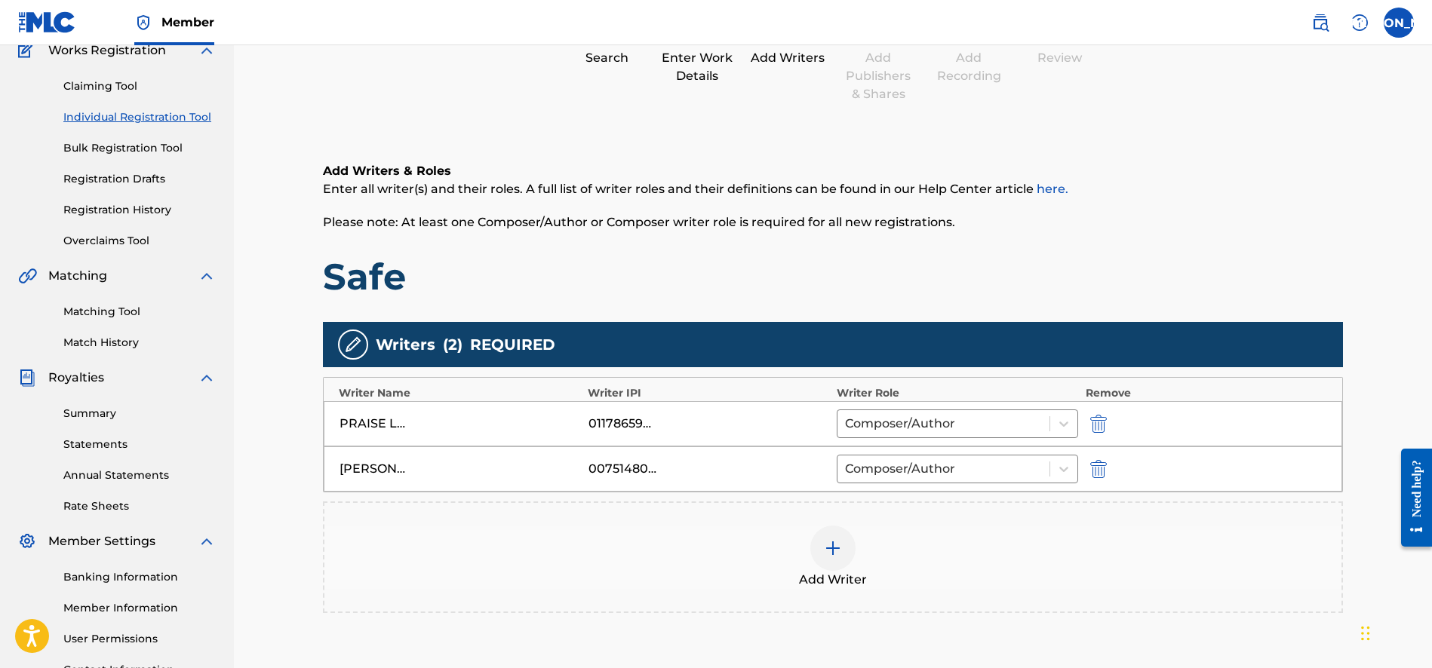
scroll to position [279, 0]
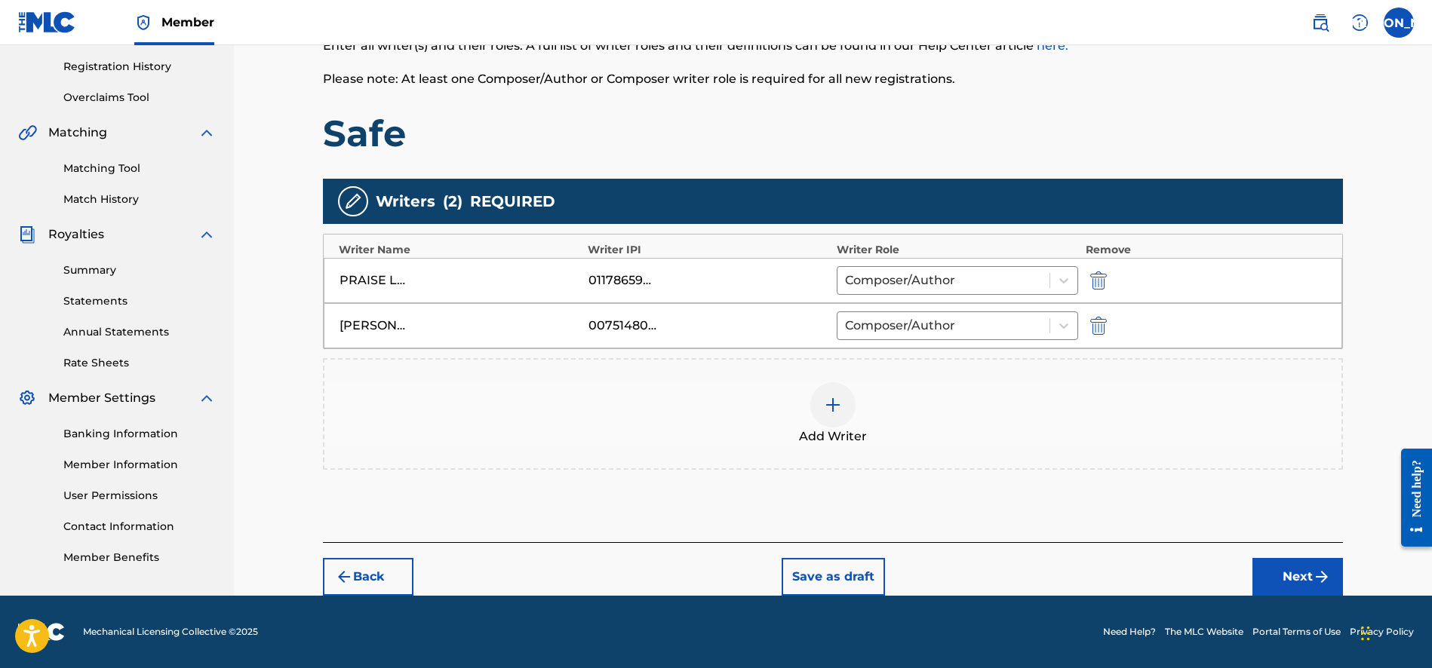
click at [1291, 571] on button "Next" at bounding box center [1297, 577] width 91 height 38
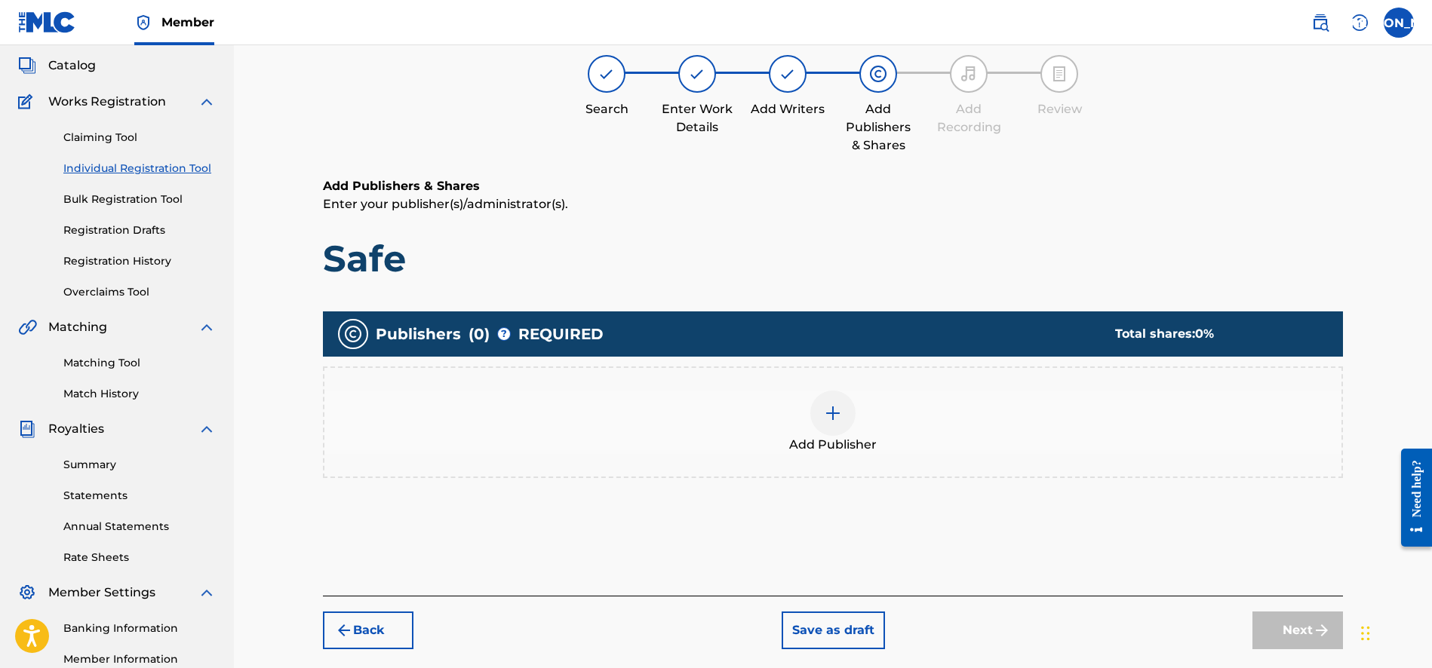
scroll to position [68, 0]
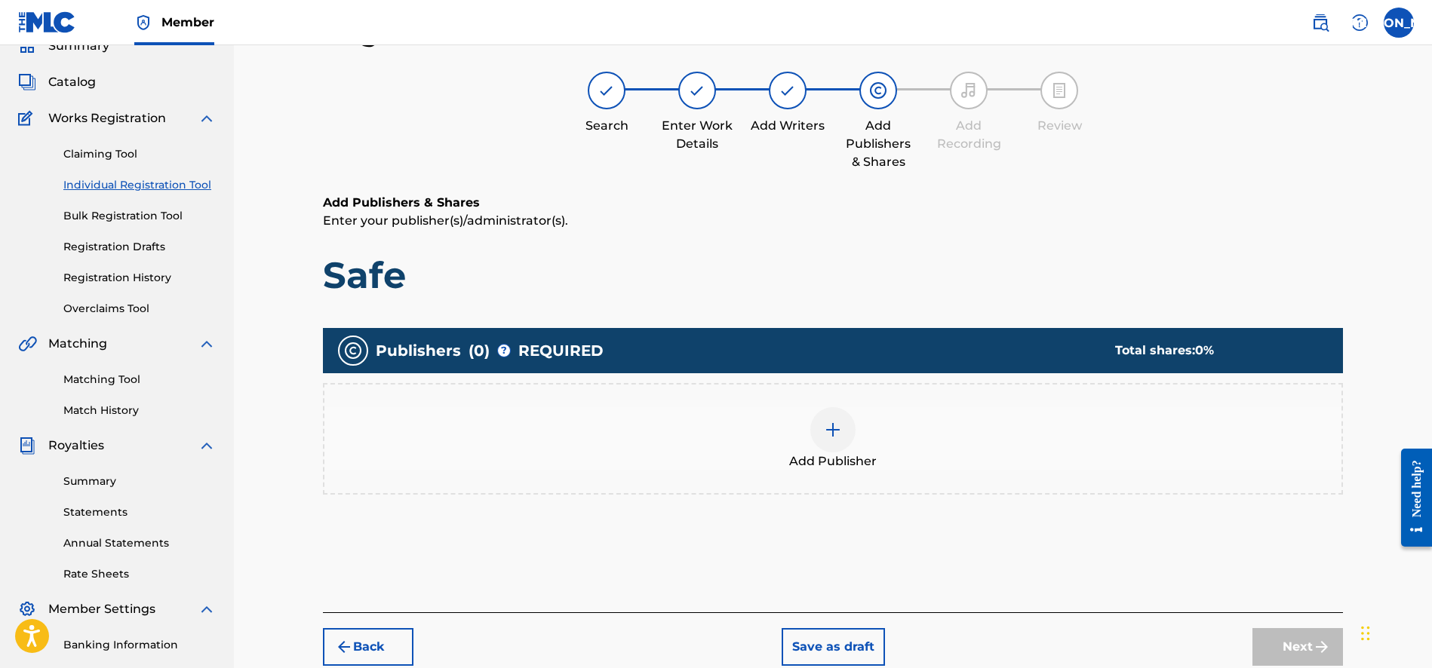
click at [829, 444] on div at bounding box center [832, 429] width 45 height 45
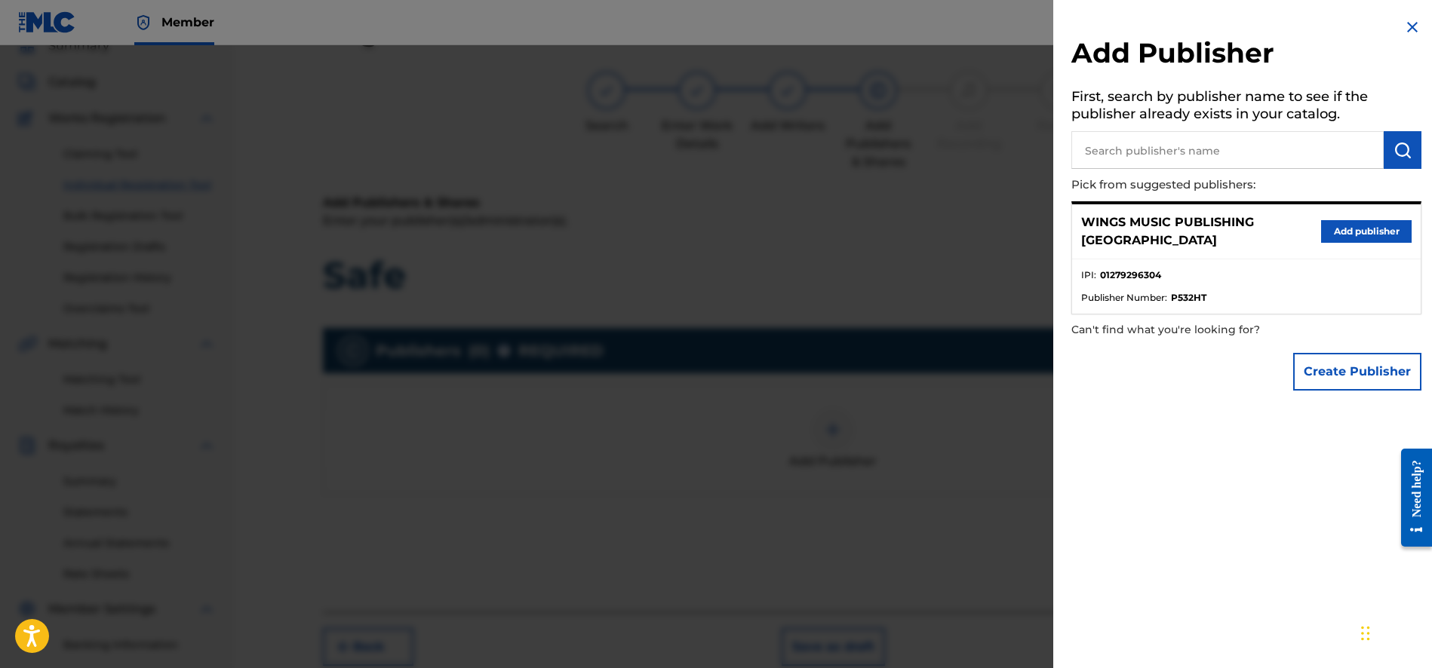
click at [1355, 225] on button "Add publisher" at bounding box center [1366, 231] width 91 height 23
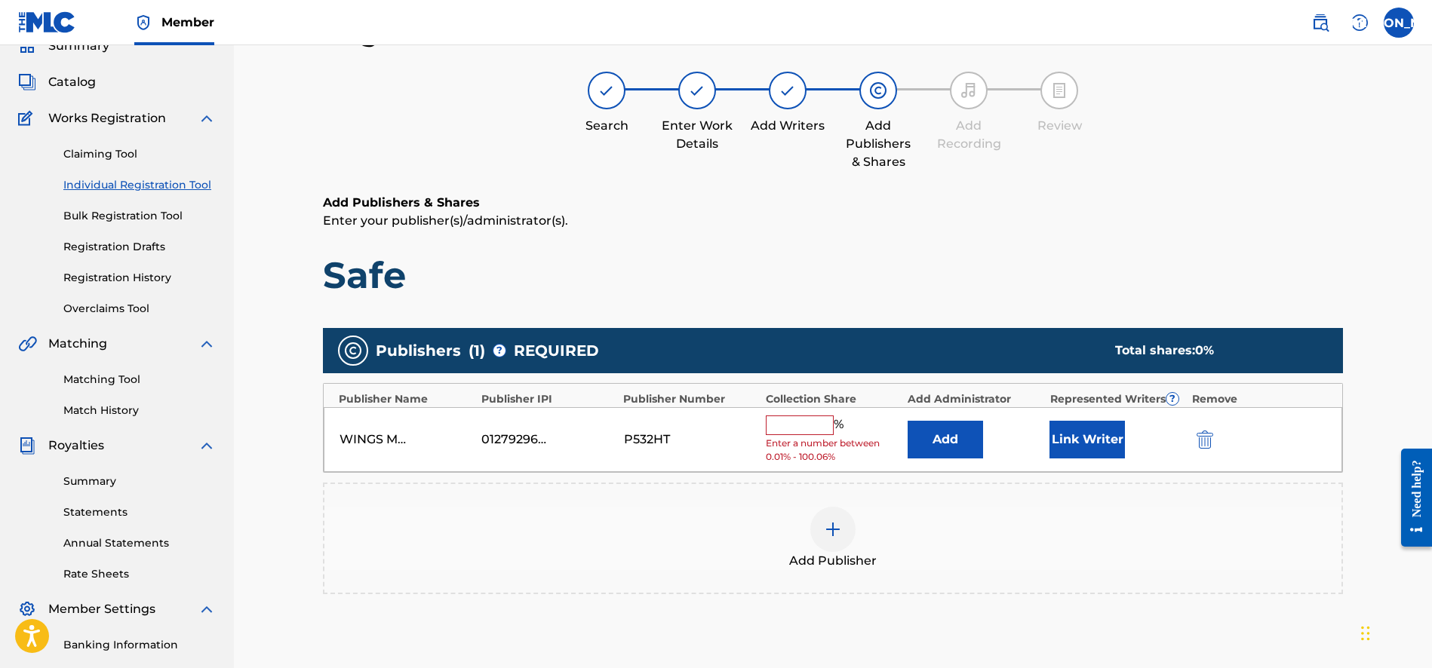
click at [787, 425] on input "text" at bounding box center [800, 426] width 68 height 20
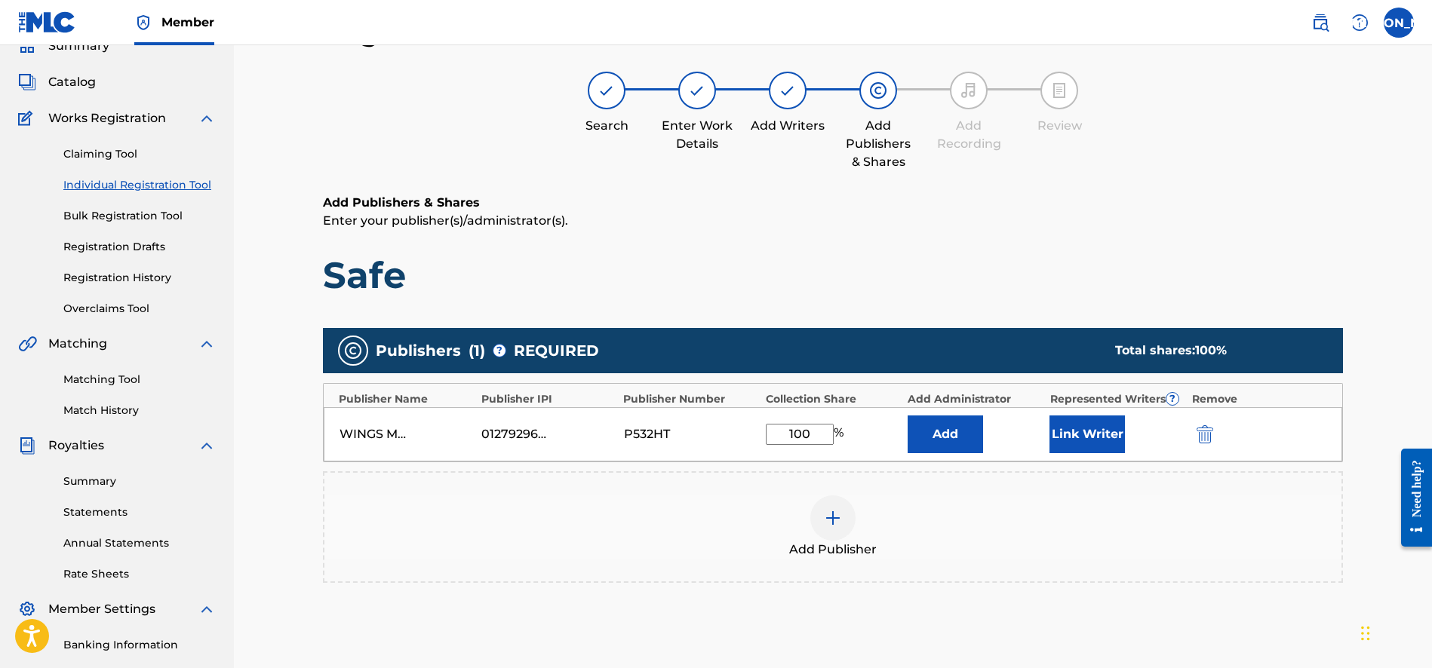
type input "100"
click at [1082, 443] on button "Link Writer" at bounding box center [1086, 435] width 75 height 38
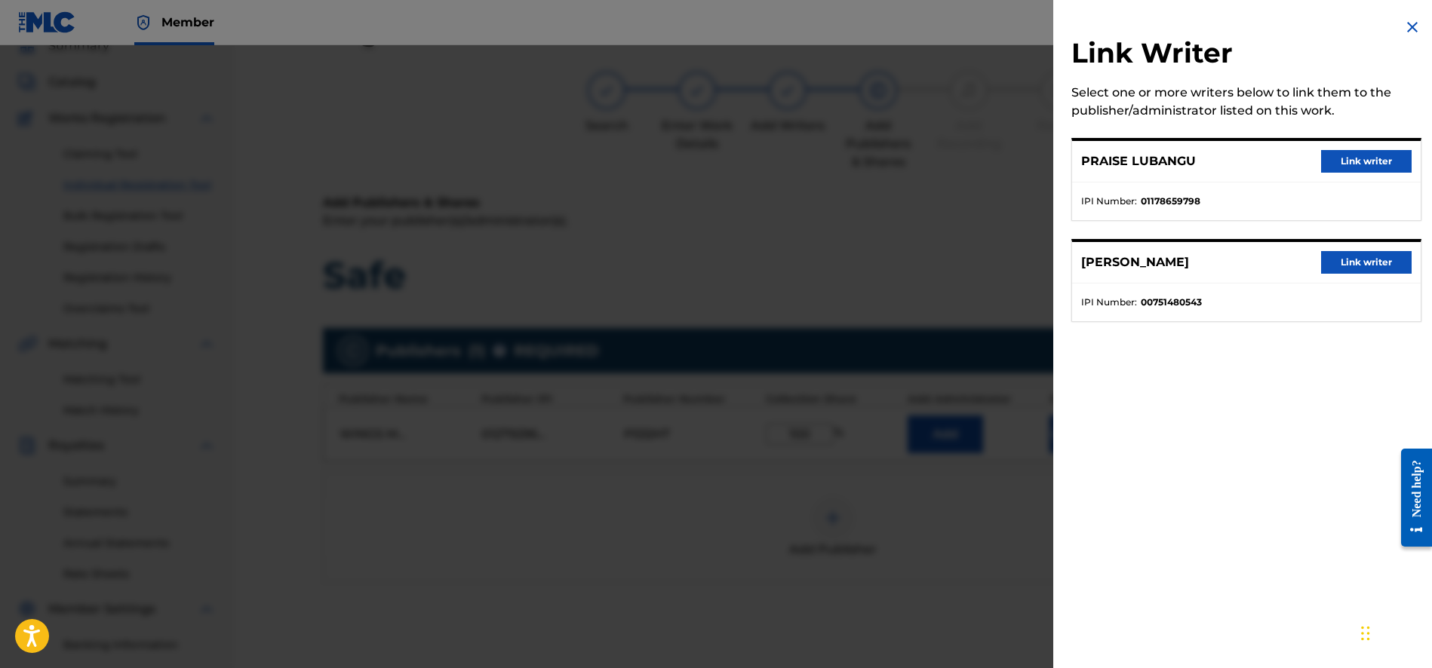
click at [1364, 163] on button "Link writer" at bounding box center [1366, 161] width 91 height 23
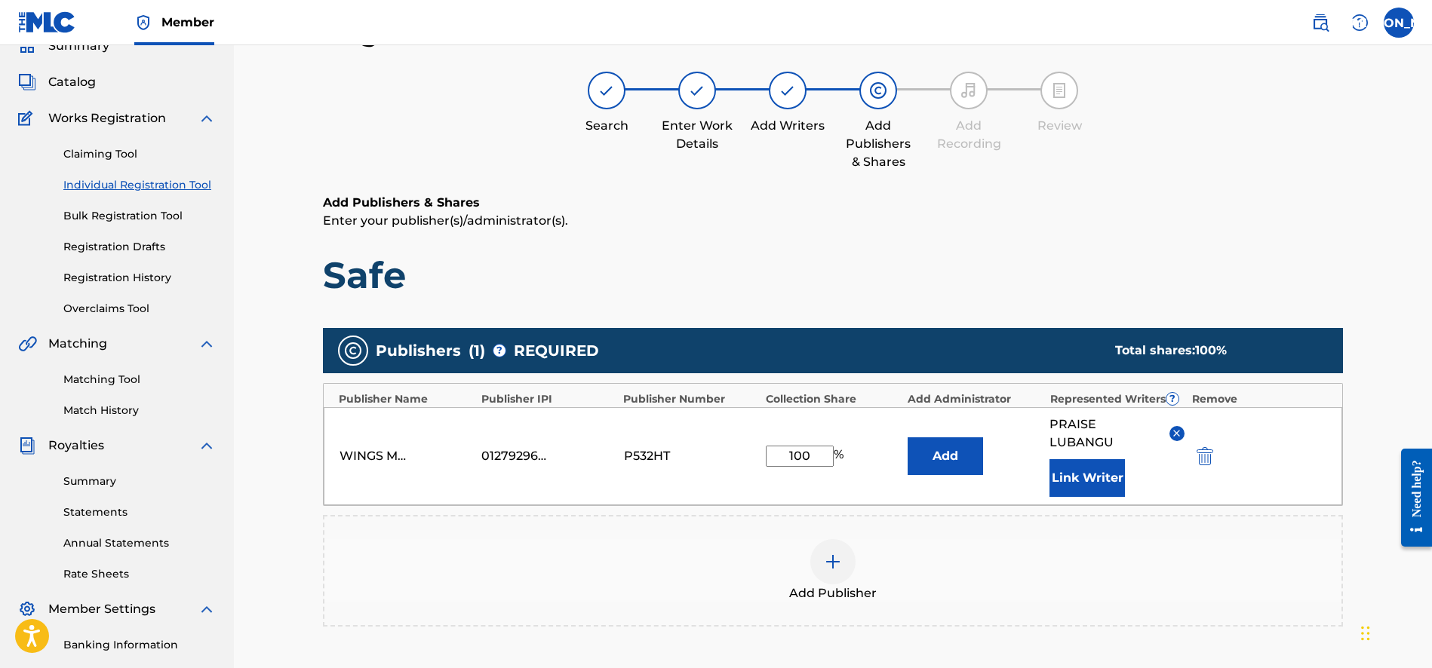
click at [1096, 486] on button "Link Writer" at bounding box center [1086, 478] width 75 height 38
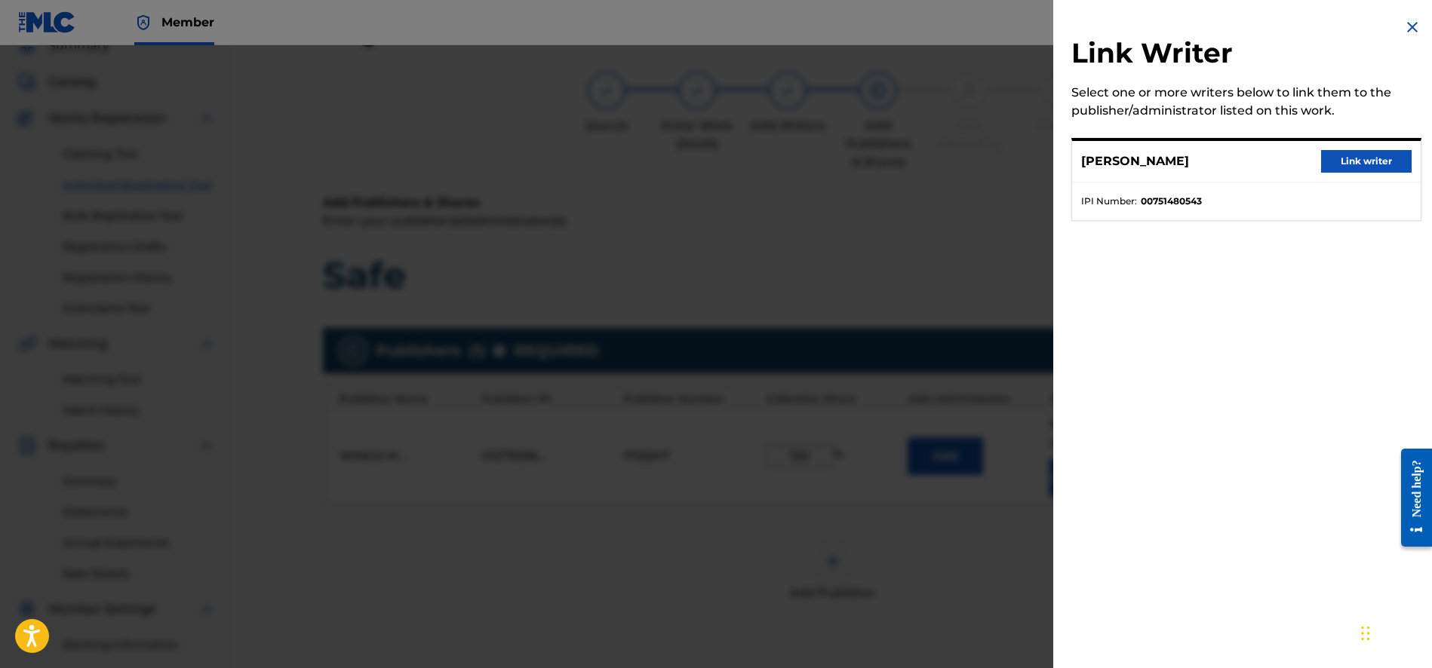
click at [1347, 154] on button "Link writer" at bounding box center [1366, 161] width 91 height 23
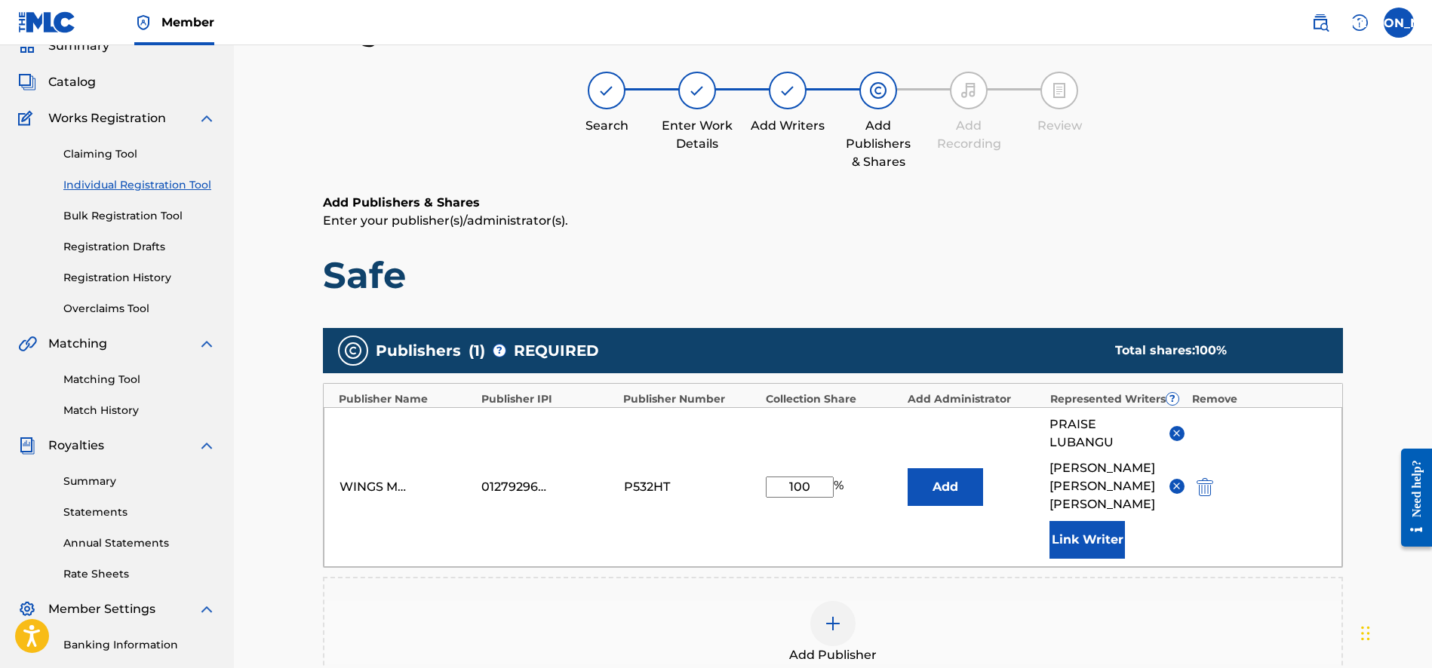
scroll to position [332, 0]
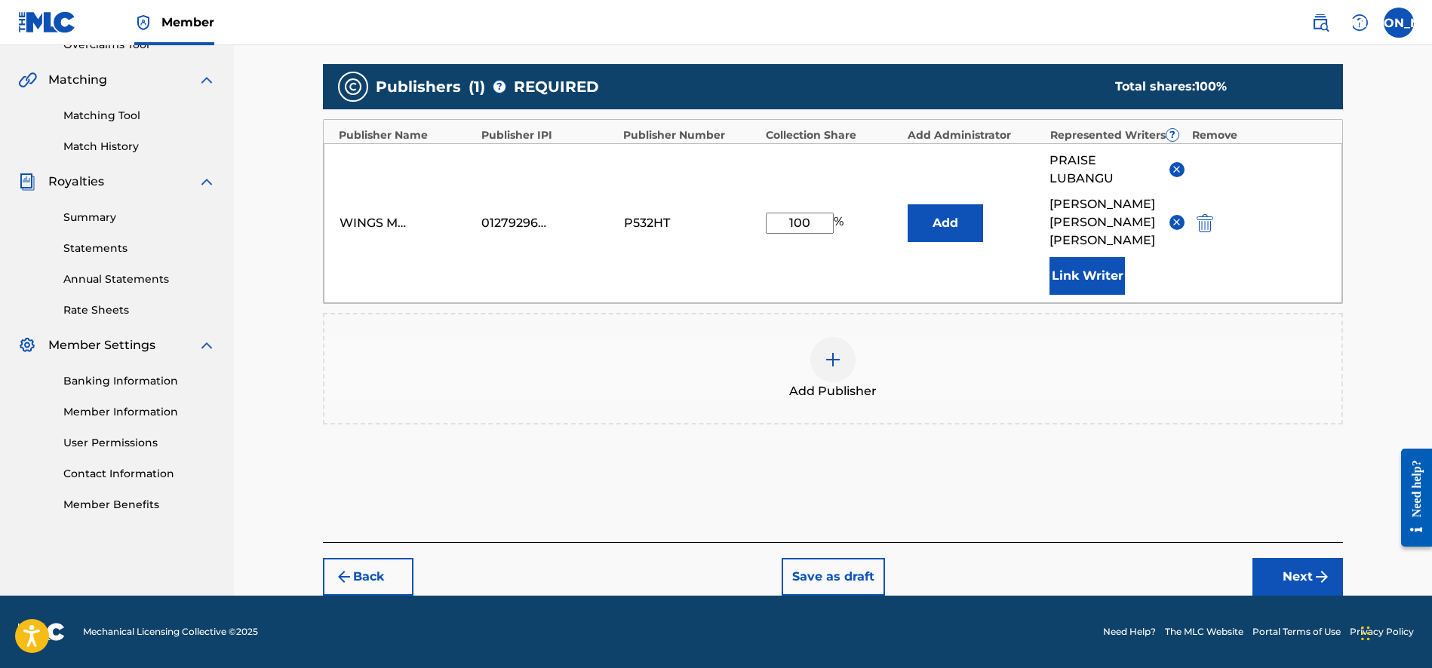
click at [1297, 570] on button "Next" at bounding box center [1297, 577] width 91 height 38
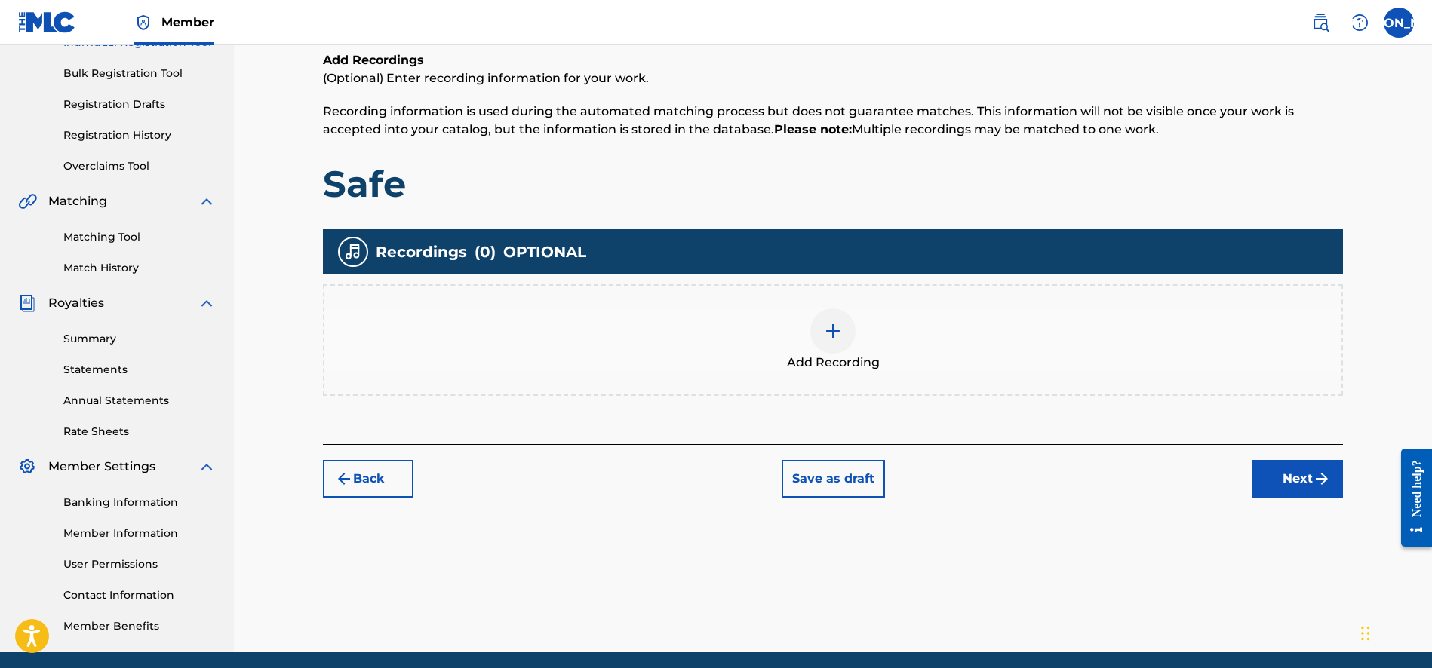
scroll to position [68, 0]
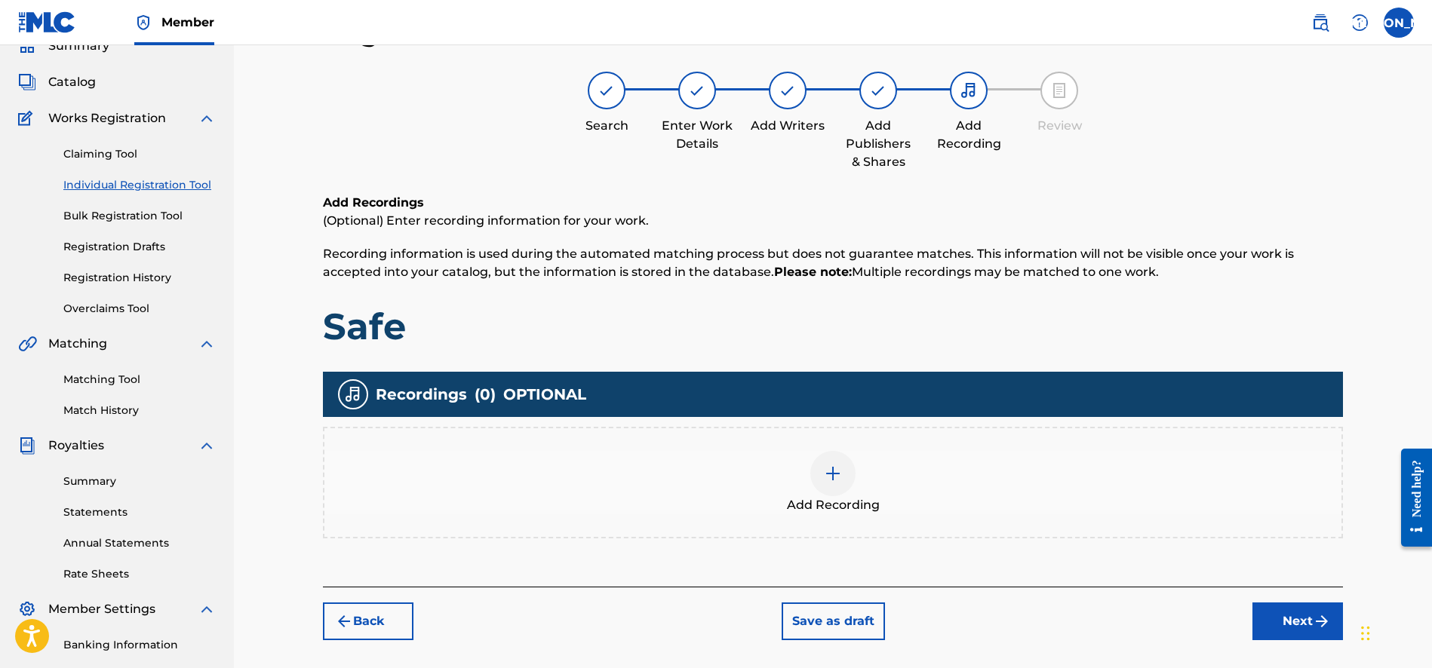
click at [823, 499] on span "Add Recording" at bounding box center [833, 505] width 93 height 18
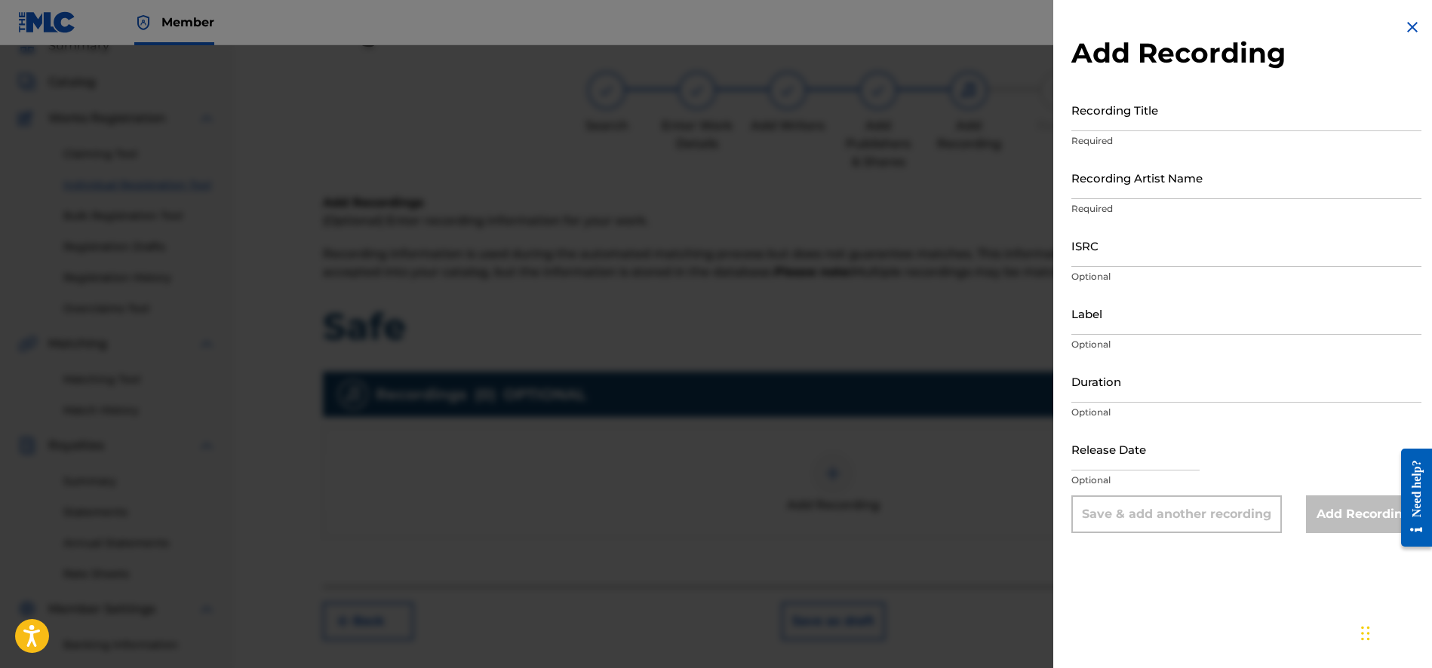
click at [1118, 122] on input "Recording Title" at bounding box center [1246, 109] width 350 height 43
type input "s"
type input "Safe"
click at [1090, 192] on input "Recording Artist Name" at bounding box center [1246, 177] width 350 height 43
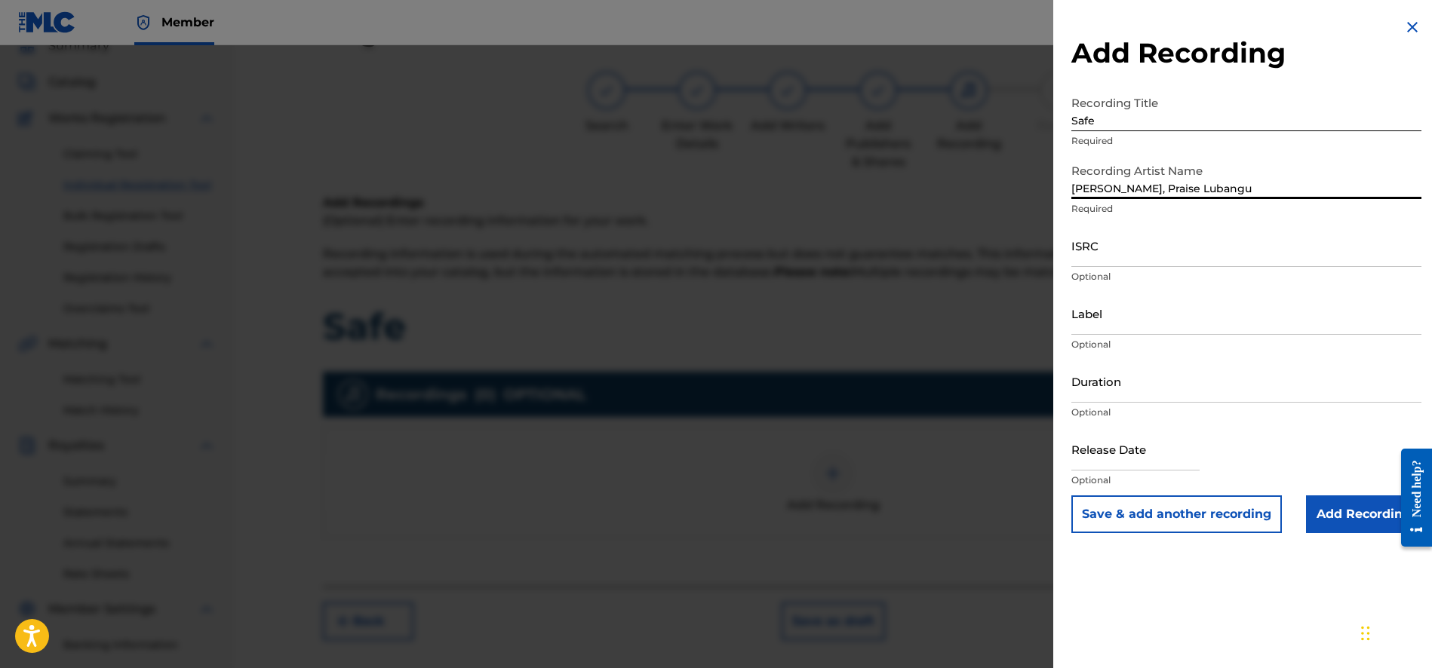
type input "[PERSON_NAME], Praise Lubangu"
click at [1098, 257] on input "ISRC" at bounding box center [1246, 245] width 350 height 43
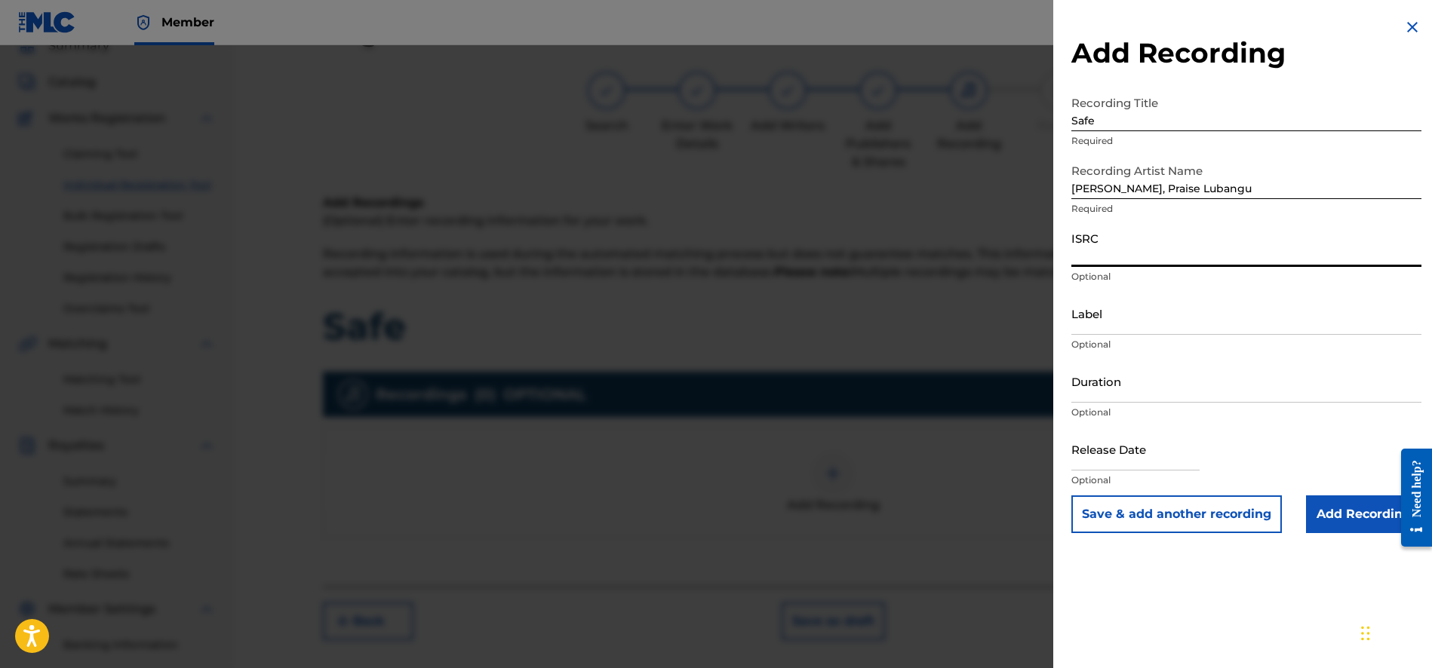
paste input "UKW3Z2502372"
type input "UKW3Z2502372"
click at [1119, 324] on input "Label" at bounding box center [1246, 313] width 350 height 43
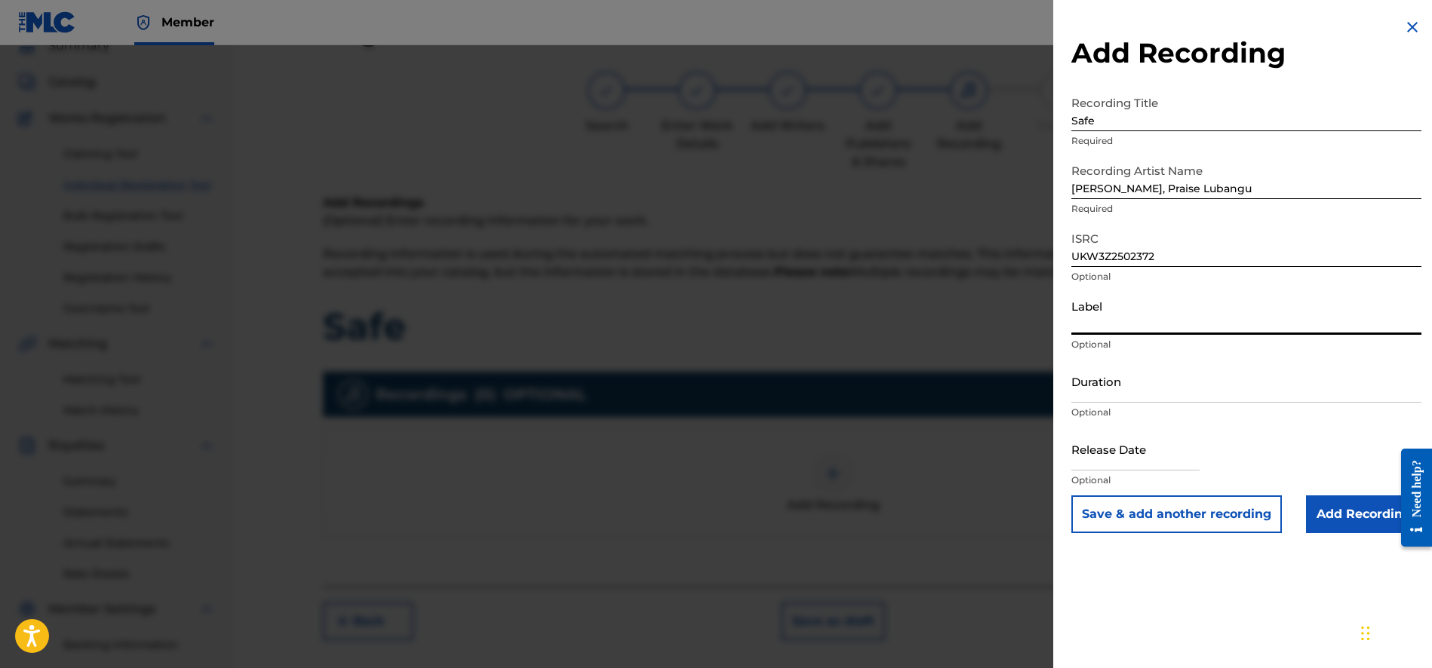
type input "Wings Music Group"
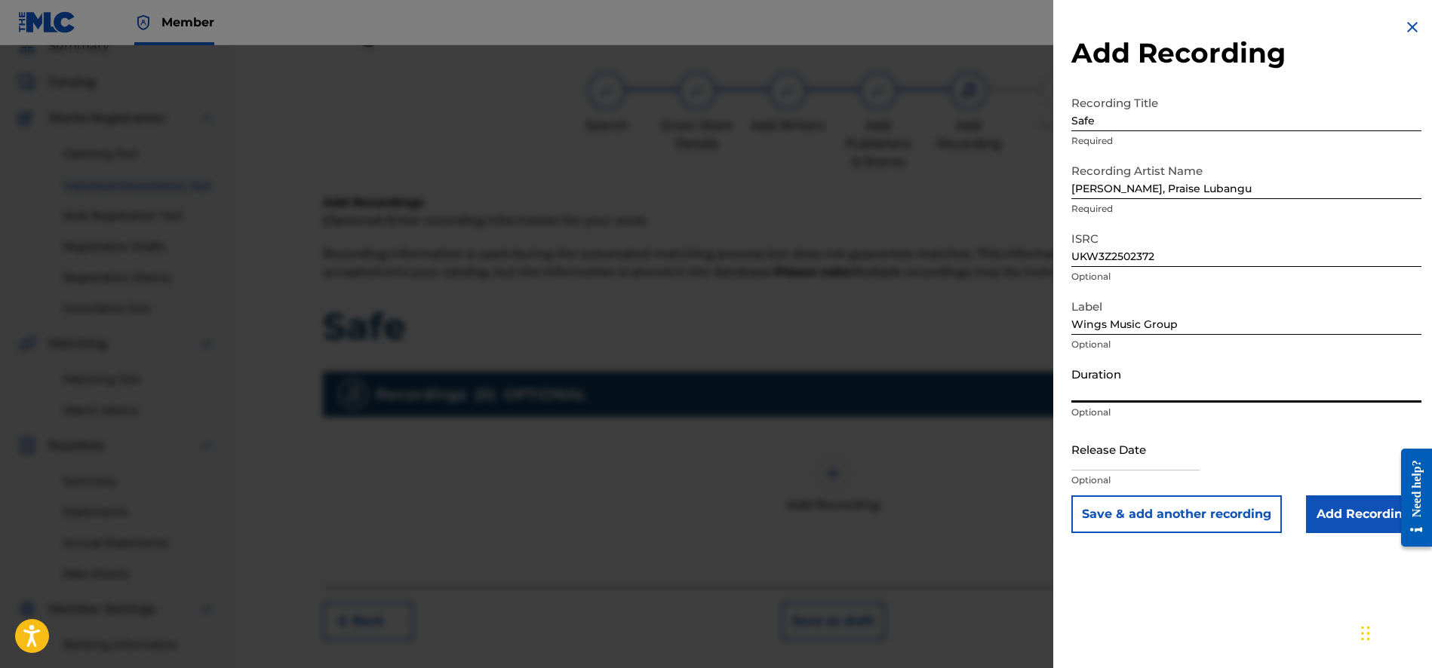
click at [1102, 397] on input "Duration" at bounding box center [1246, 381] width 350 height 43
type input "03:07"
click at [1350, 508] on input "Add Recording" at bounding box center [1363, 515] width 115 height 38
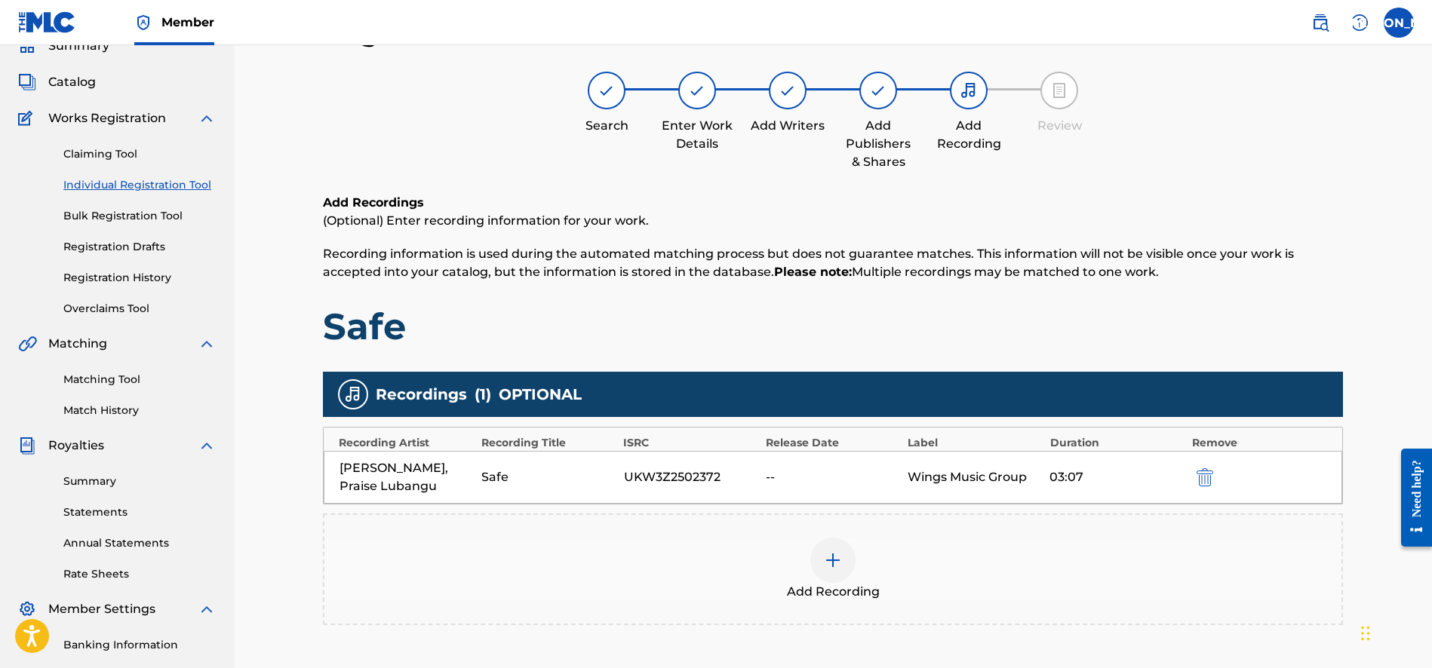
scroll to position [267, 0]
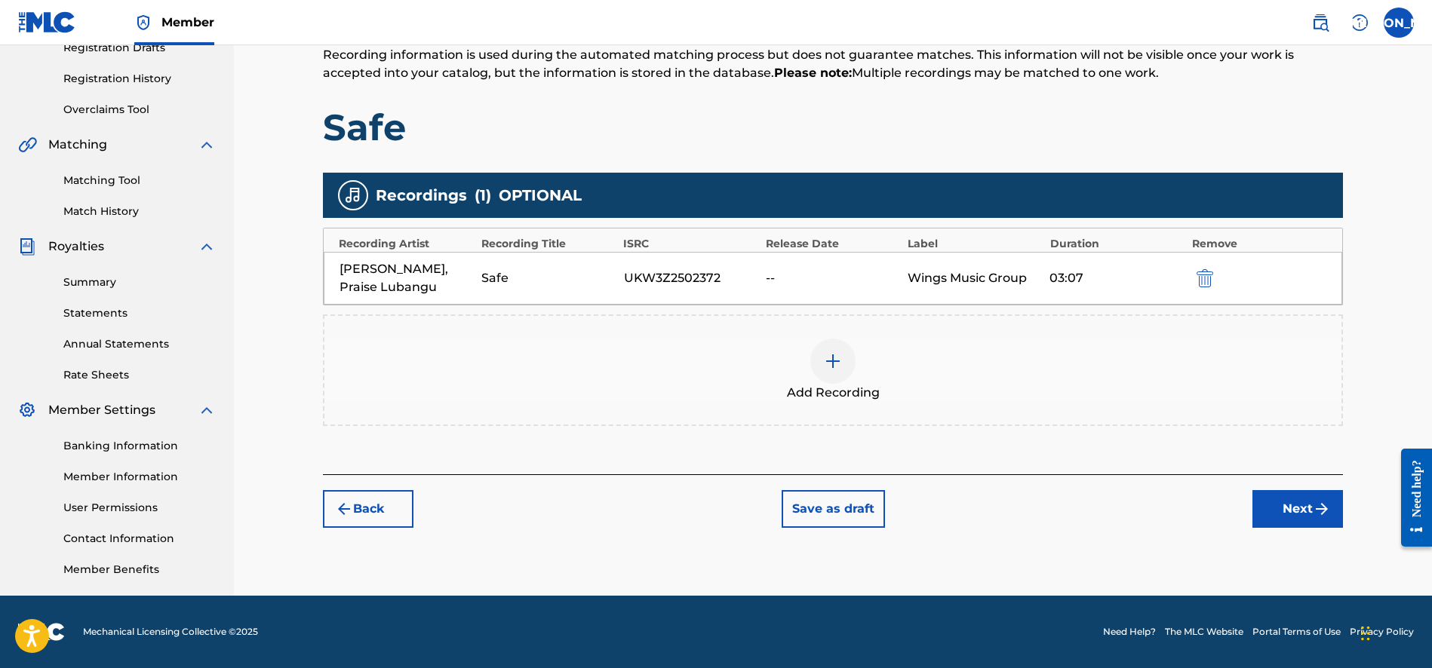
click at [1294, 508] on button "Next" at bounding box center [1297, 509] width 91 height 38
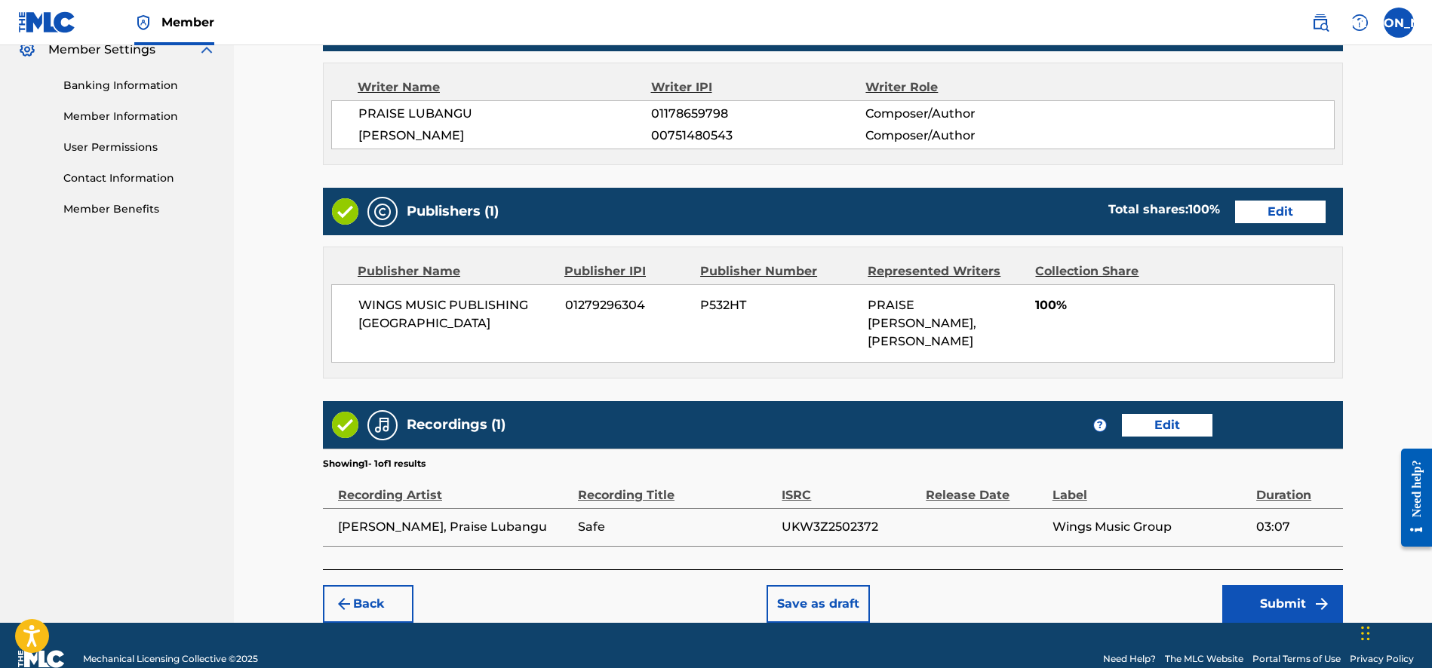
scroll to position [655, 0]
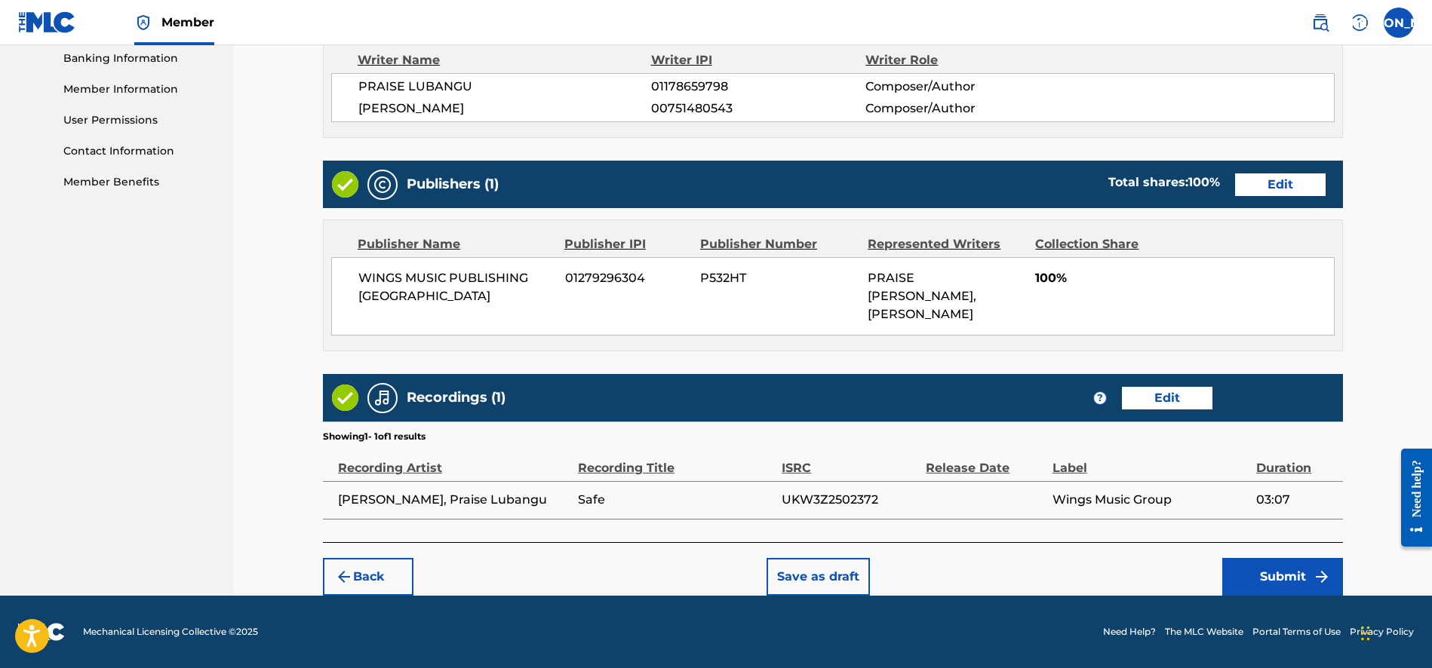
click at [1279, 575] on button "Submit" at bounding box center [1282, 577] width 121 height 38
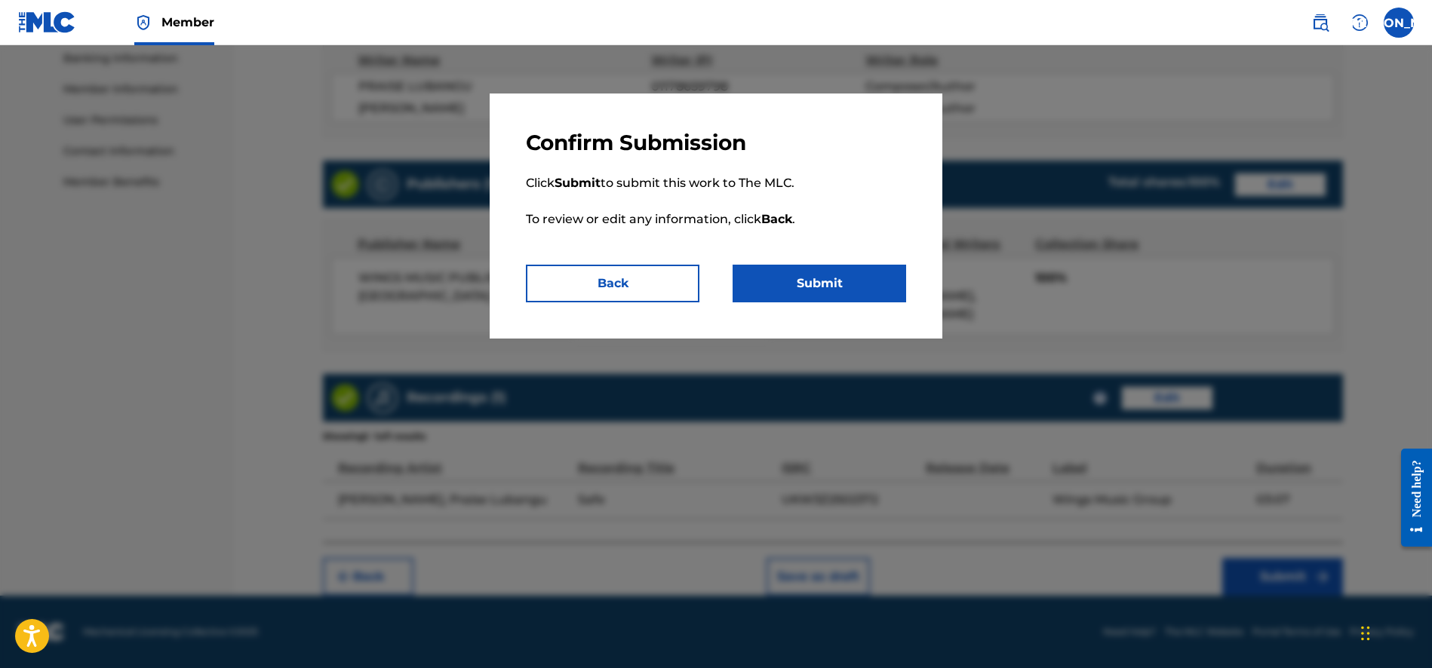
click at [836, 286] on button "Submit" at bounding box center [818, 284] width 173 height 38
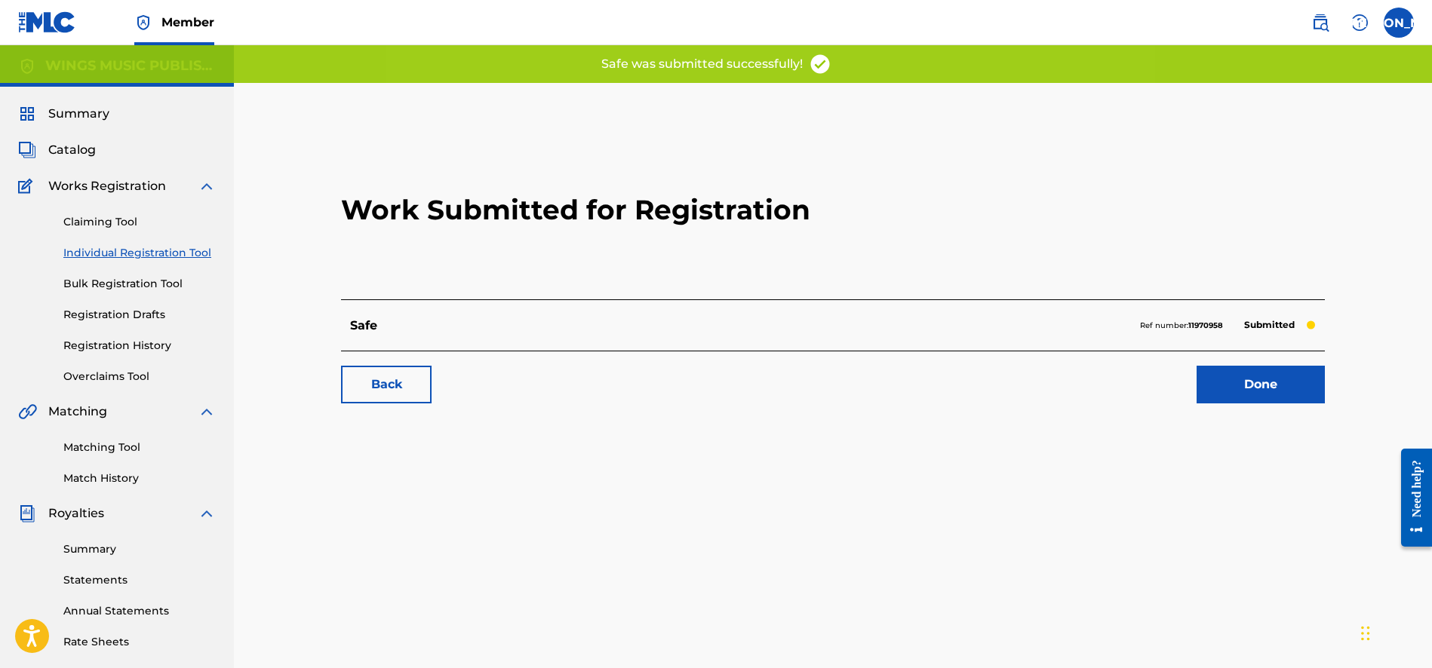
click at [1260, 379] on link "Done" at bounding box center [1260, 385] width 128 height 38
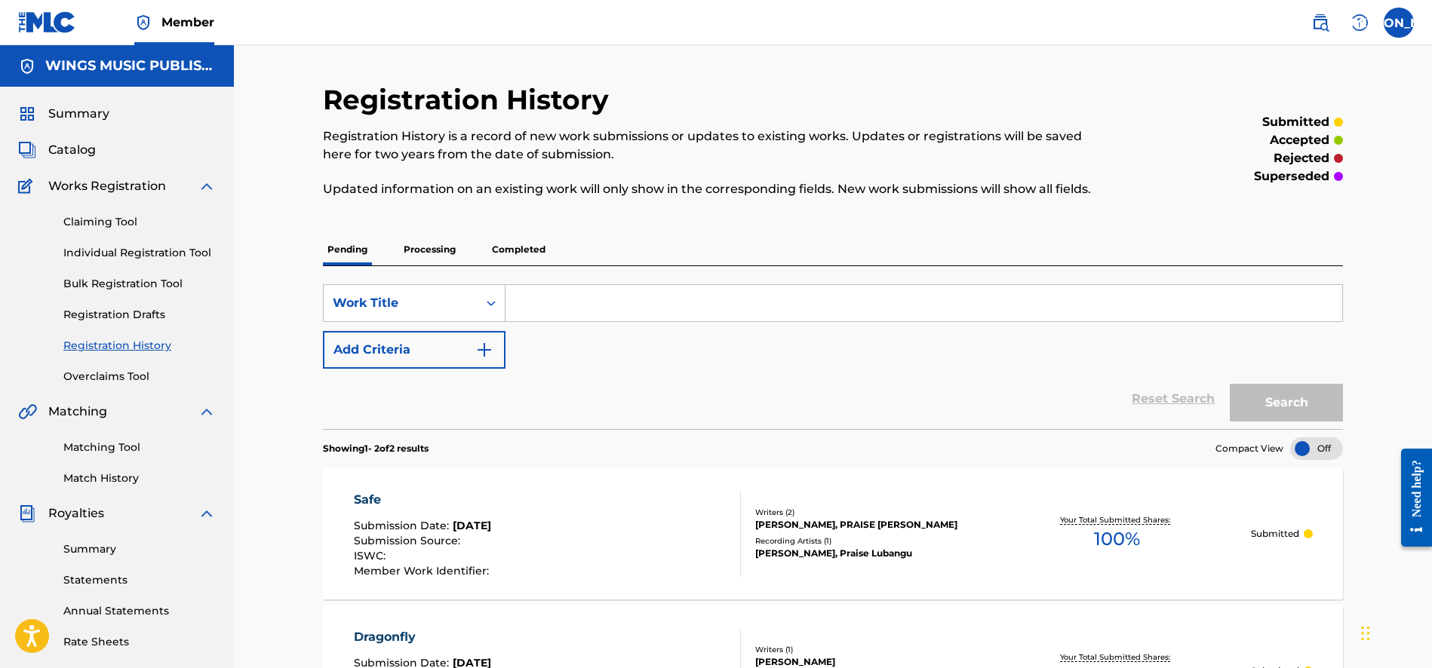
click at [72, 115] on span "Summary" at bounding box center [78, 114] width 61 height 18
